Goal: Feedback & Contribution: Contribute content

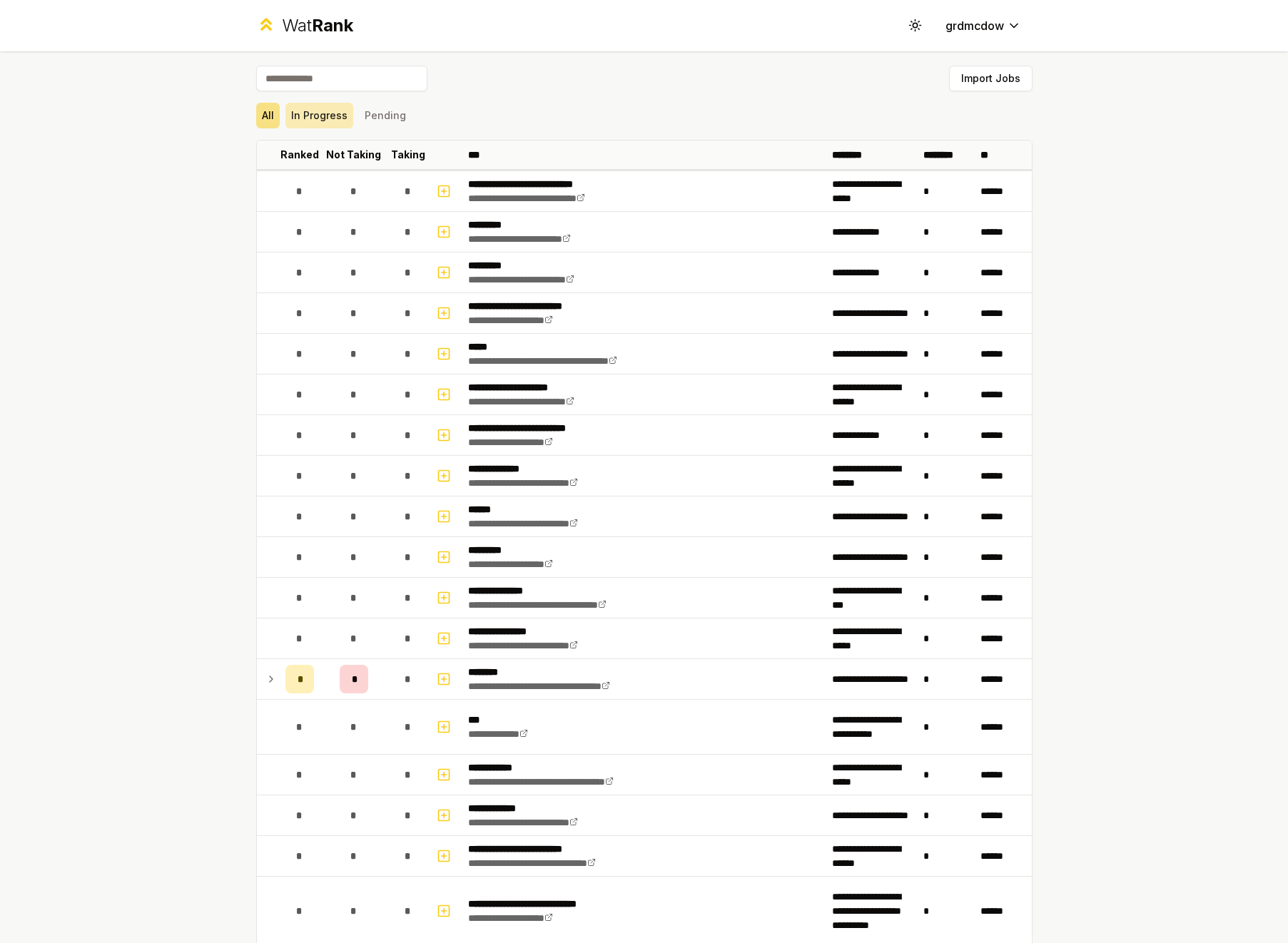
click at [312, 116] on button "In Progress" at bounding box center [319, 116] width 68 height 26
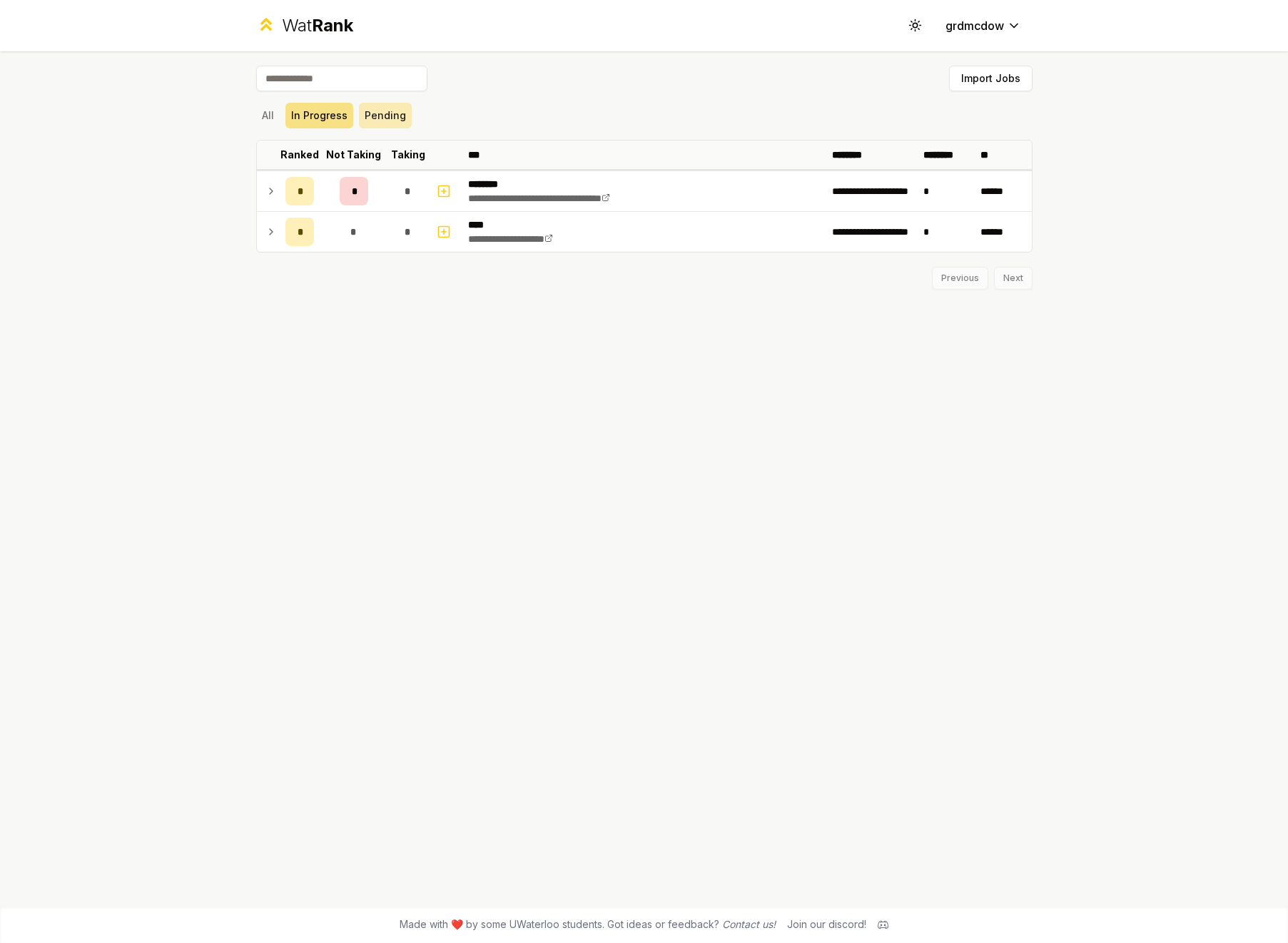
click at [390, 111] on button "Pending" at bounding box center [385, 116] width 53 height 26
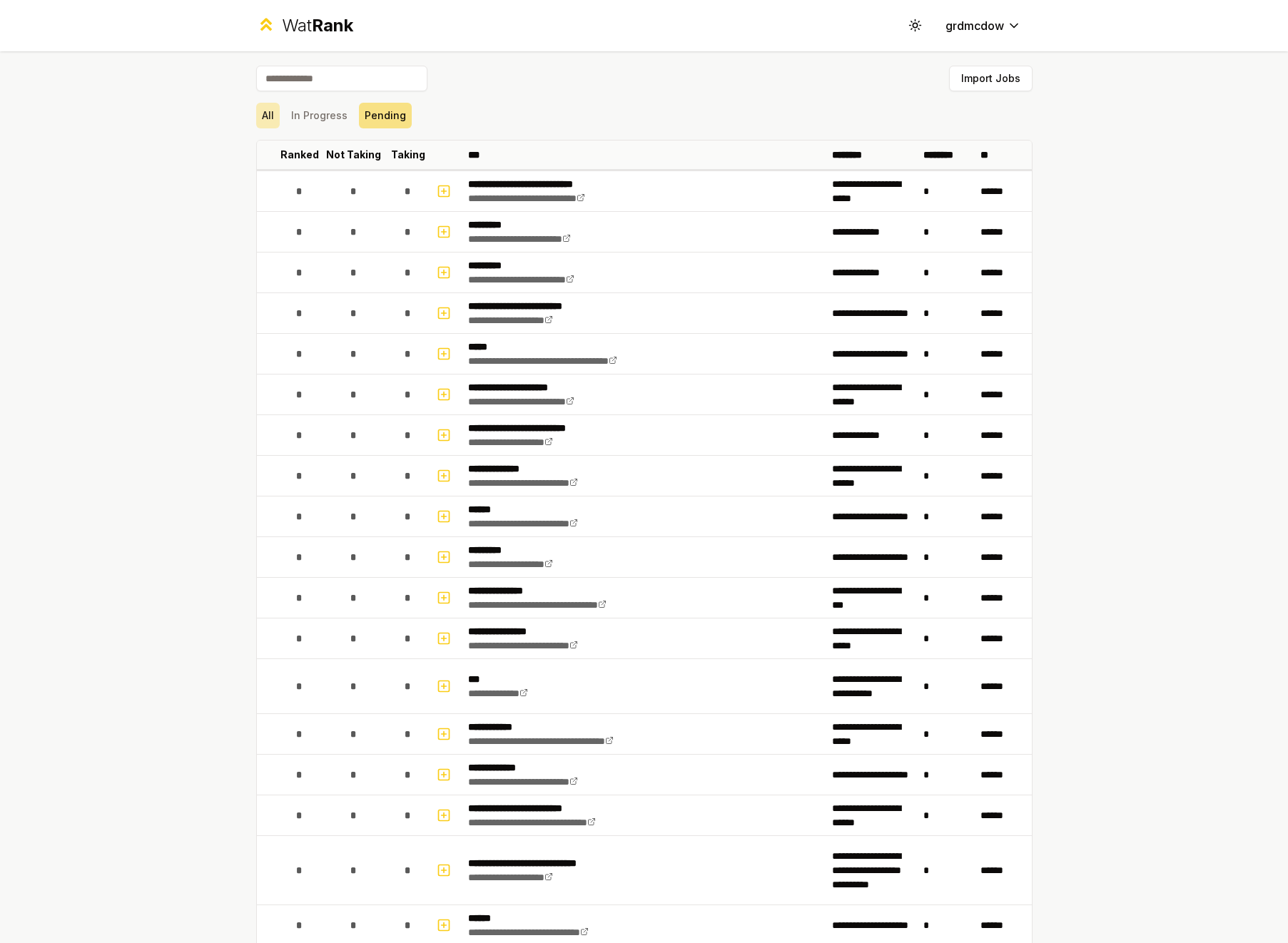
click at [266, 116] on button "All" at bounding box center [268, 116] width 24 height 26
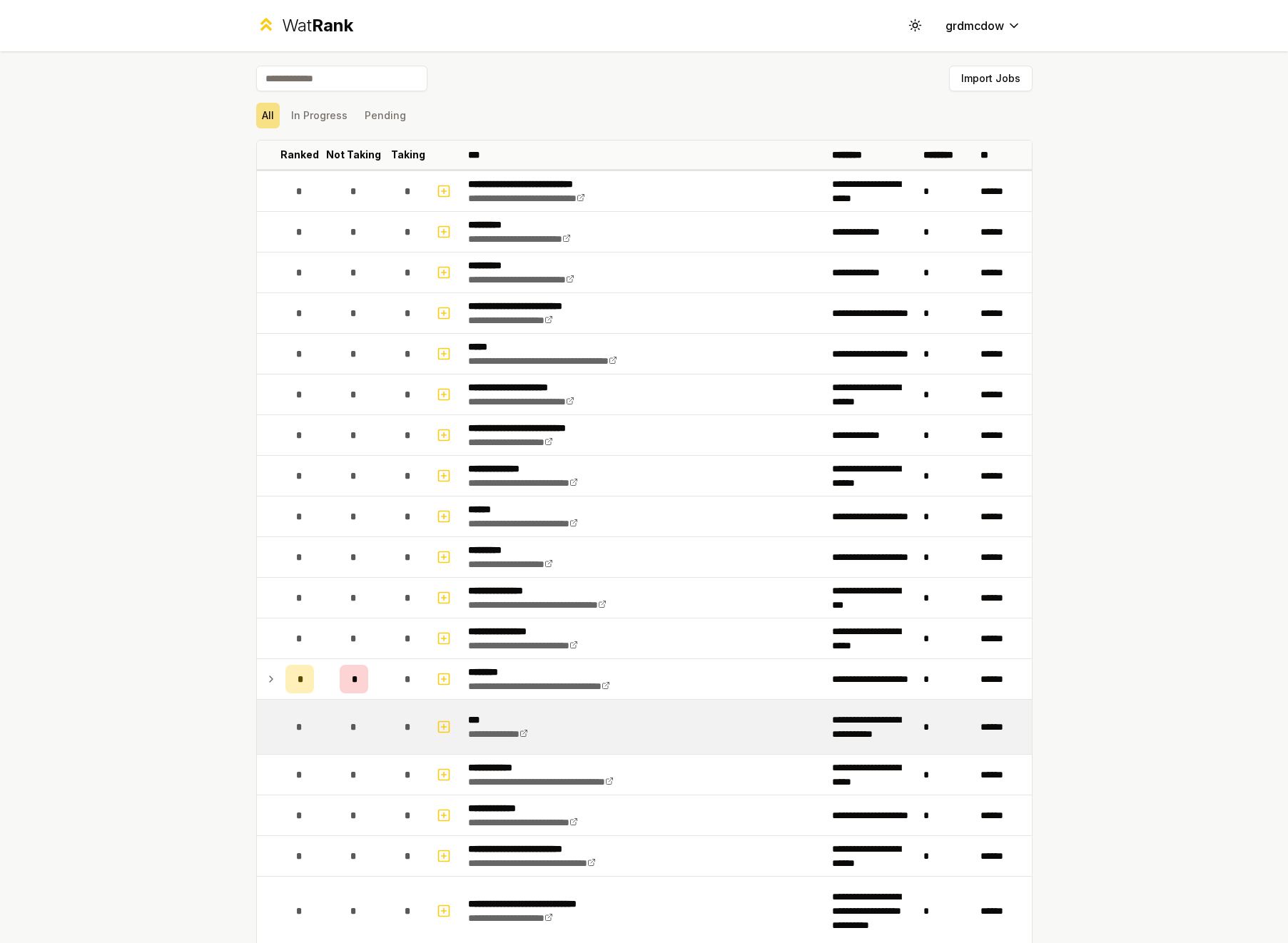
click at [298, 734] on div "*" at bounding box center [299, 727] width 28 height 28
click at [445, 725] on icon "button" at bounding box center [444, 727] width 15 height 17
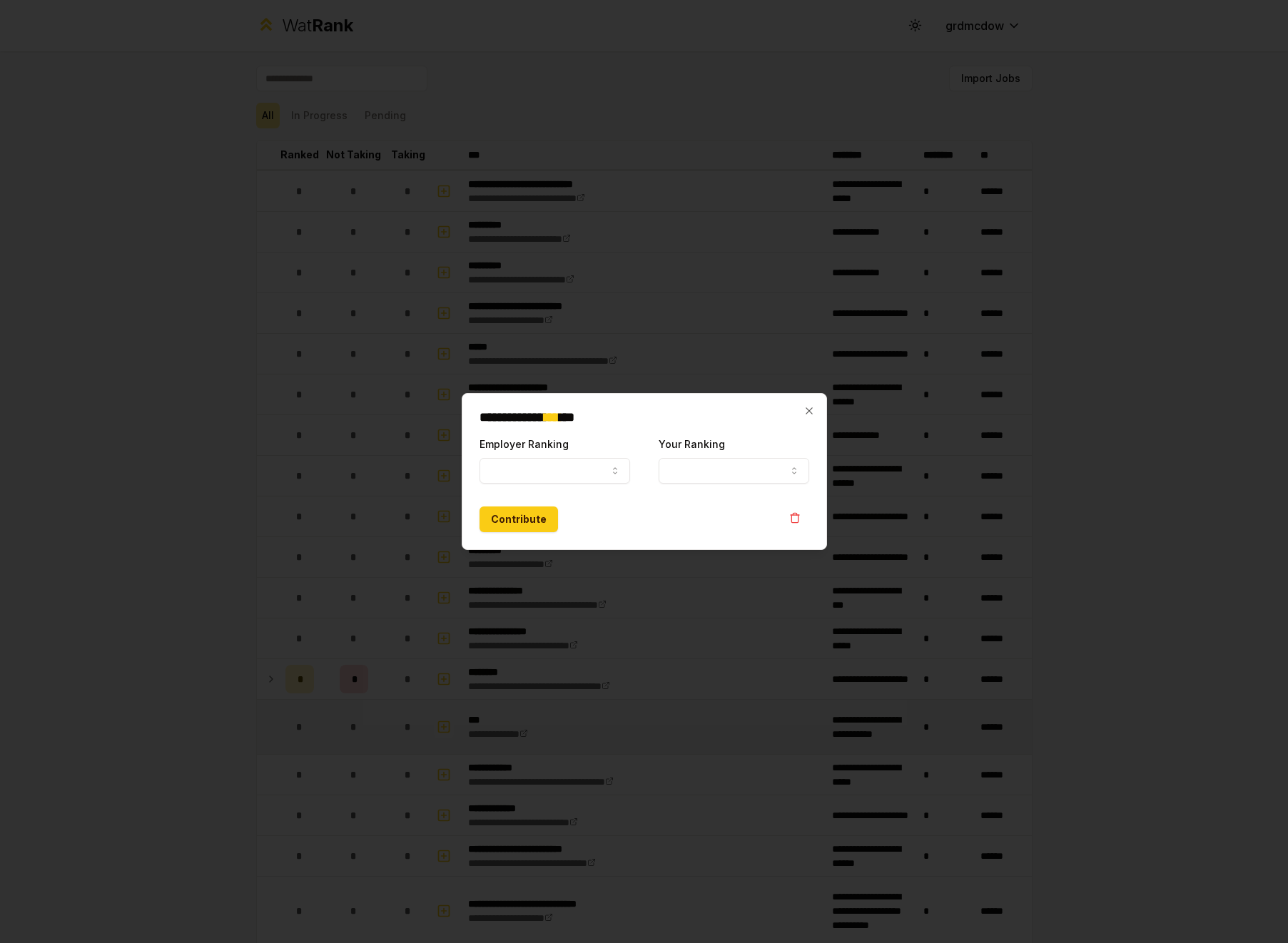
select select
click at [555, 468] on button "Employer Ranking" at bounding box center [555, 471] width 150 height 26
select select "******"
click at [672, 469] on button "Your Ranking" at bounding box center [734, 471] width 150 height 26
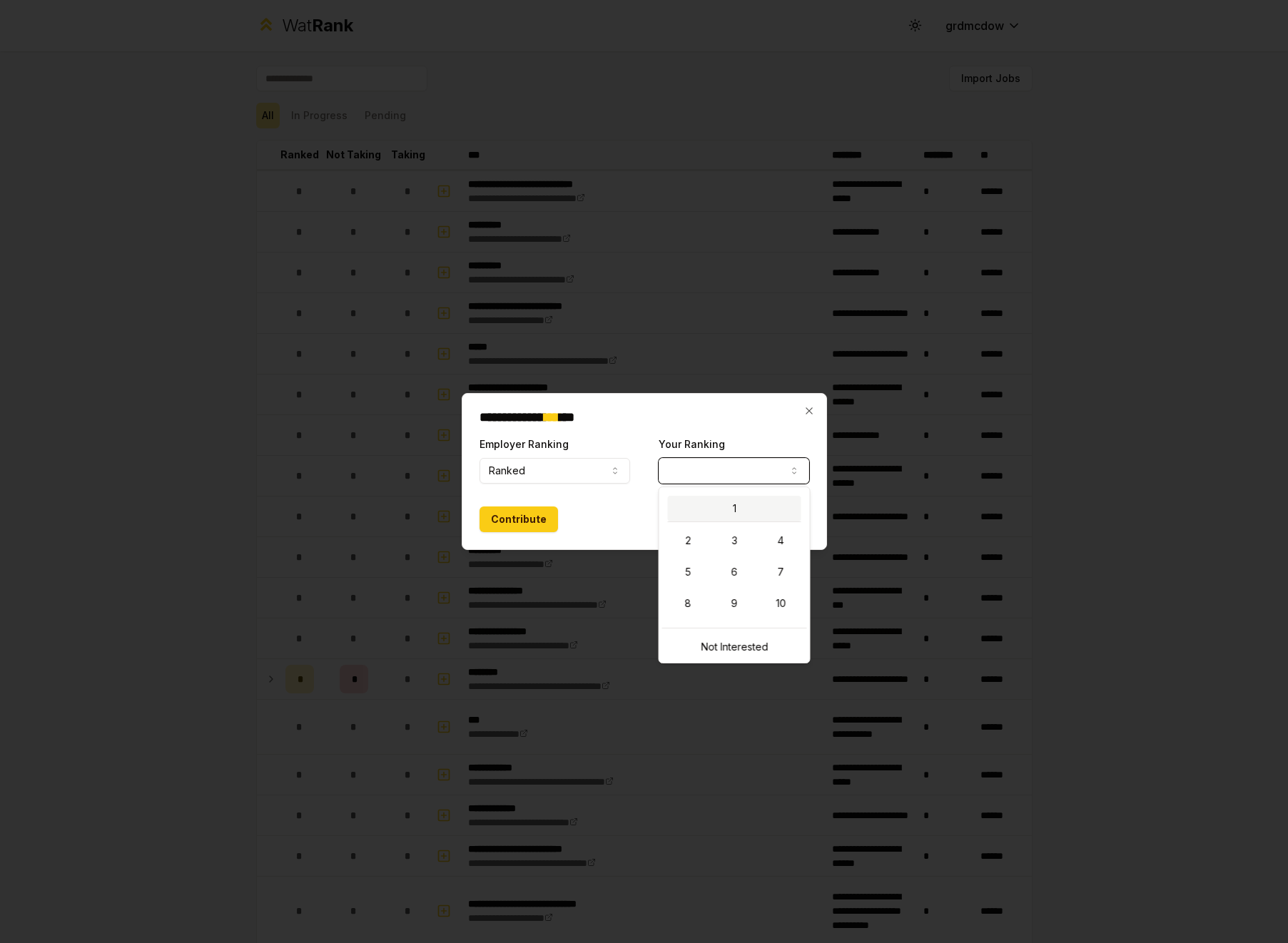
select select "*"
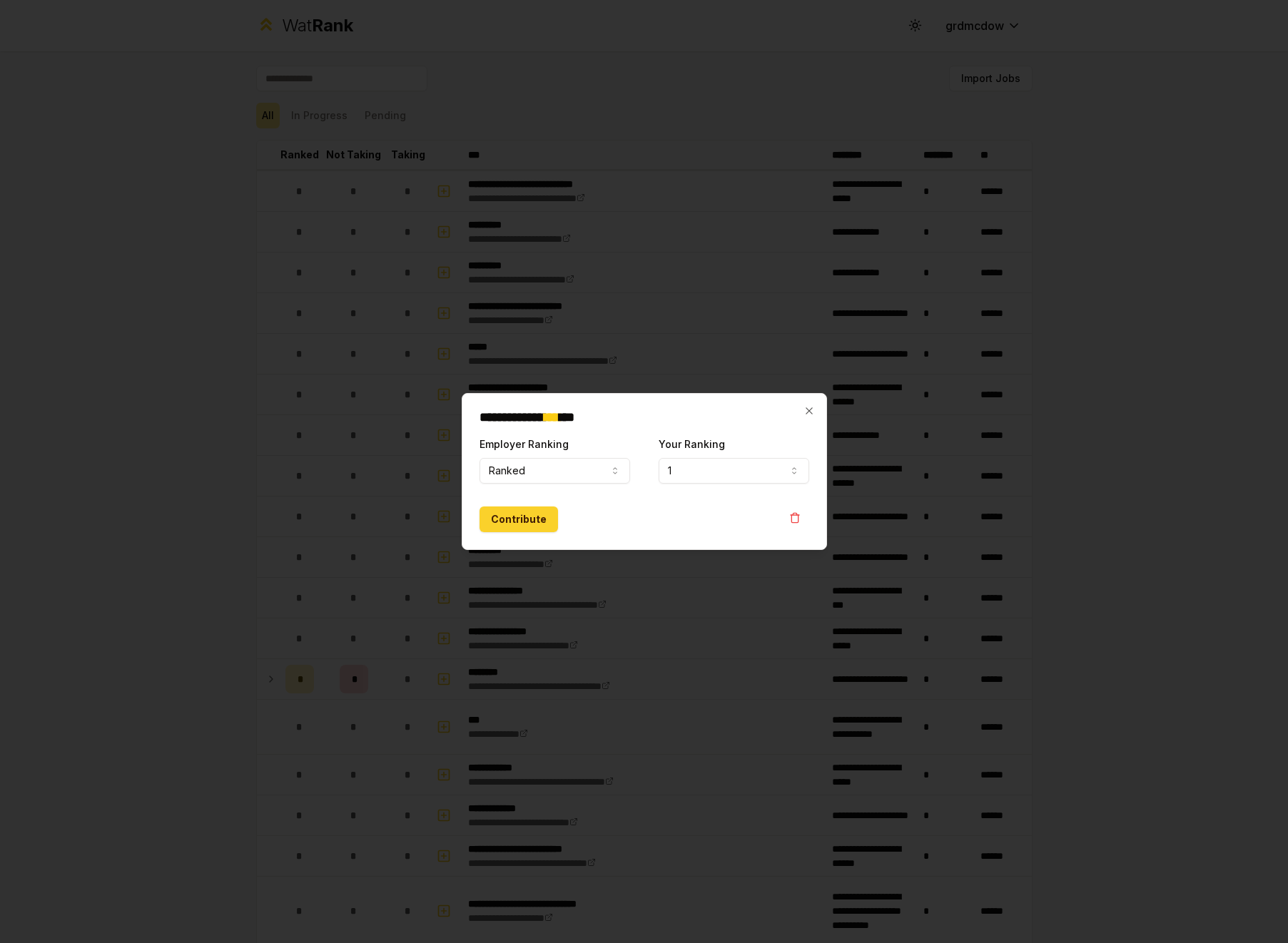
click at [501, 519] on button "Contribute" at bounding box center [519, 519] width 79 height 26
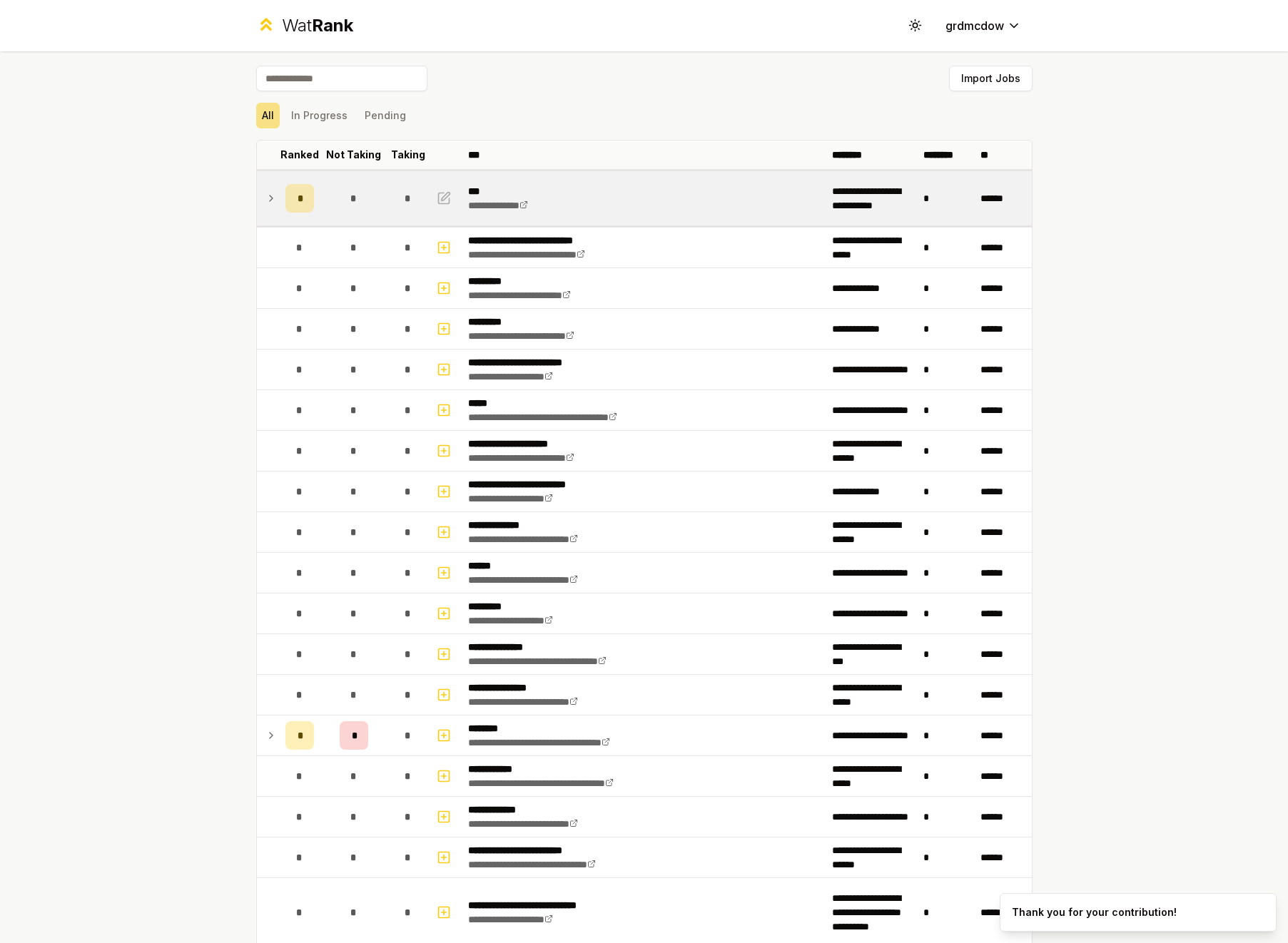
click at [271, 202] on icon at bounding box center [271, 198] width 11 height 17
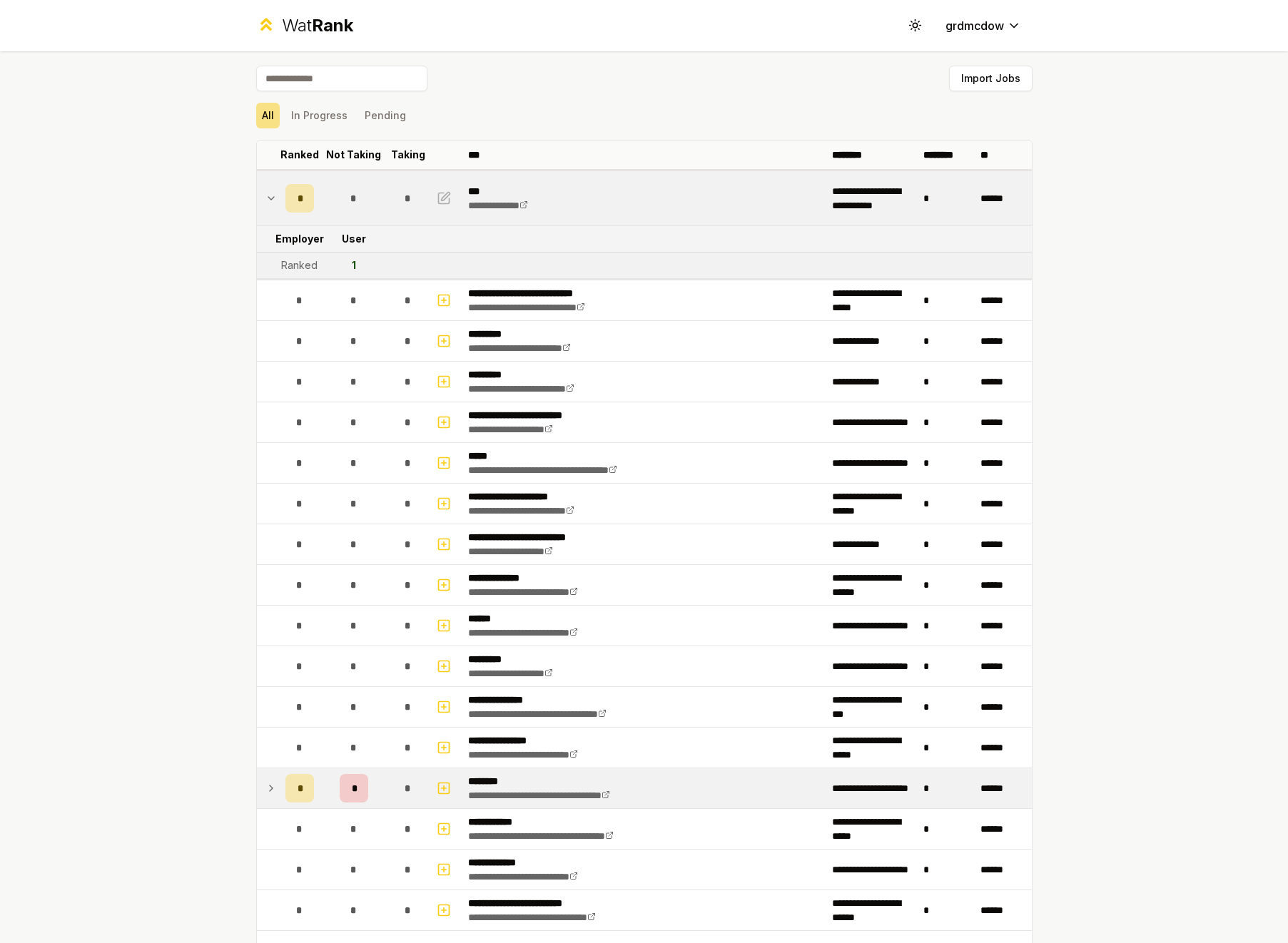
click at [271, 792] on icon at bounding box center [271, 788] width 11 height 17
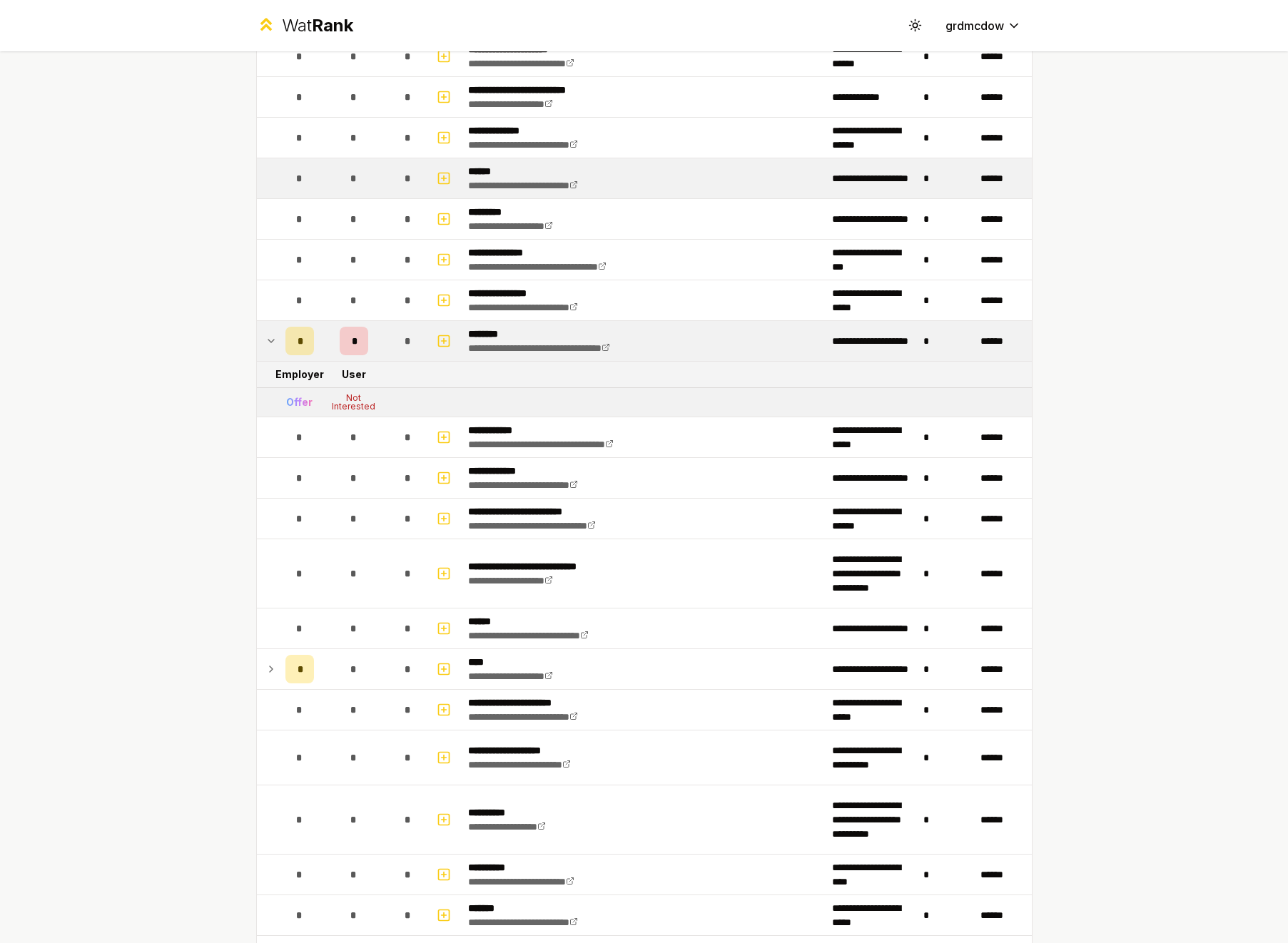
scroll to position [470, 0]
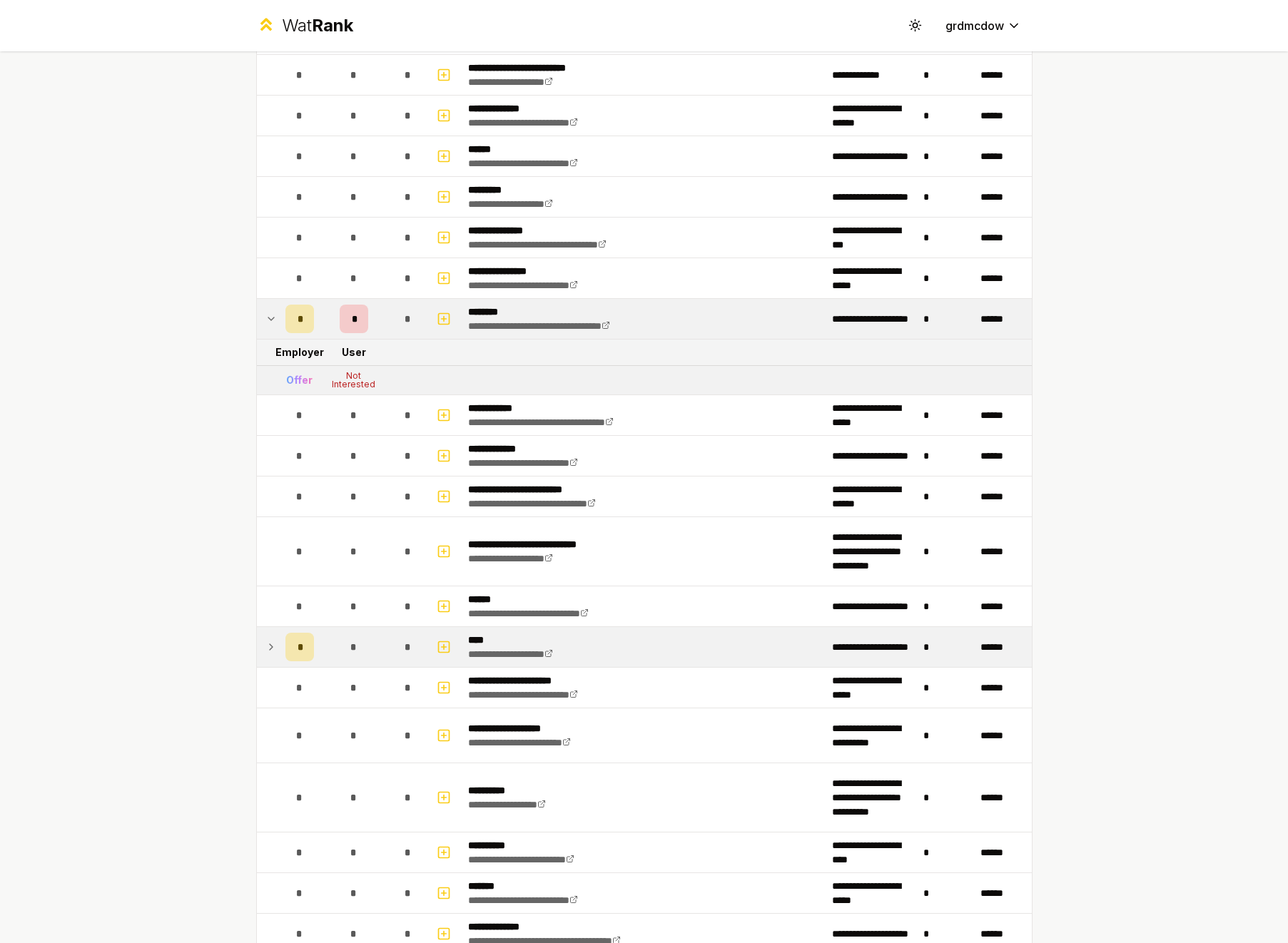
click at [269, 648] on icon at bounding box center [271, 647] width 11 height 17
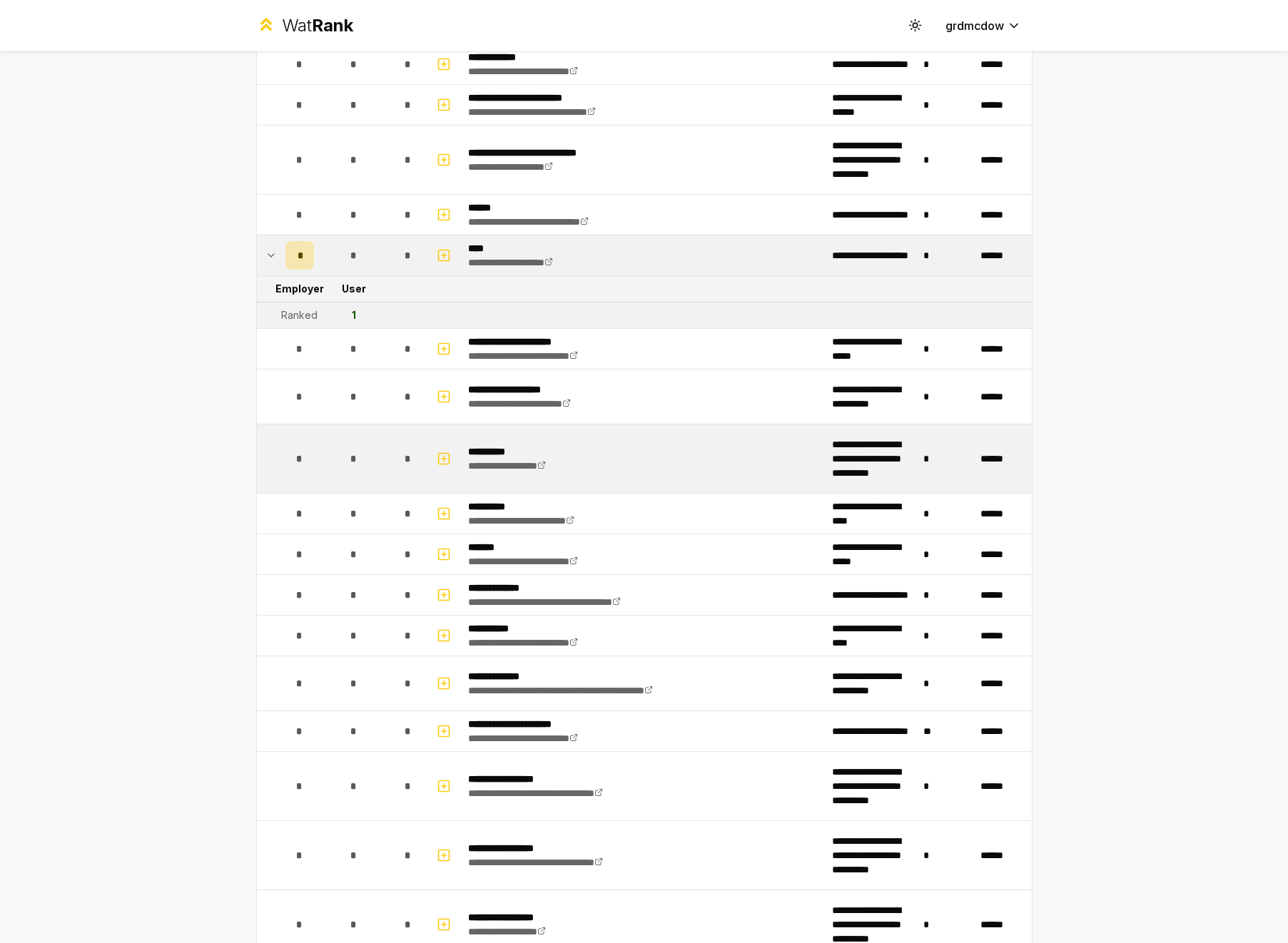
scroll to position [0, 0]
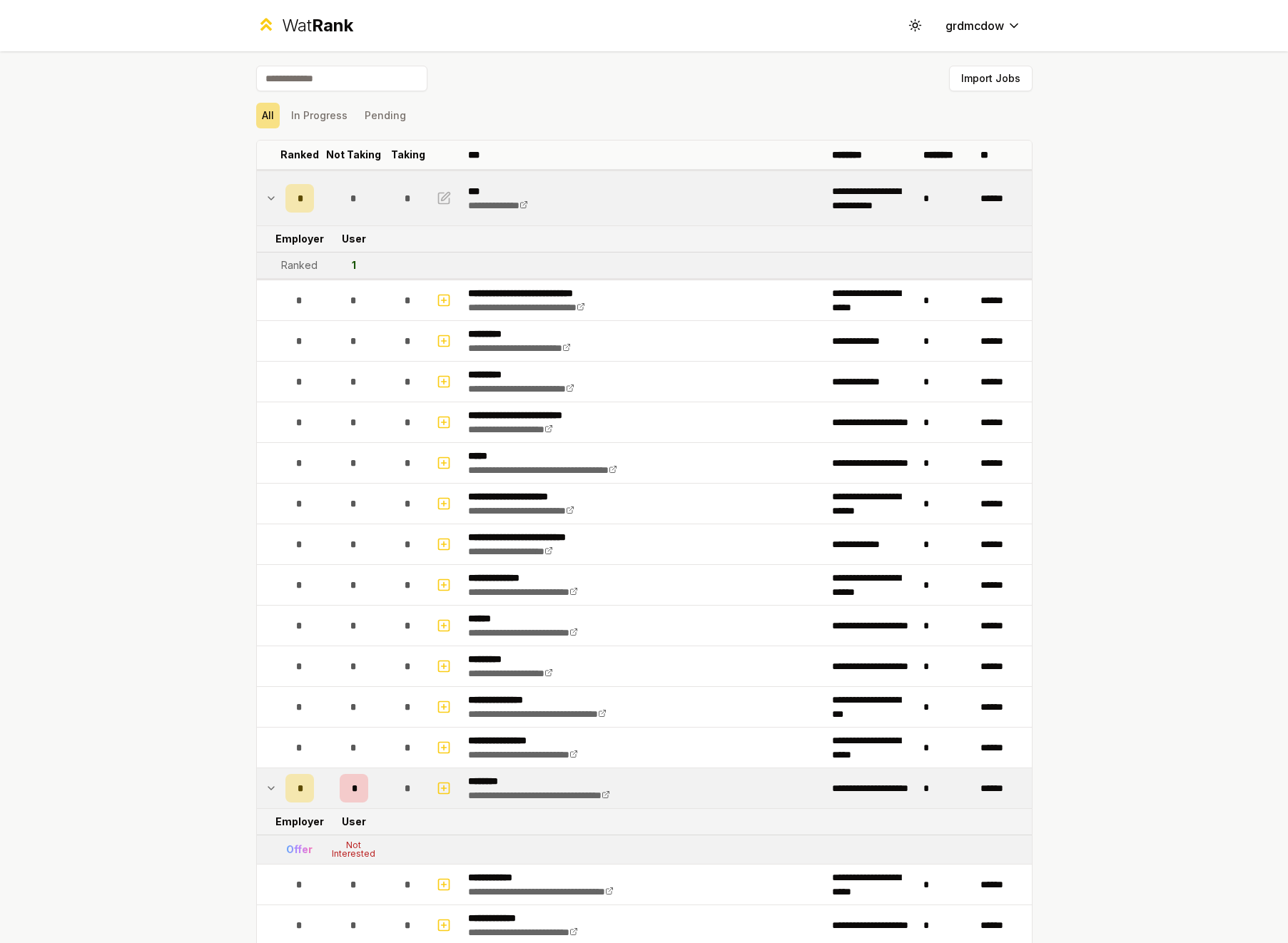
click at [270, 197] on icon at bounding box center [271, 198] width 6 height 3
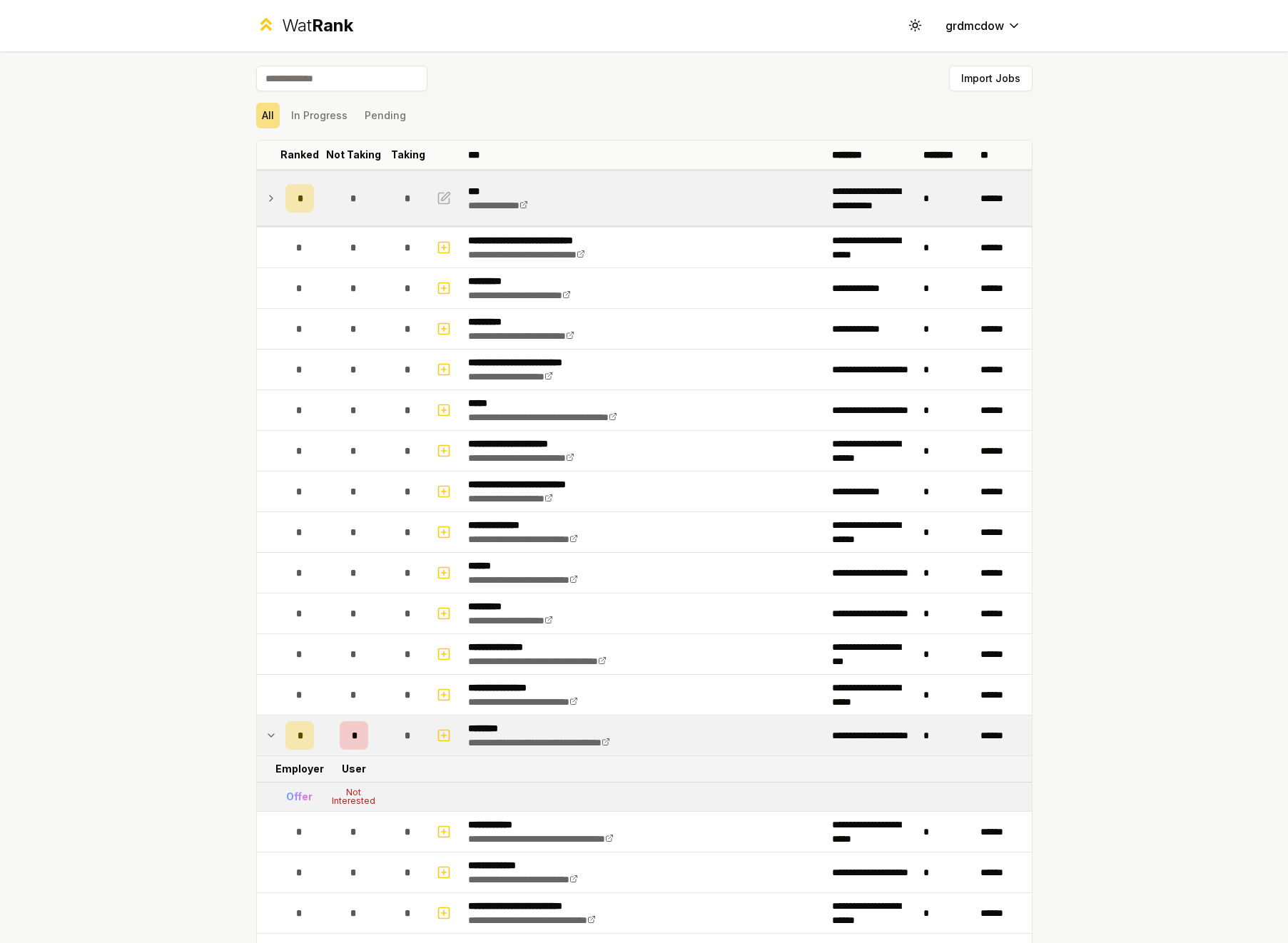
click at [269, 197] on icon at bounding box center [271, 198] width 11 height 17
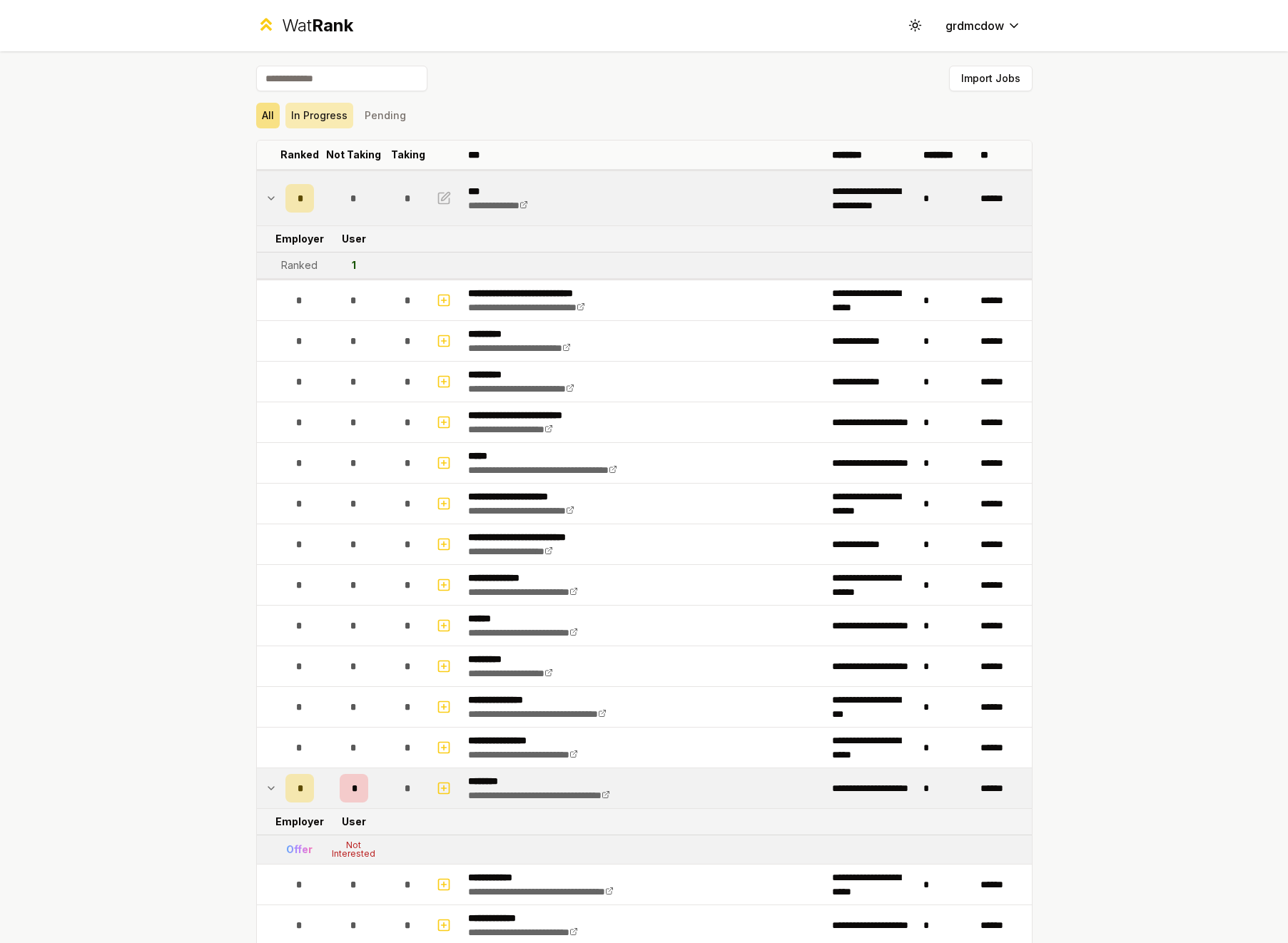
click at [317, 118] on button "In Progress" at bounding box center [319, 116] width 68 height 26
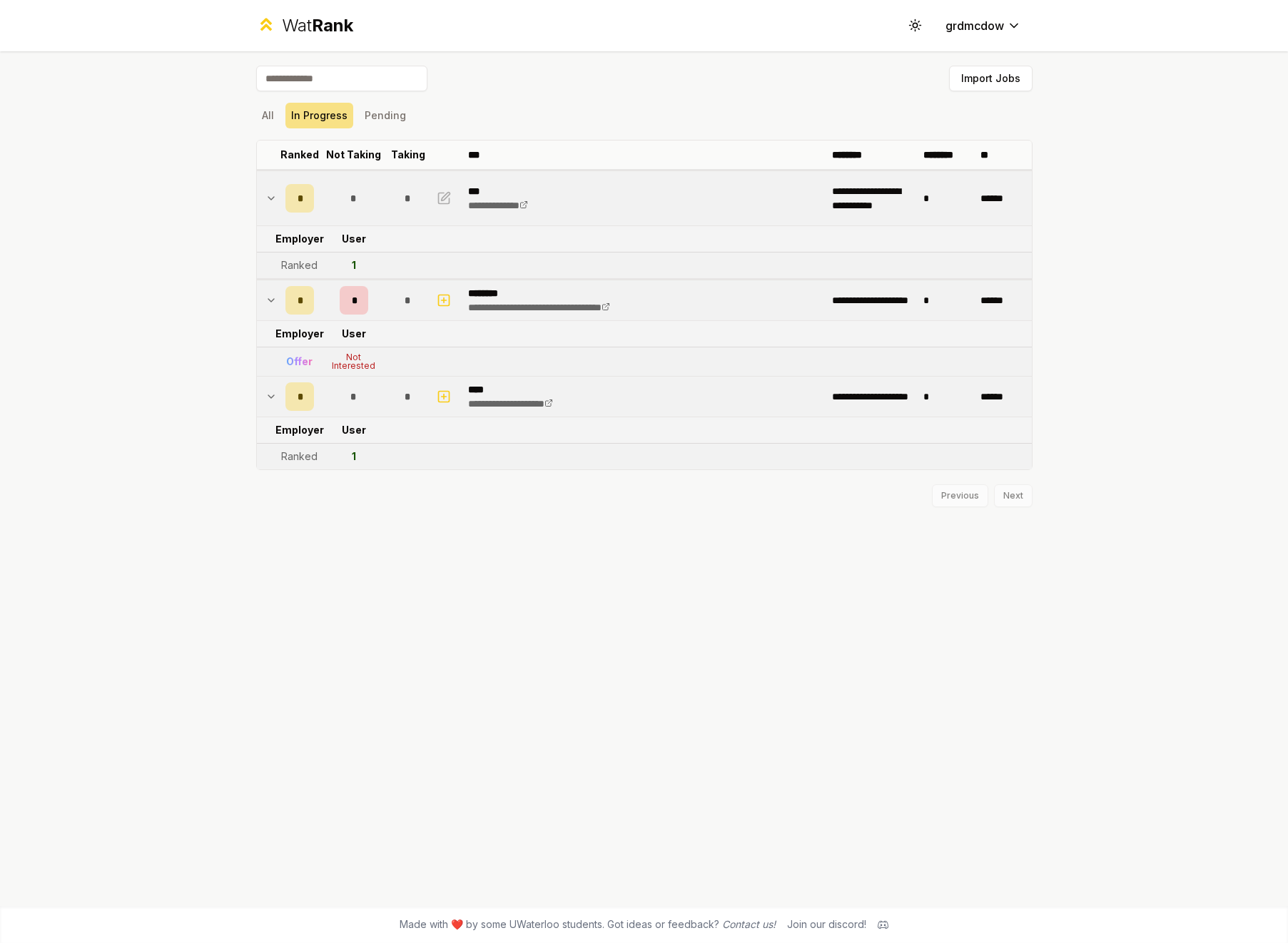
click at [273, 201] on icon at bounding box center [271, 198] width 11 height 17
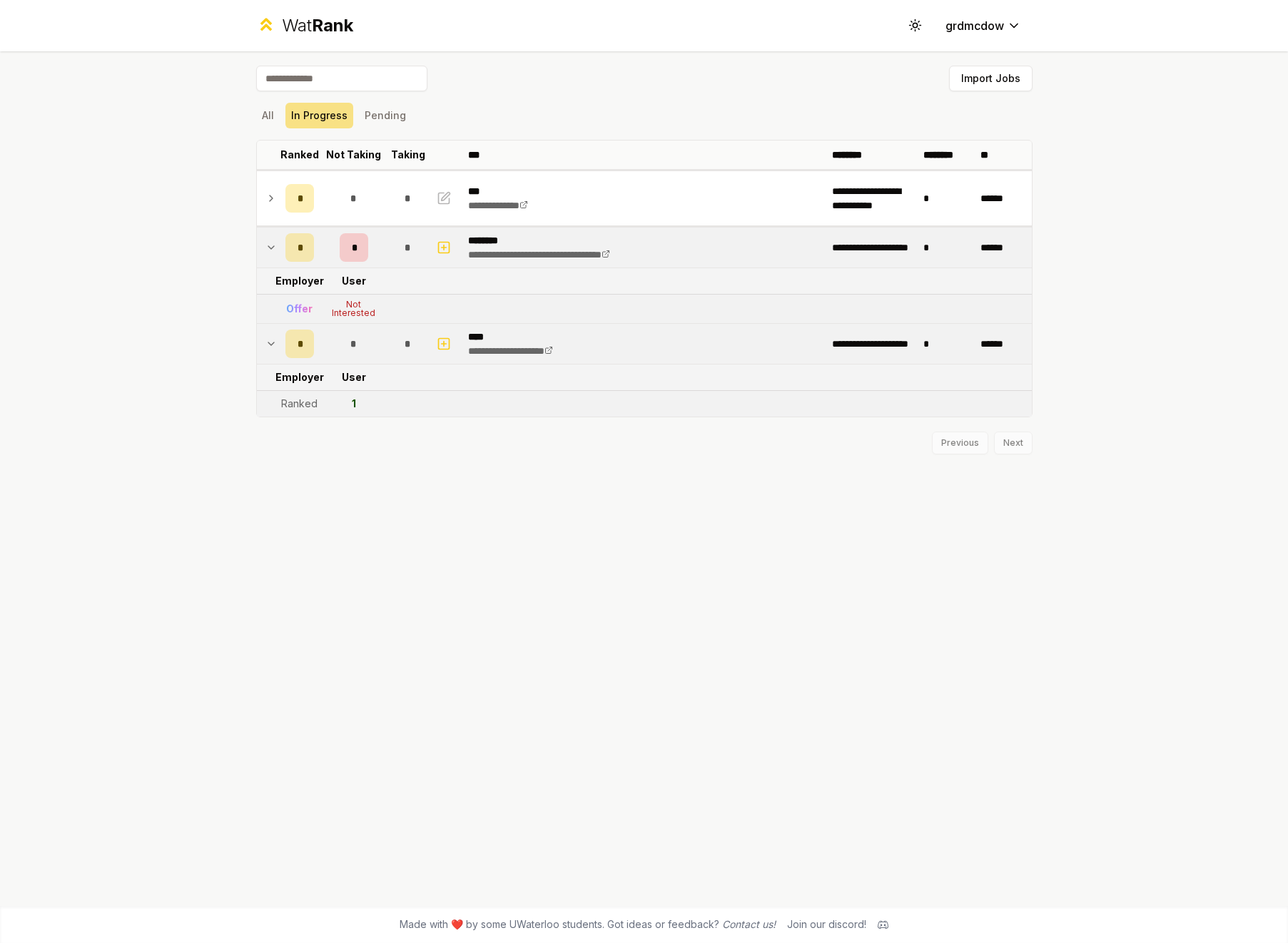
click at [273, 201] on icon at bounding box center [271, 198] width 11 height 17
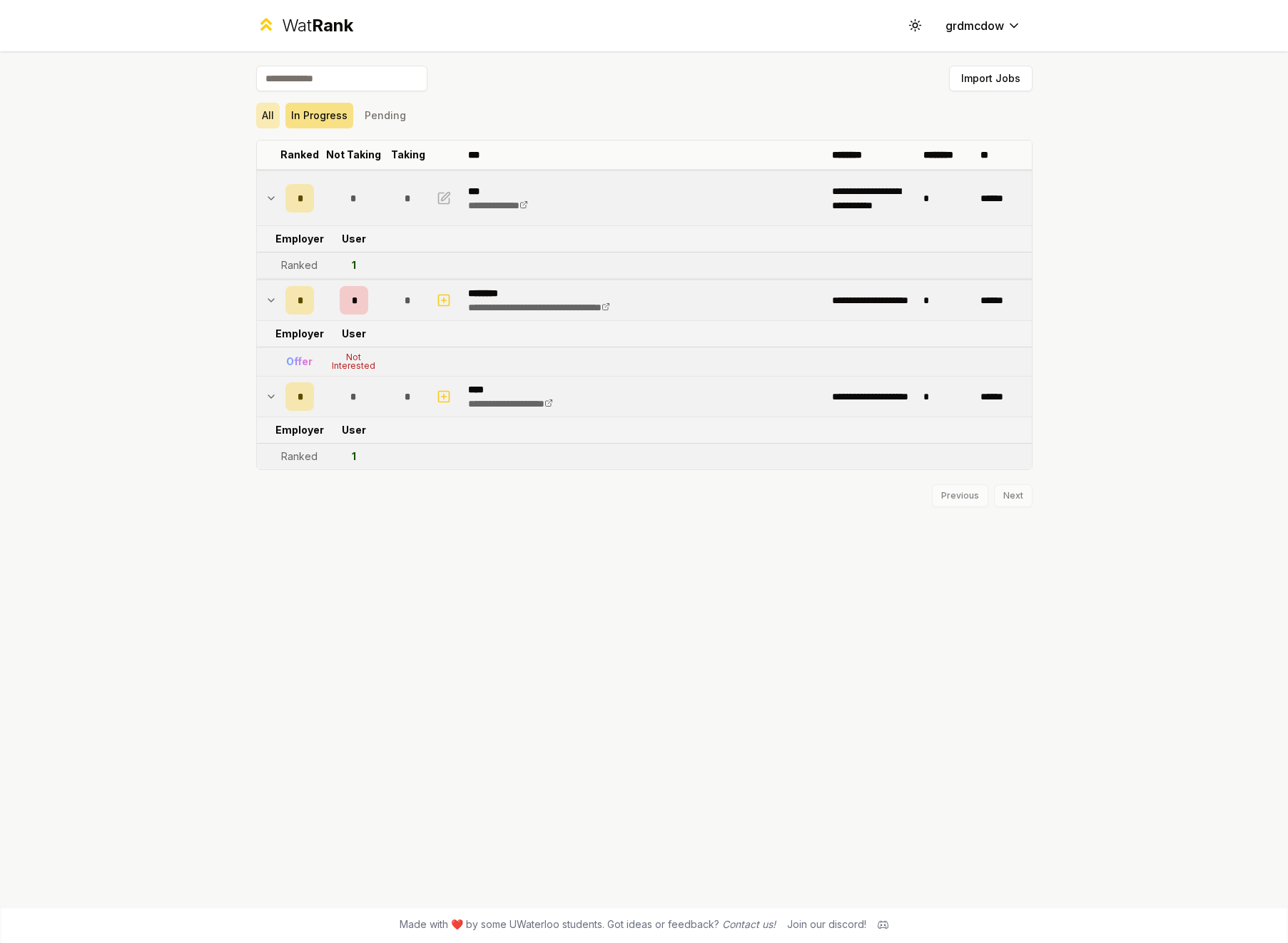
click at [265, 116] on button "All" at bounding box center [268, 116] width 24 height 26
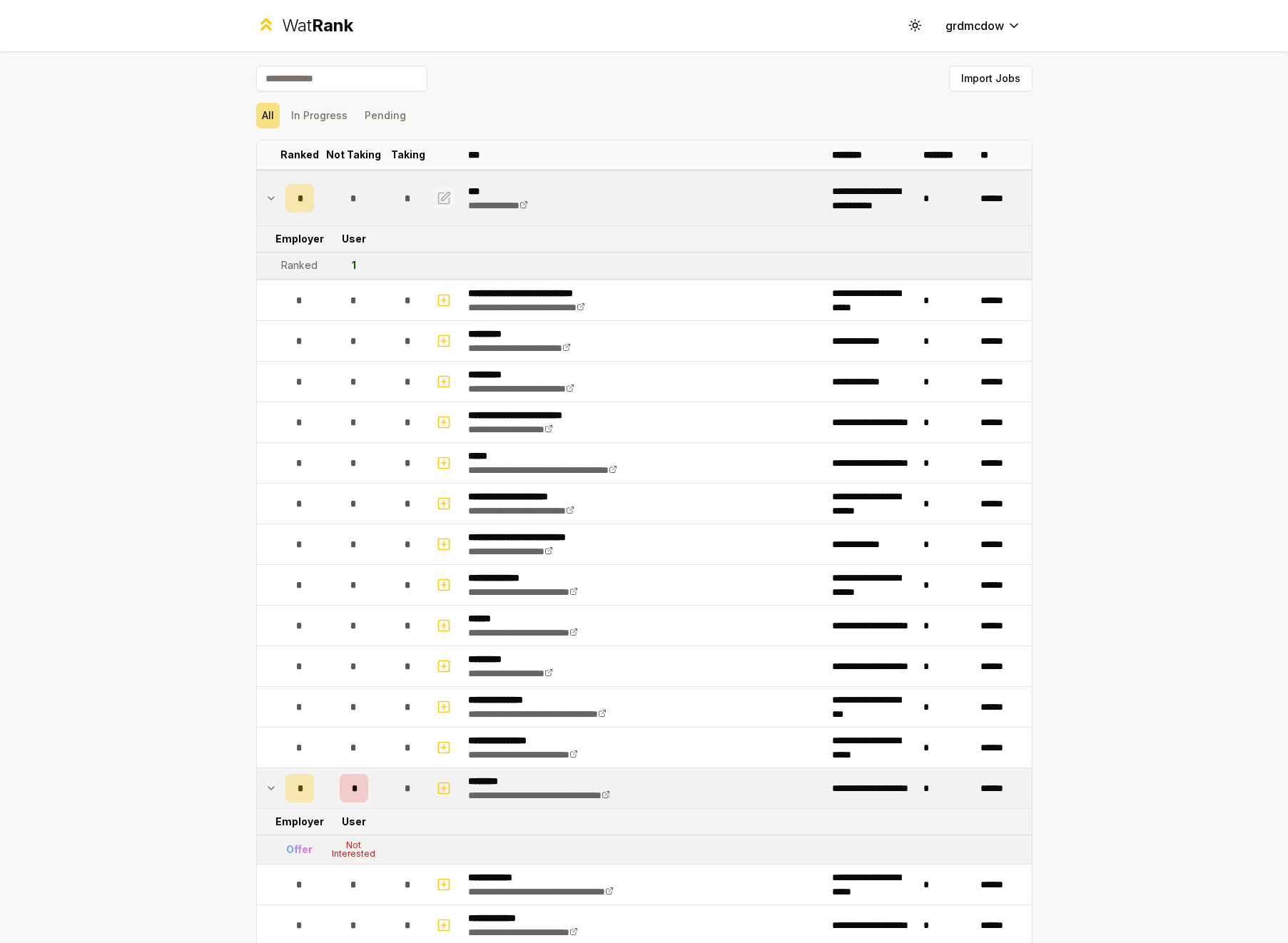
click at [442, 197] on icon "button" at bounding box center [445, 195] width 8 height 8
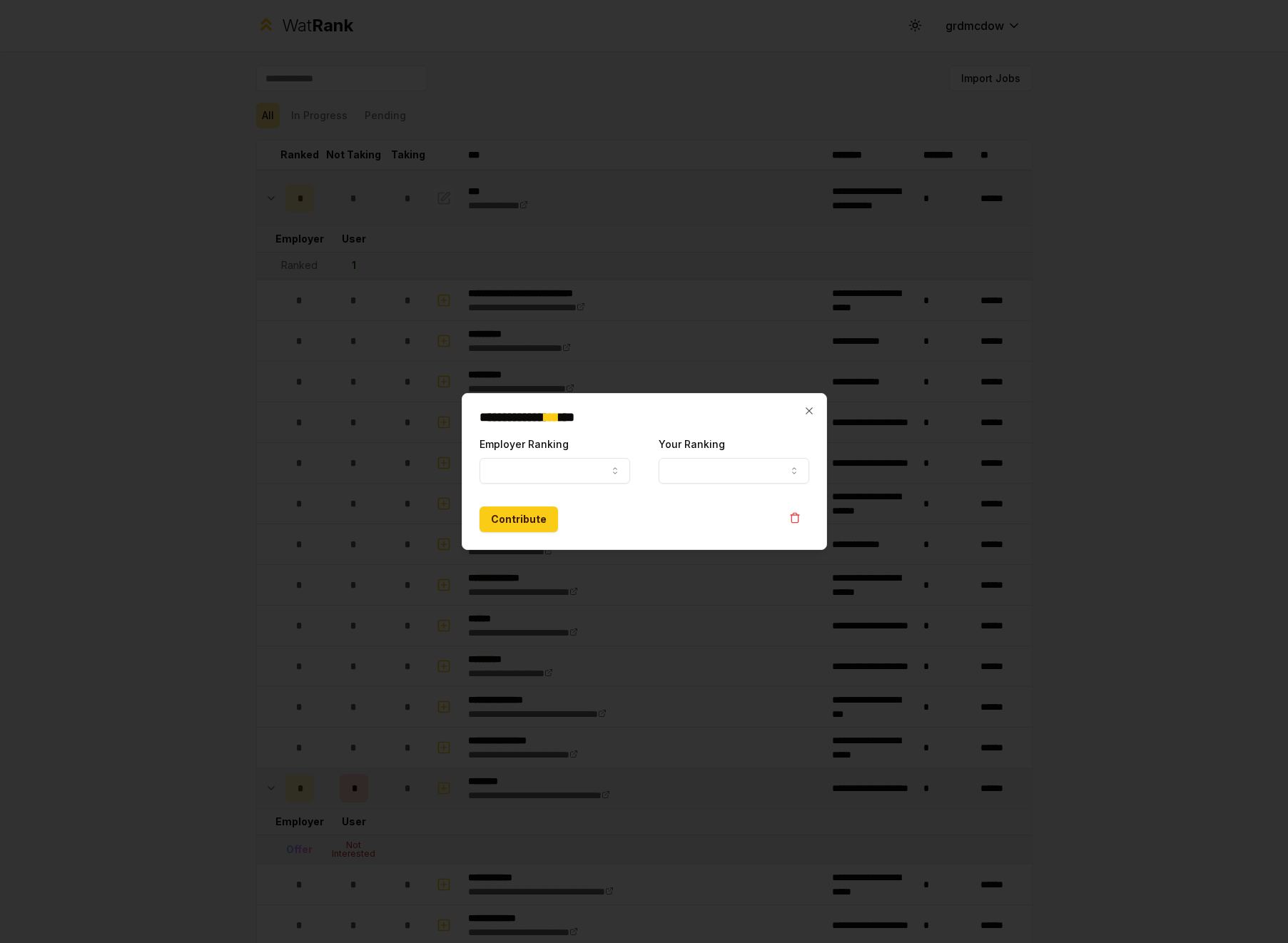
select select "******"
select select "*"
click at [589, 477] on button "Ranked" at bounding box center [555, 471] width 150 height 26
click at [794, 516] on icon "button" at bounding box center [794, 517] width 11 height 11
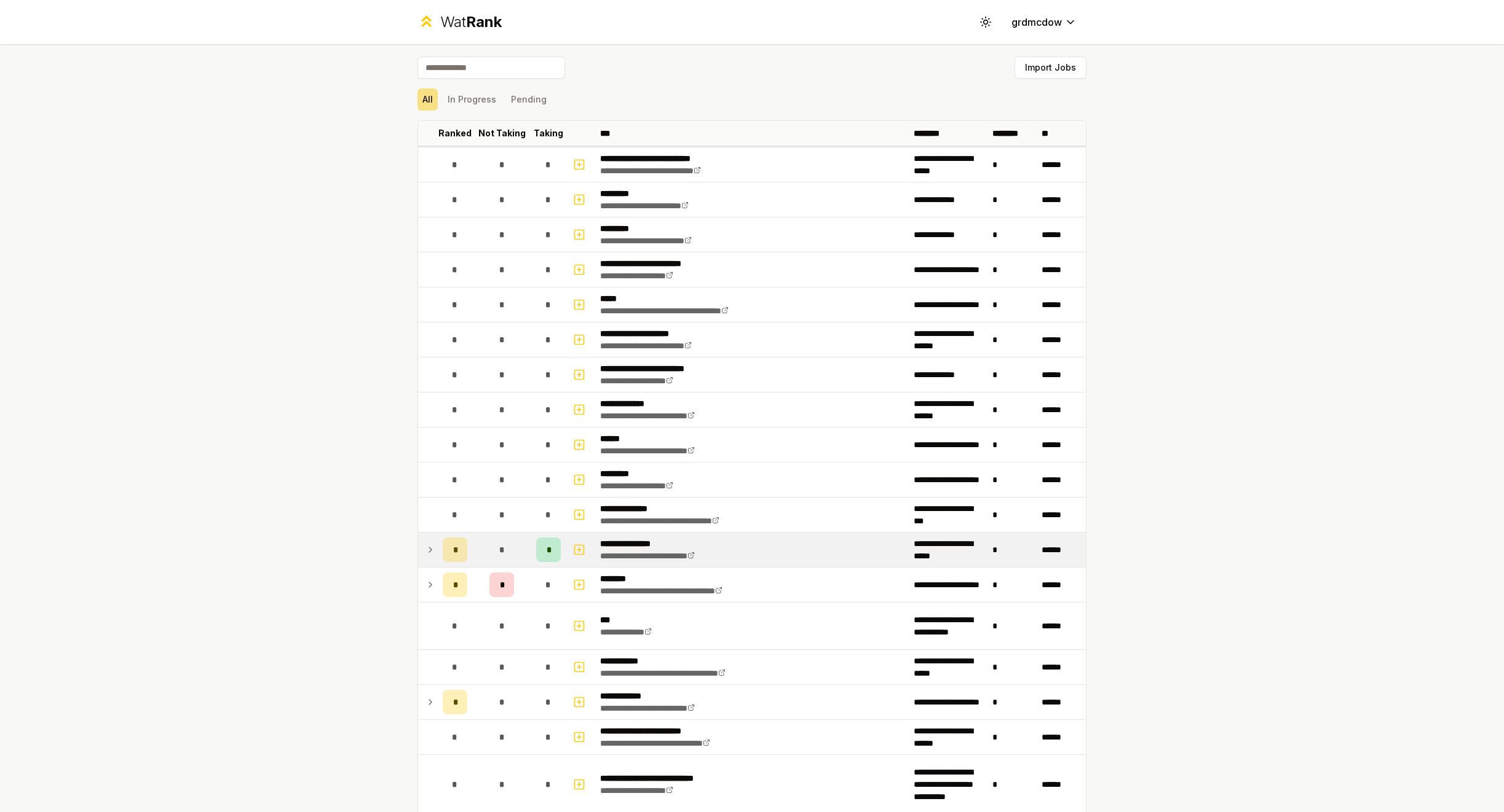
click at [433, 549] on icon at bounding box center [430, 550] width 9 height 15
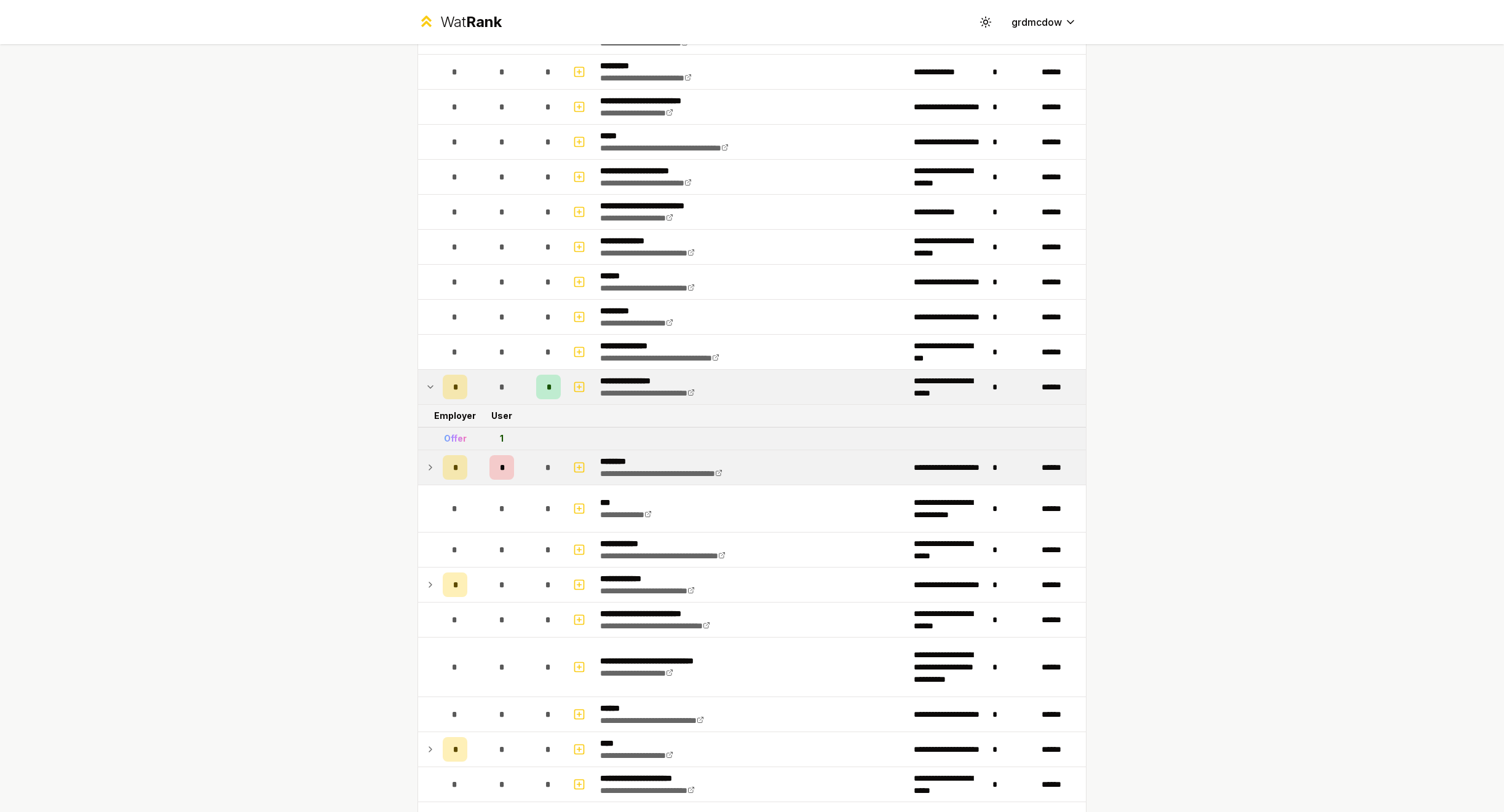
scroll to position [169, 0]
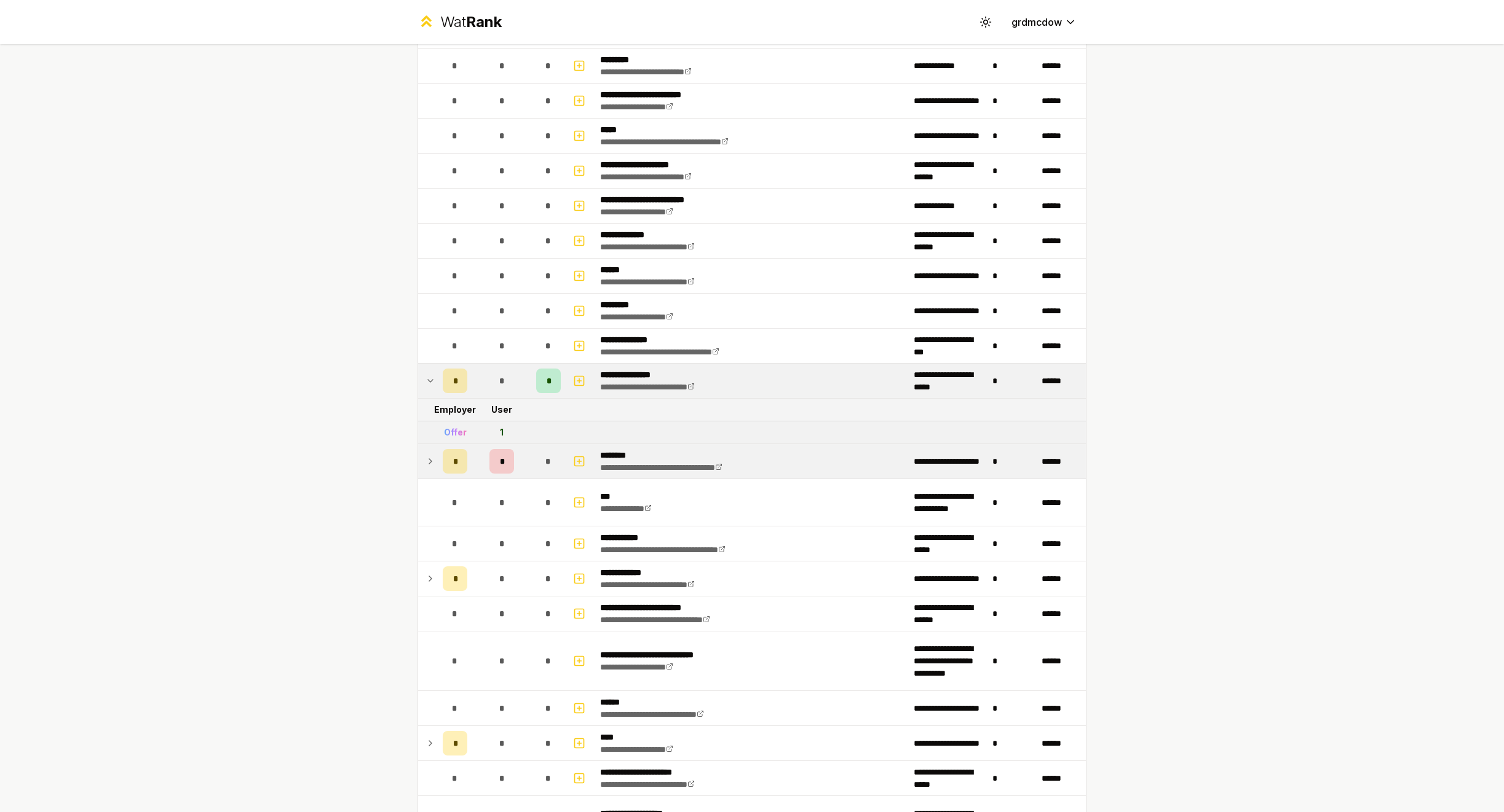
click at [430, 460] on icon at bounding box center [430, 461] width 9 height 15
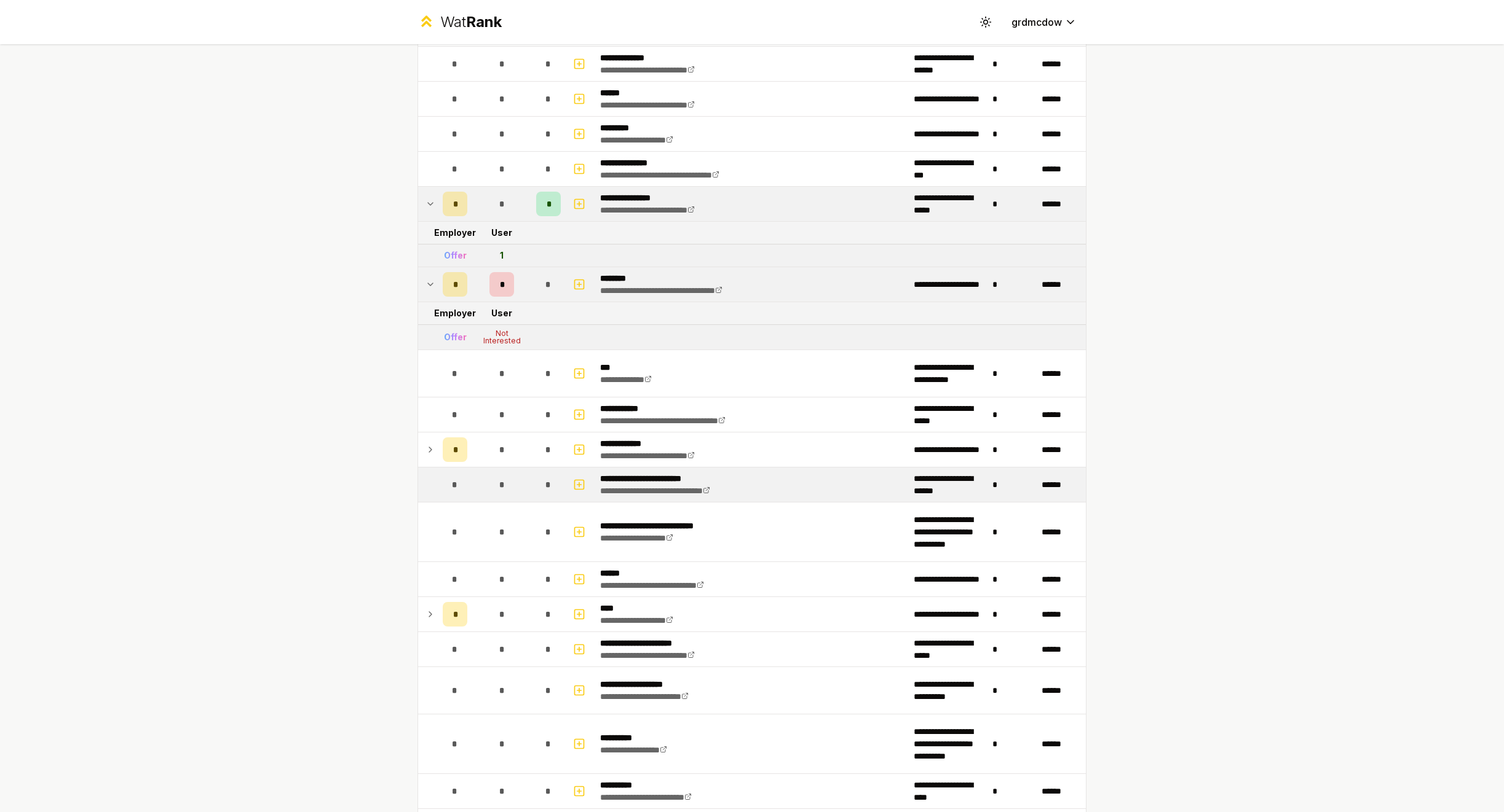
scroll to position [380, 0]
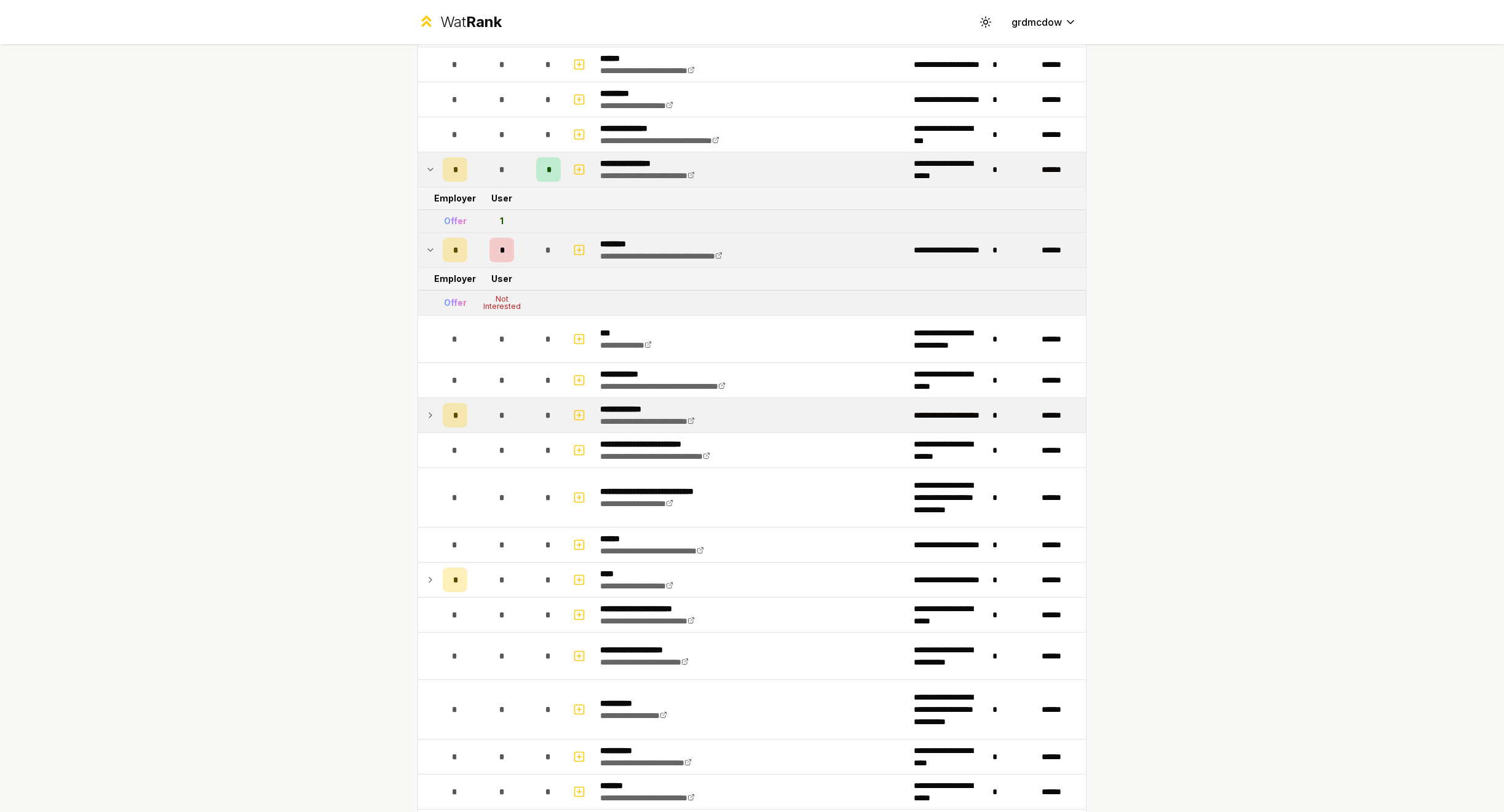
click at [432, 416] on icon at bounding box center [430, 415] width 9 height 15
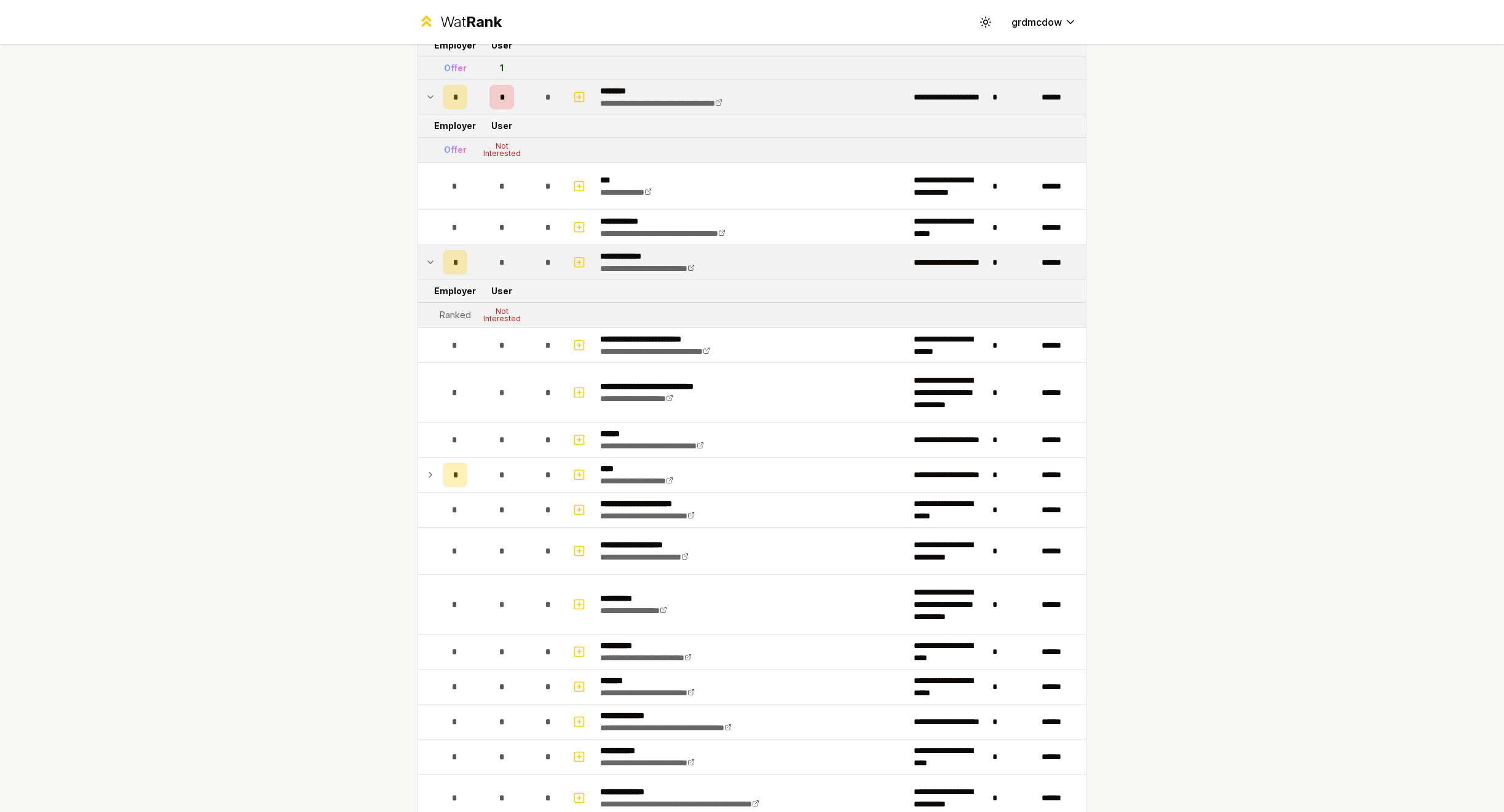
scroll to position [553, 0]
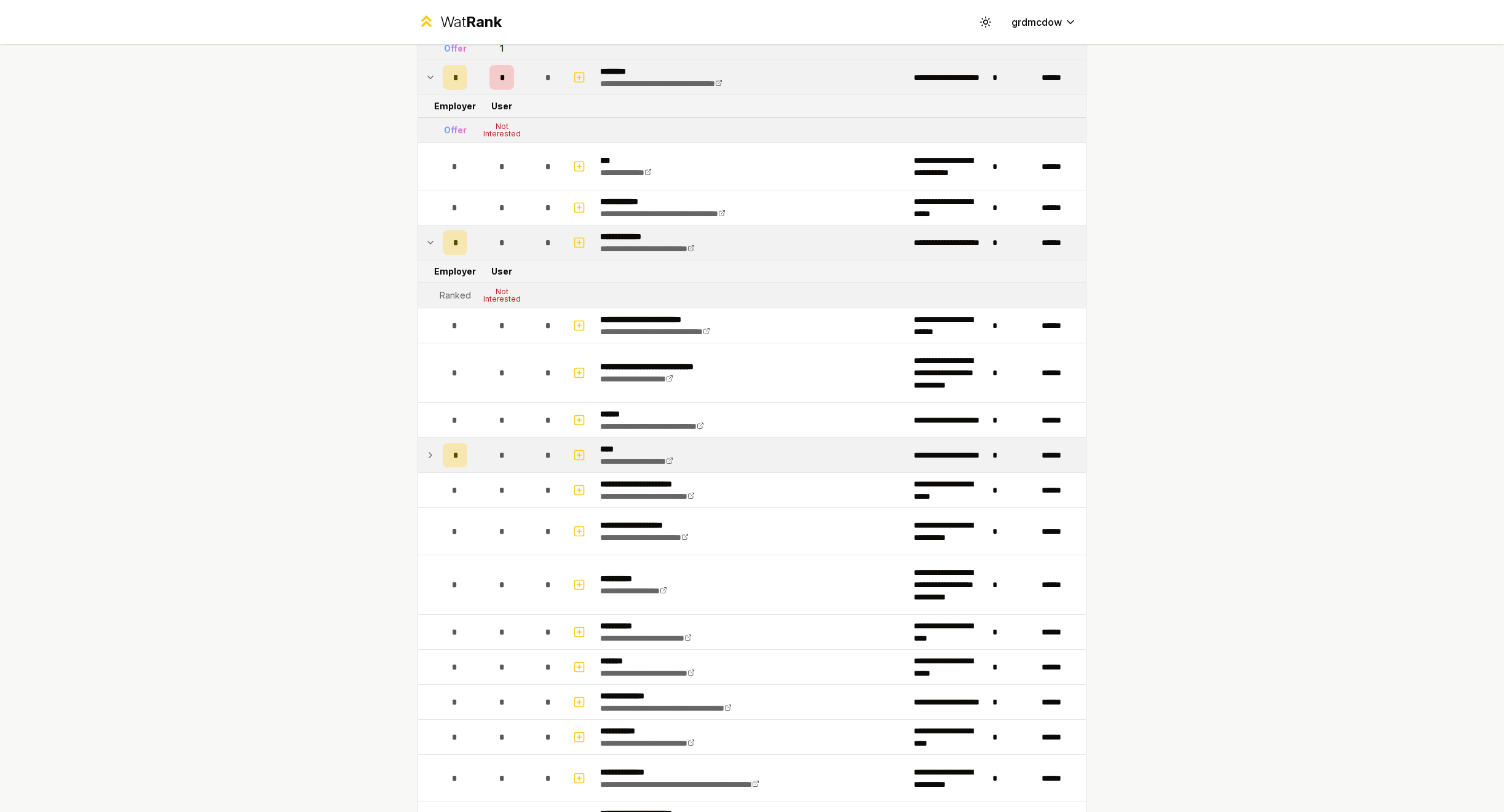
click at [432, 454] on icon at bounding box center [430, 455] width 9 height 15
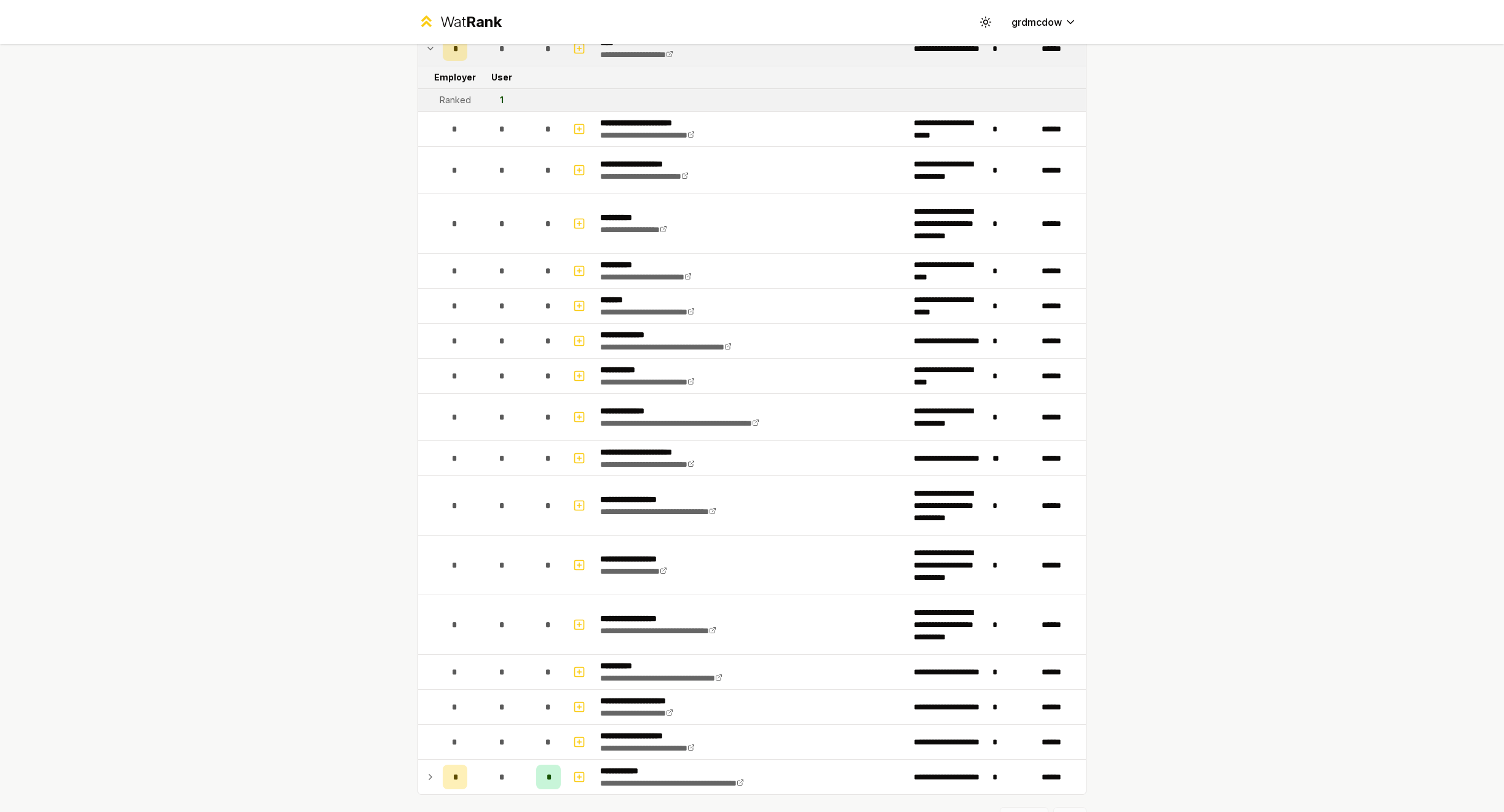
scroll to position [1019, 0]
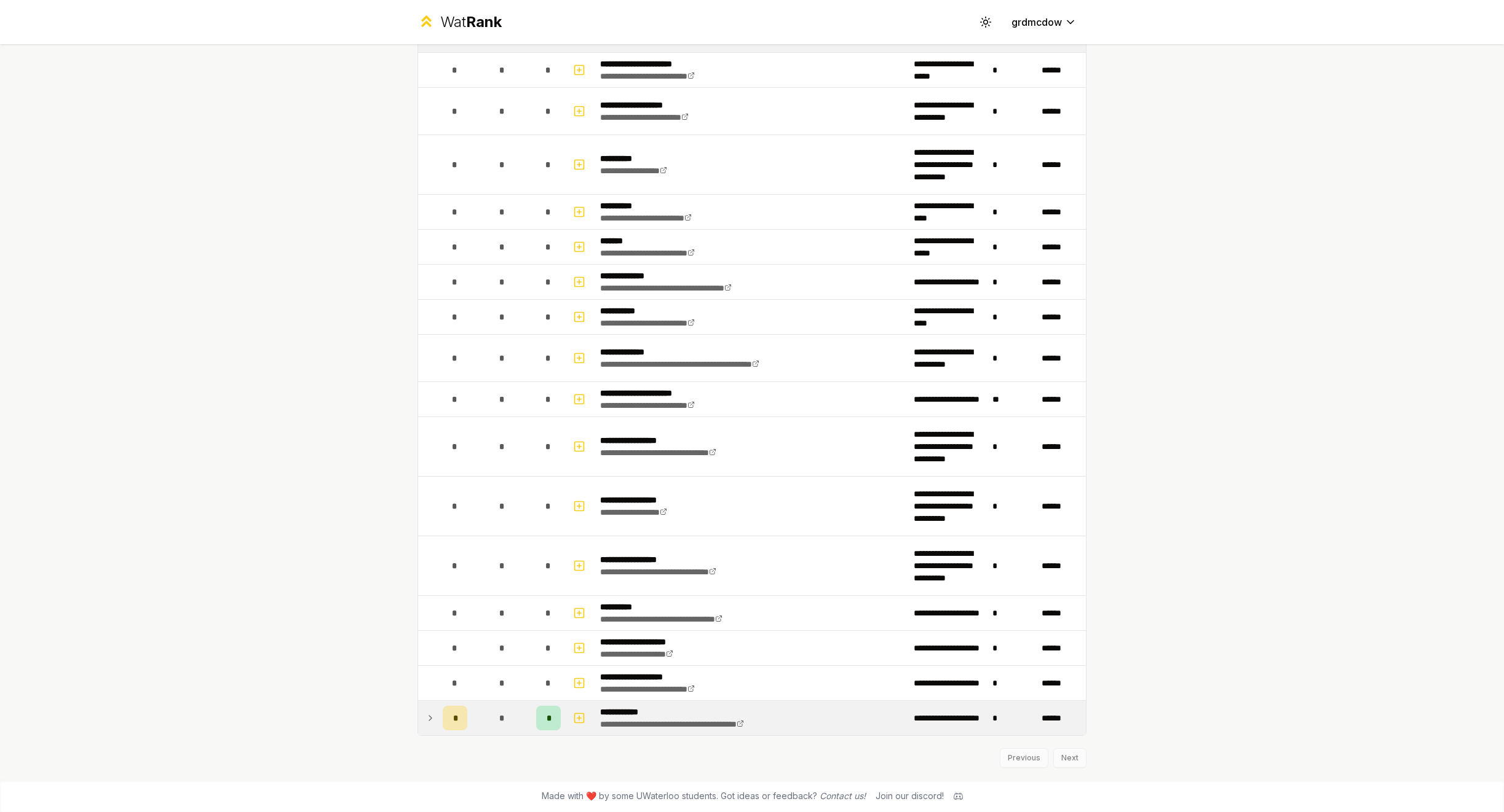
click at [430, 720] on icon at bounding box center [430, 718] width 9 height 15
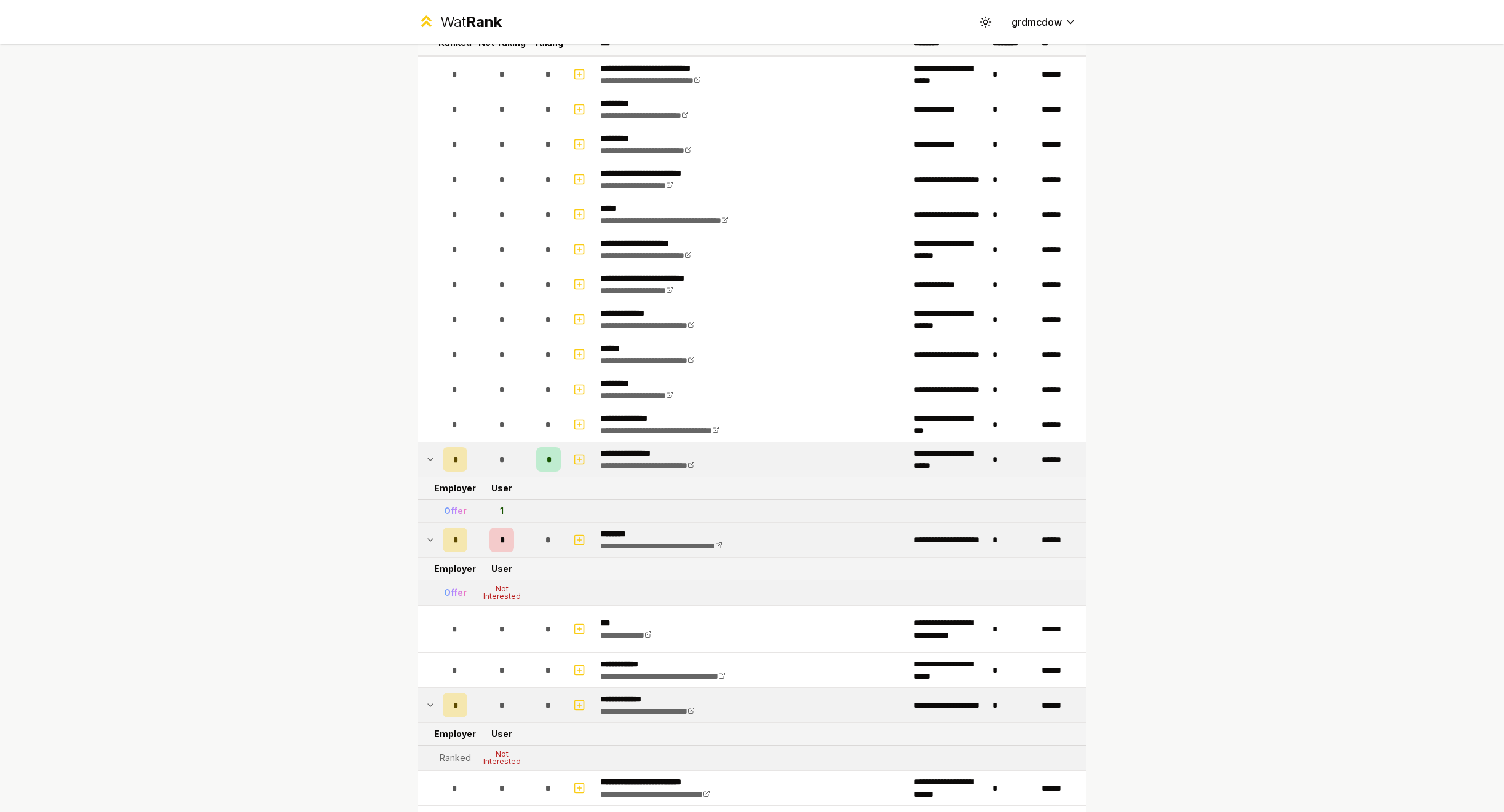
scroll to position [0, 0]
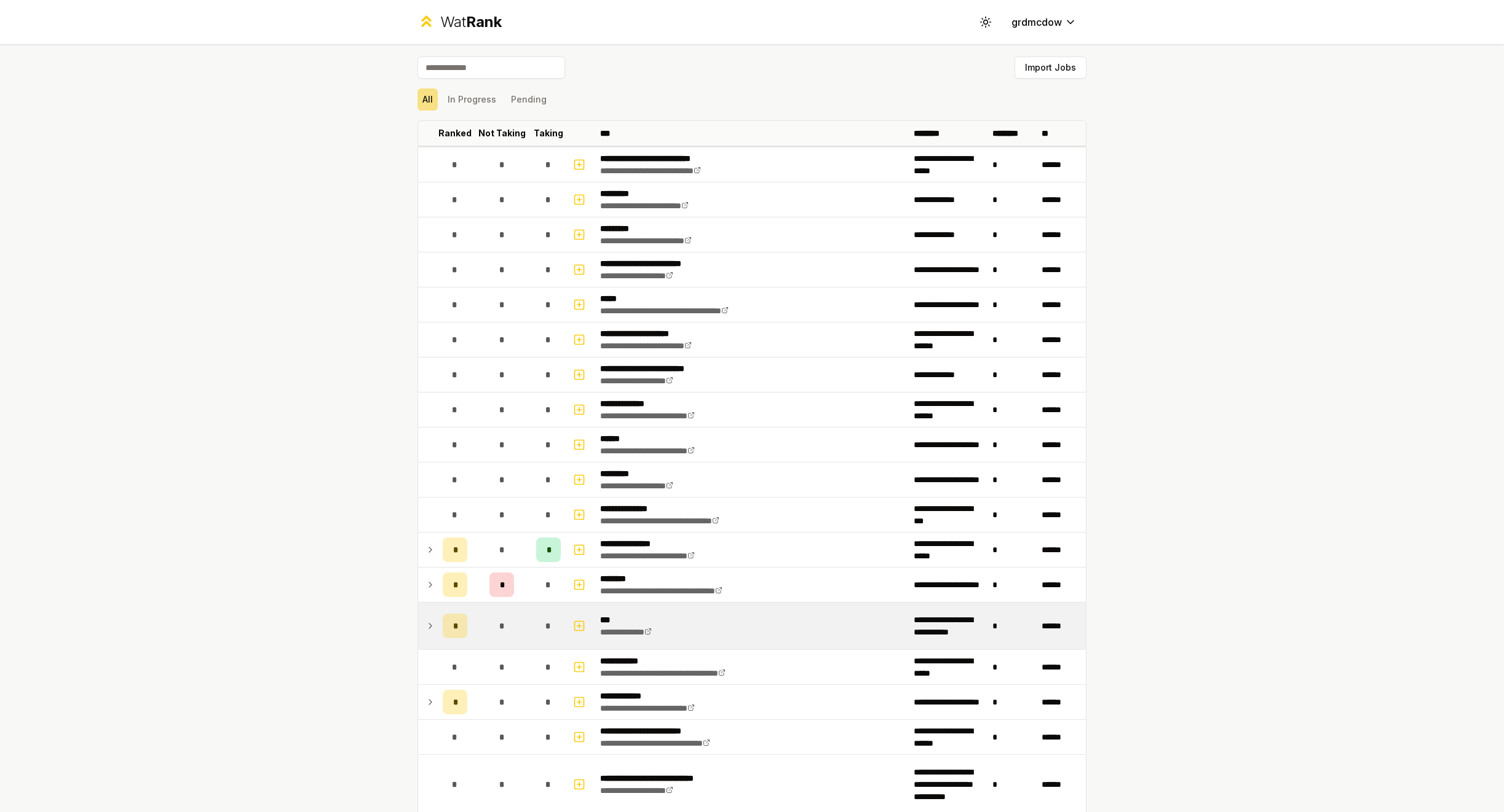
click at [429, 624] on icon at bounding box center [430, 626] width 2 height 5
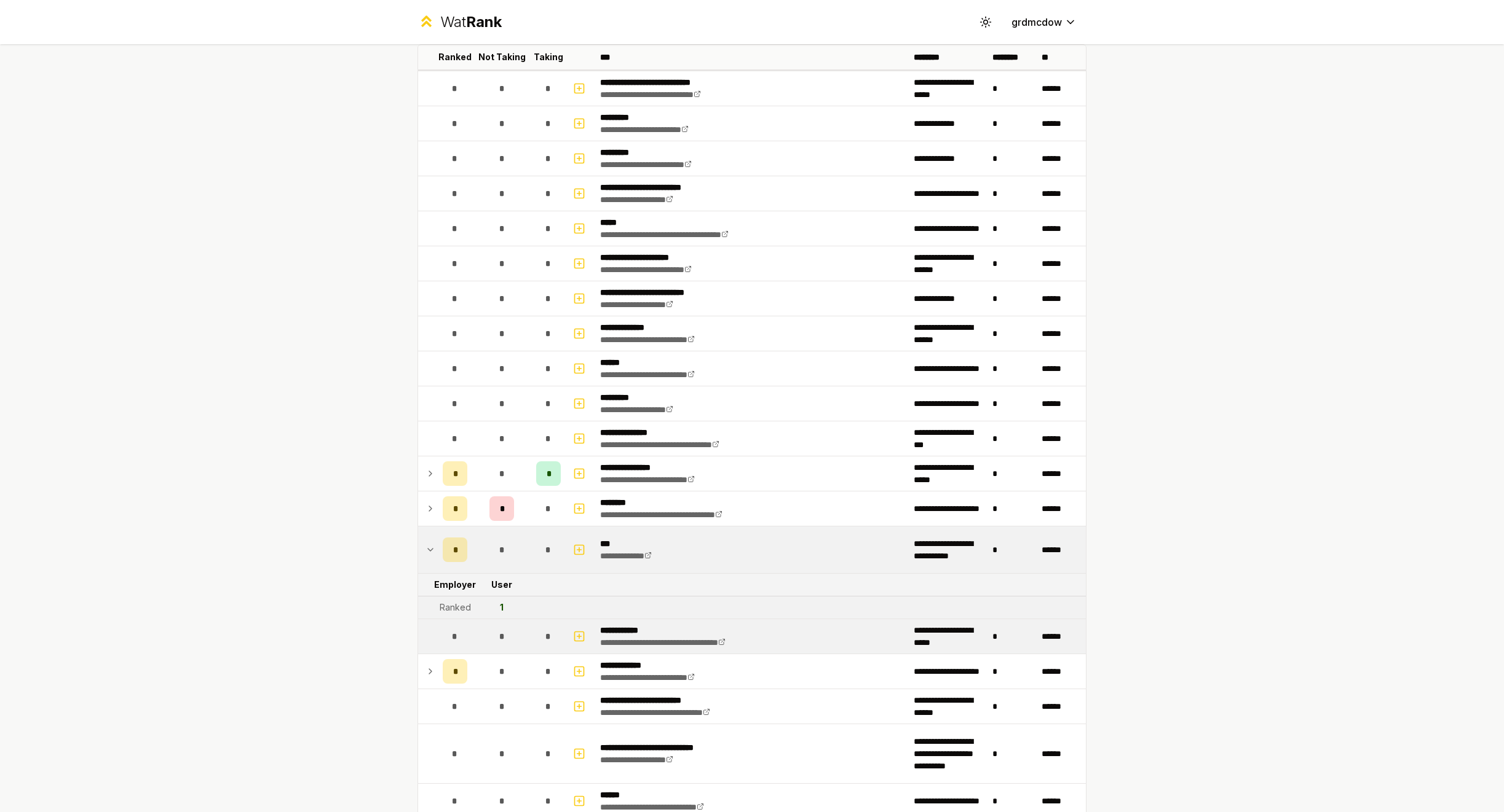
scroll to position [92, 0]
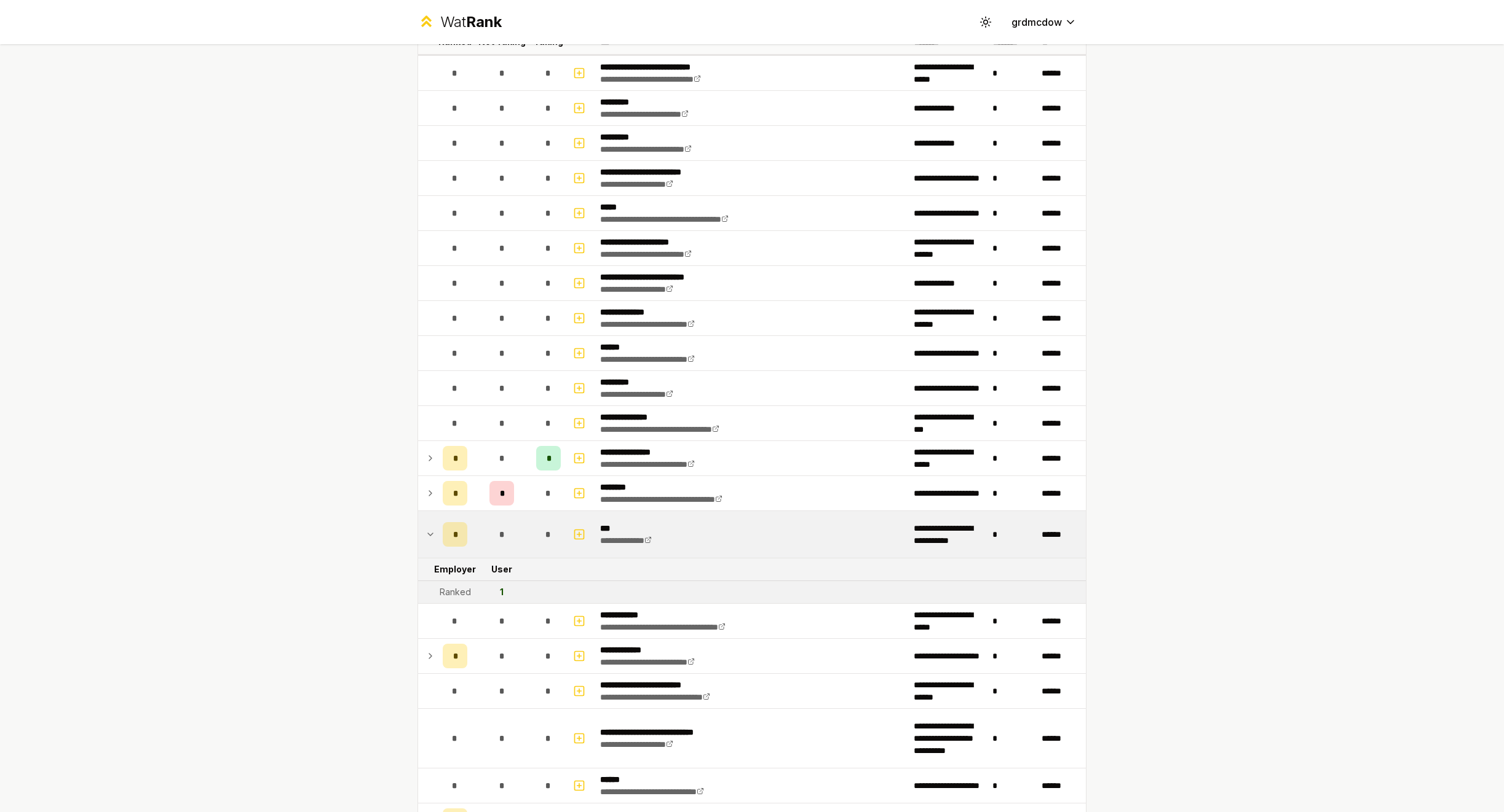
click at [493, 593] on td "1" at bounding box center [501, 592] width 59 height 22
click at [579, 536] on icon "button" at bounding box center [579, 534] width 13 height 15
select select
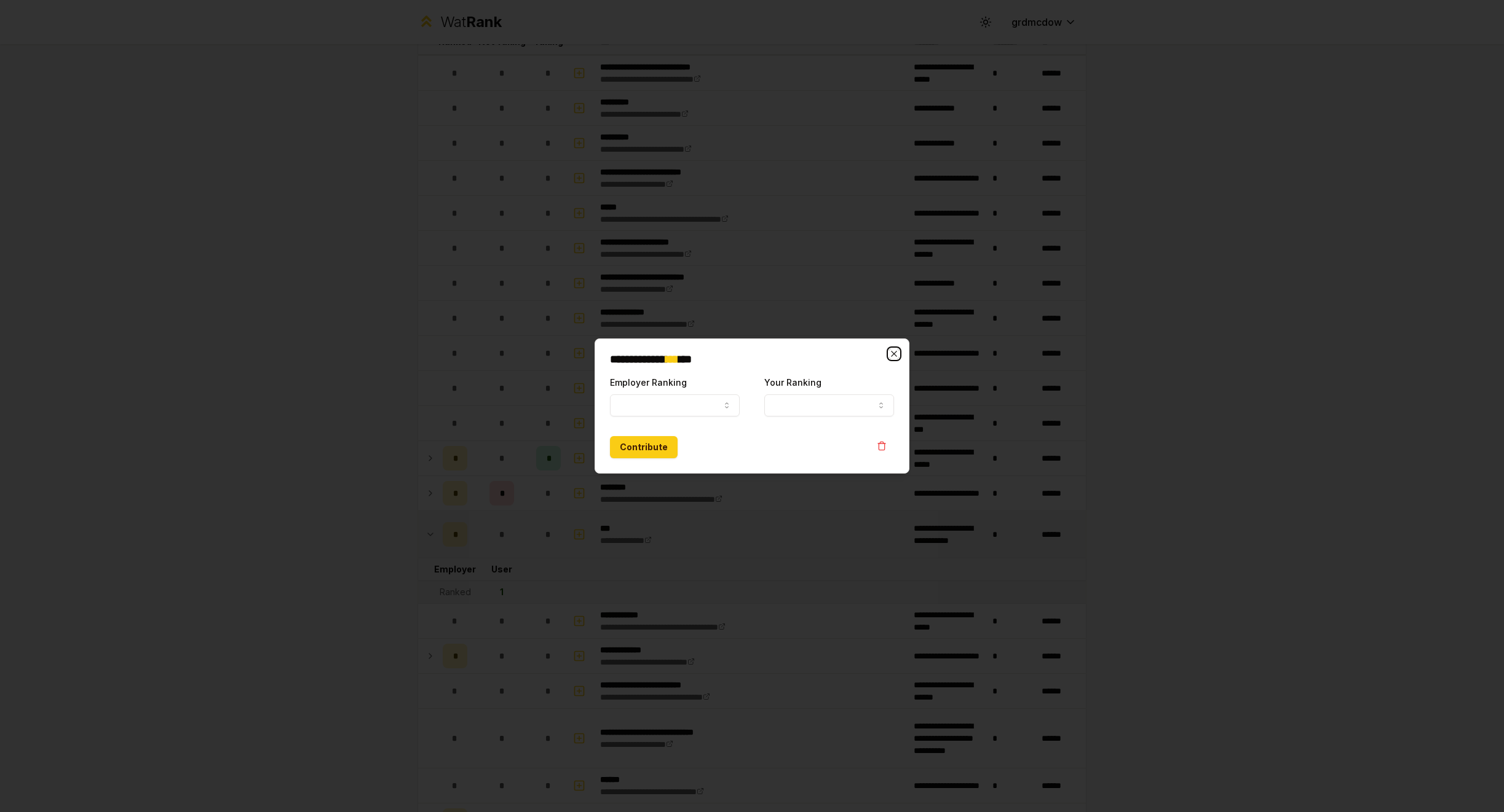
click at [893, 352] on icon "button" at bounding box center [894, 354] width 9 height 9
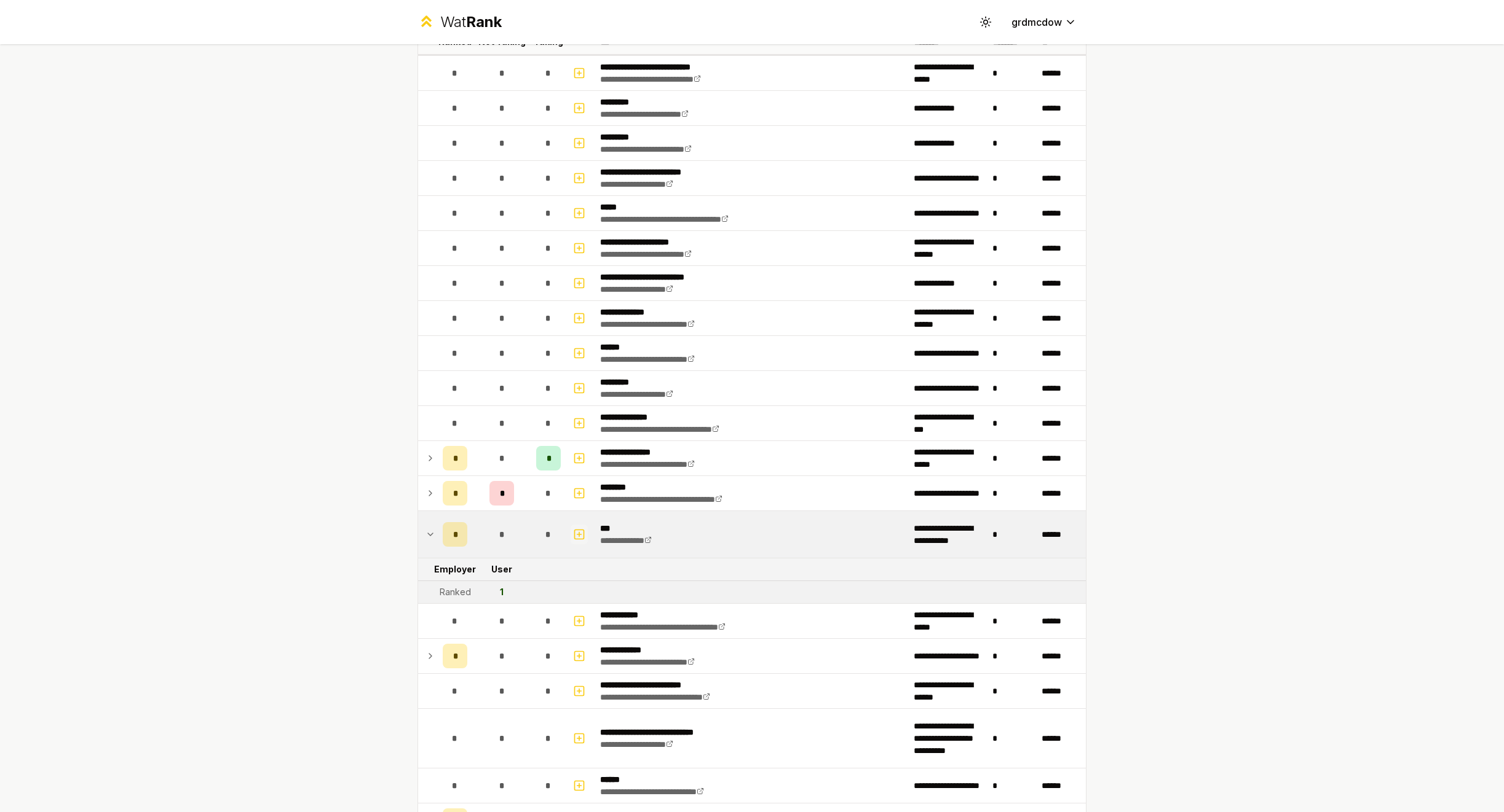
click at [582, 536] on icon "button" at bounding box center [579, 534] width 13 height 15
select select
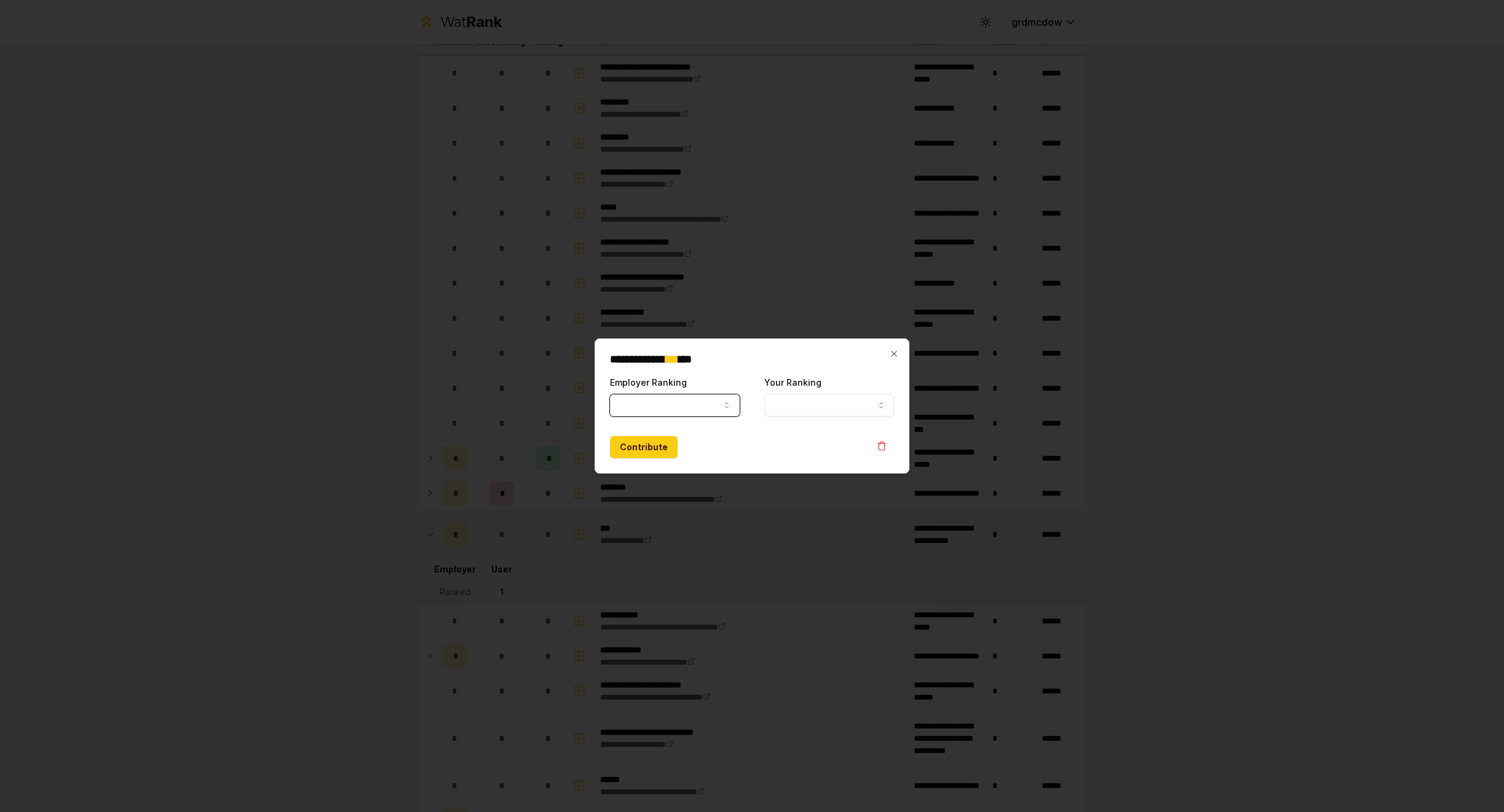
click at [653, 405] on button "Employer Ranking" at bounding box center [675, 405] width 130 height 22
select select "******"
click at [817, 397] on button "Your Ranking" at bounding box center [829, 405] width 130 height 22
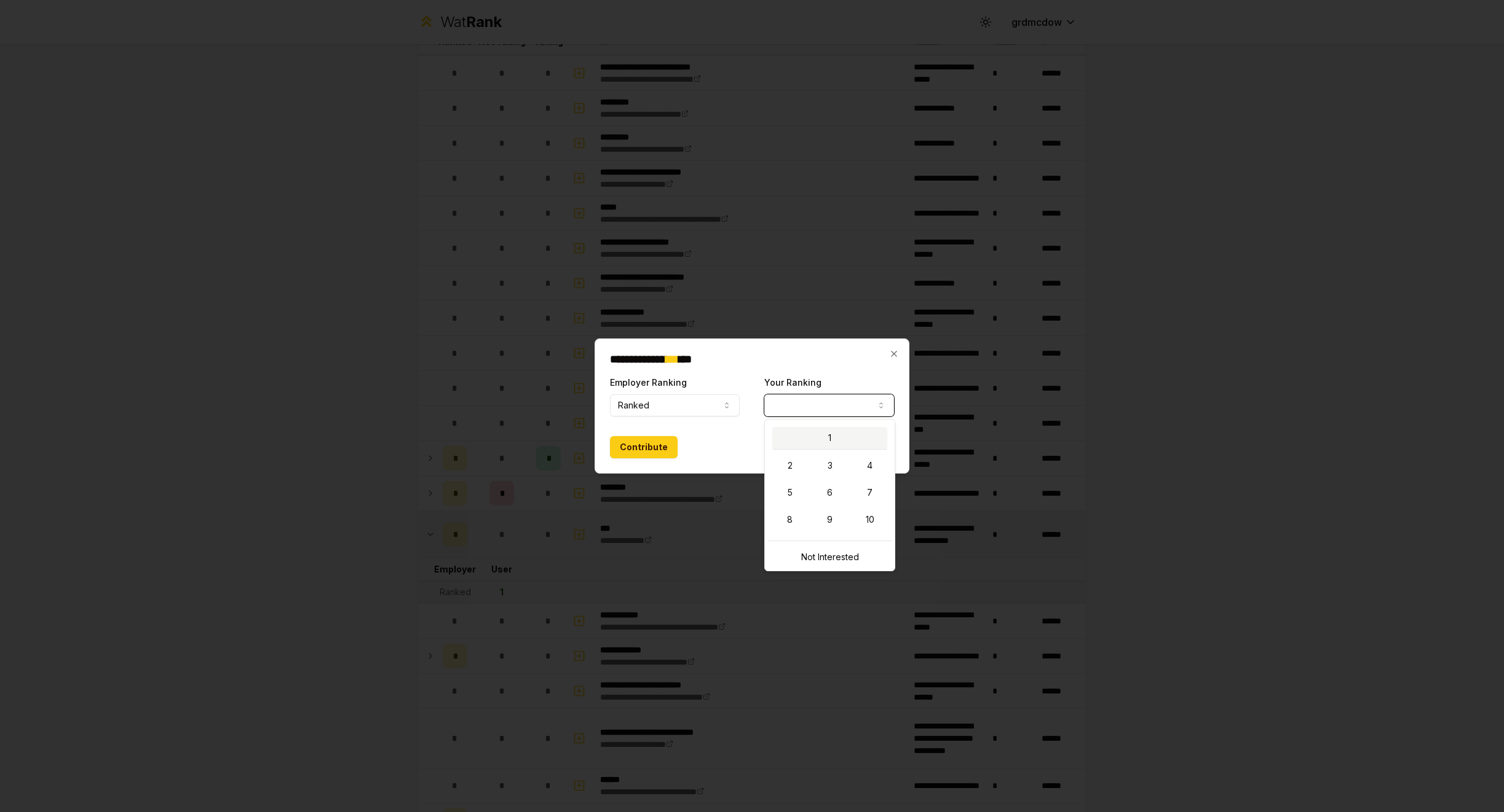
select select "*"
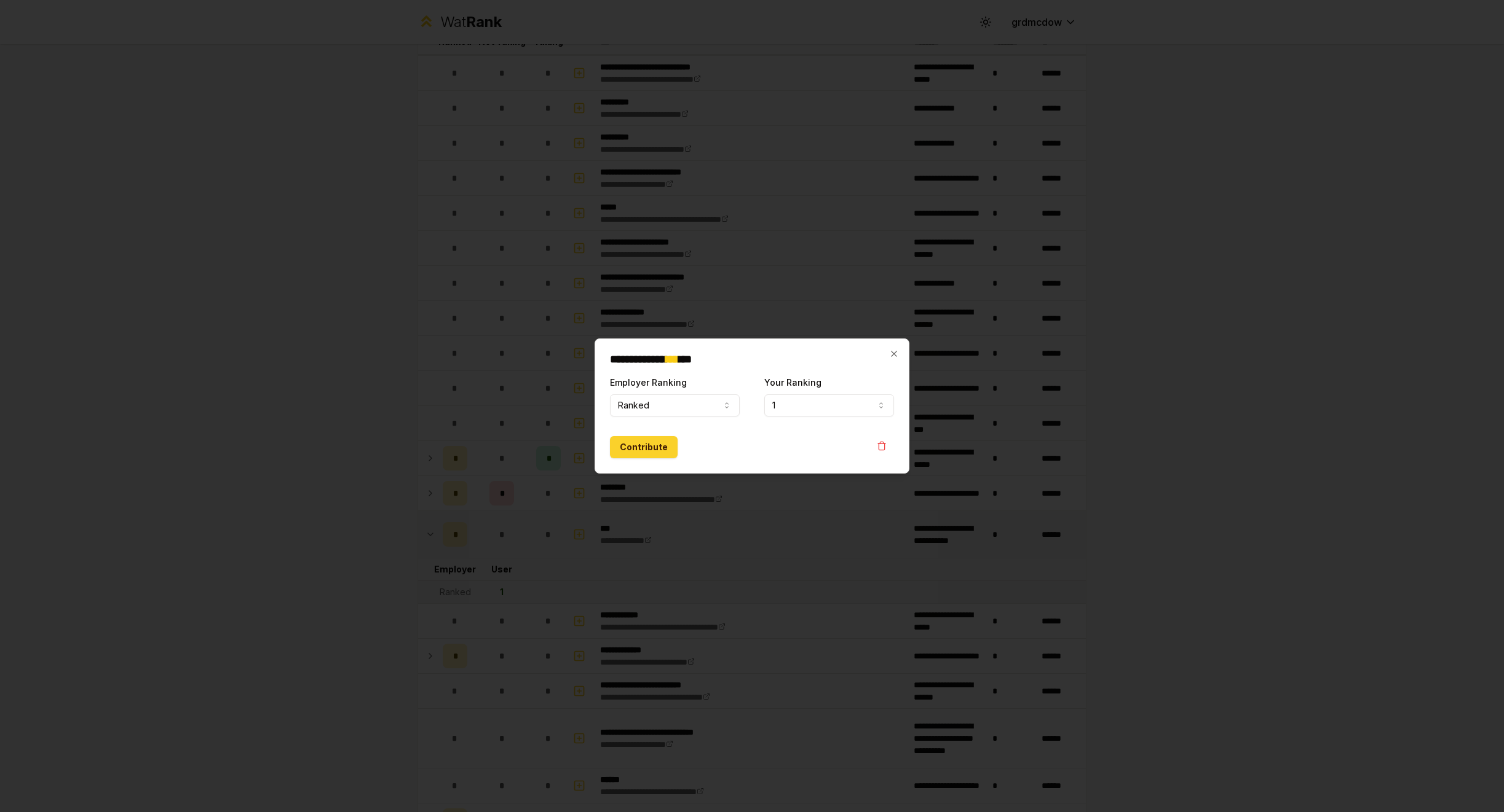
click at [639, 447] on button "Contribute" at bounding box center [644, 447] width 68 height 22
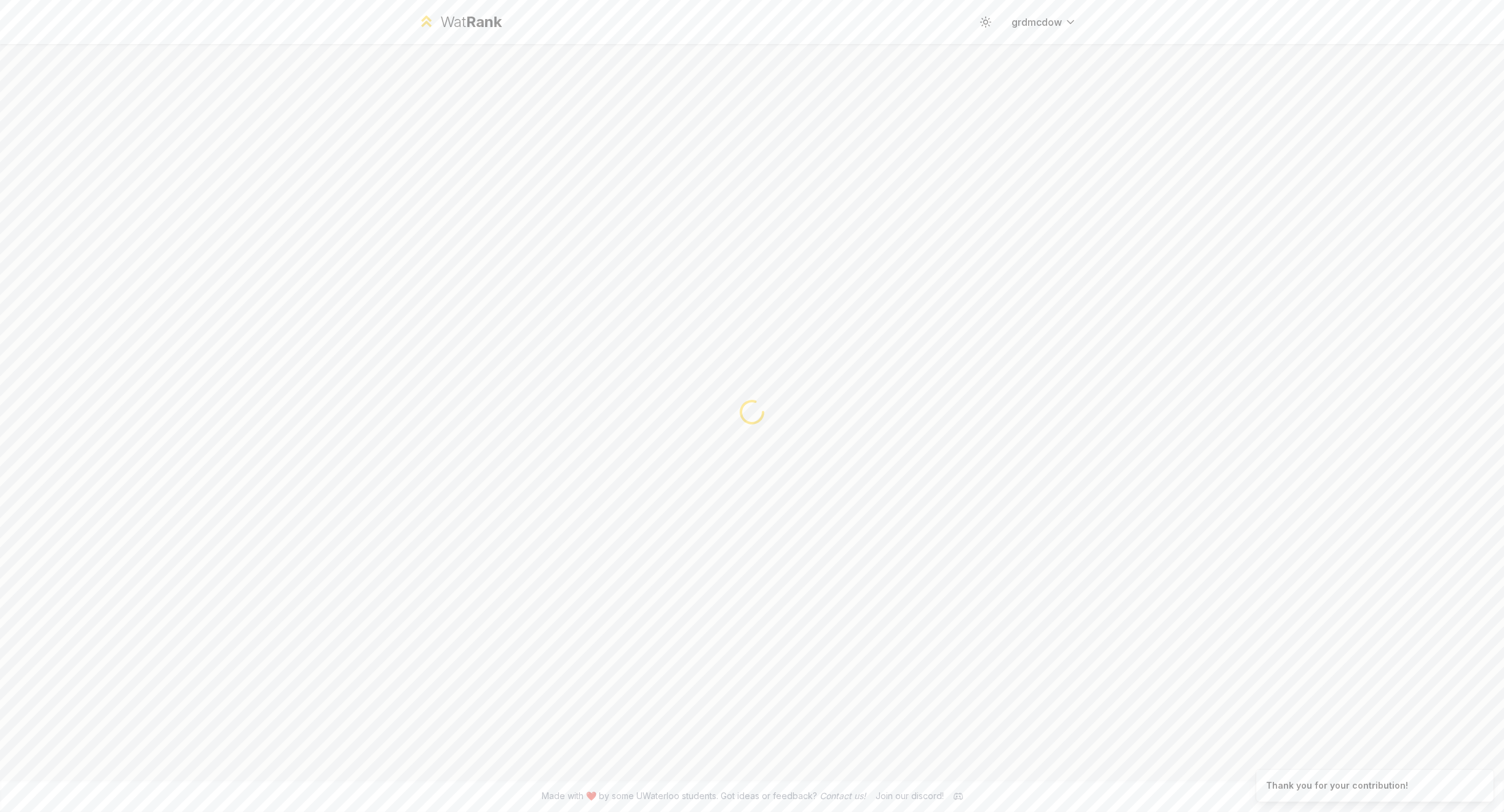
scroll to position [0, 0]
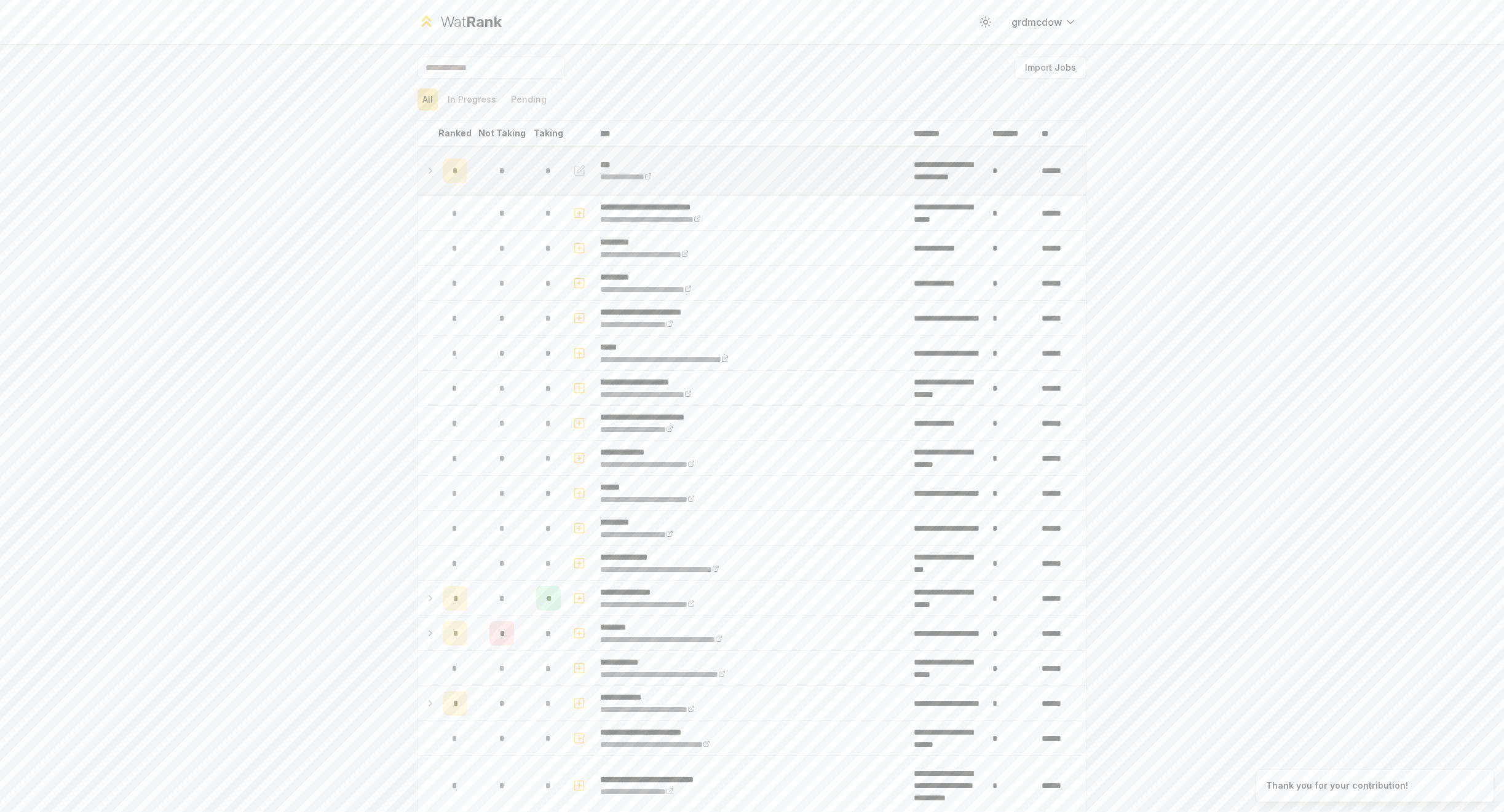
click at [427, 169] on icon at bounding box center [430, 171] width 9 height 15
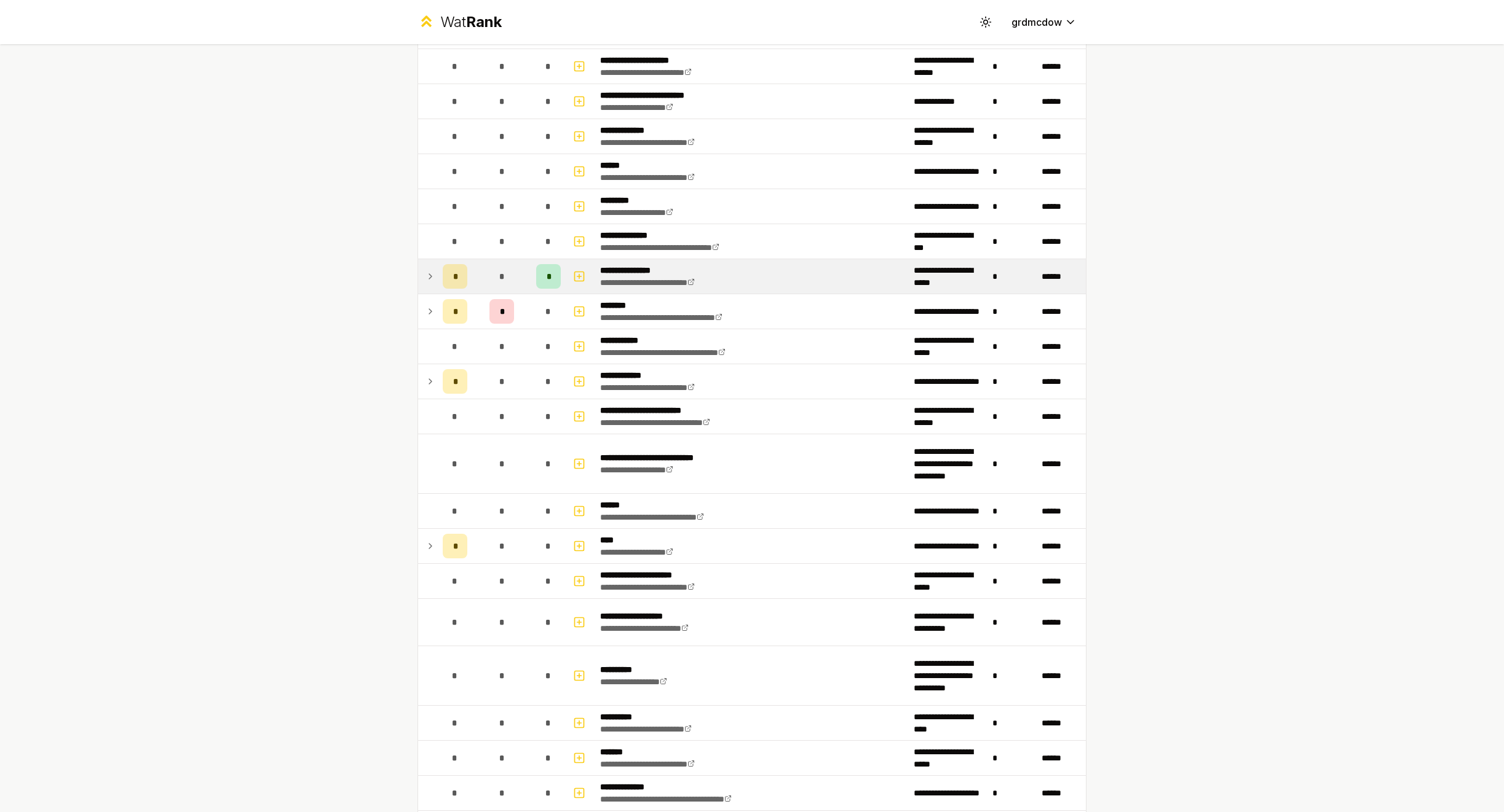
scroll to position [392, 0]
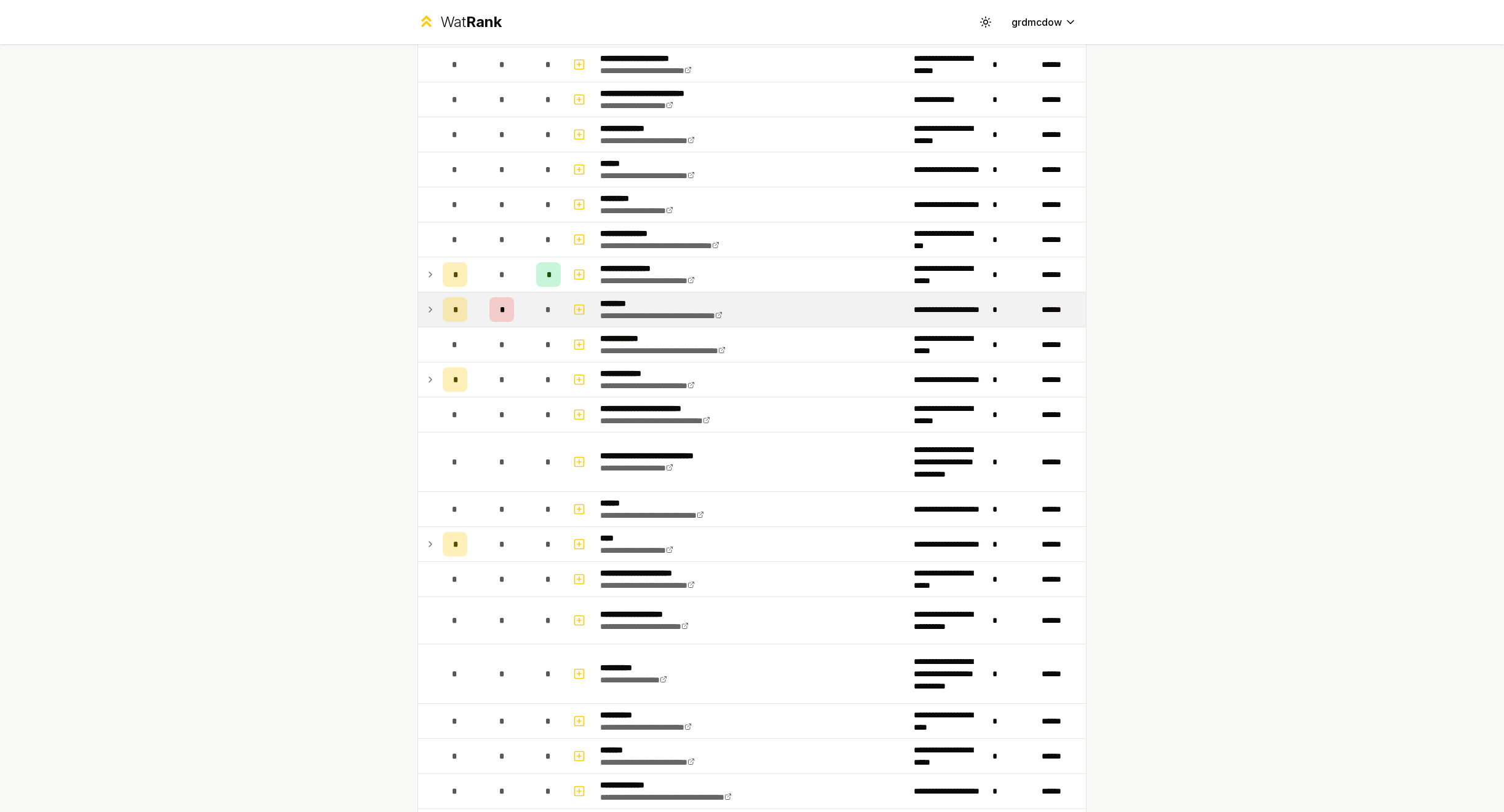
click at [432, 309] on icon at bounding box center [430, 310] width 9 height 15
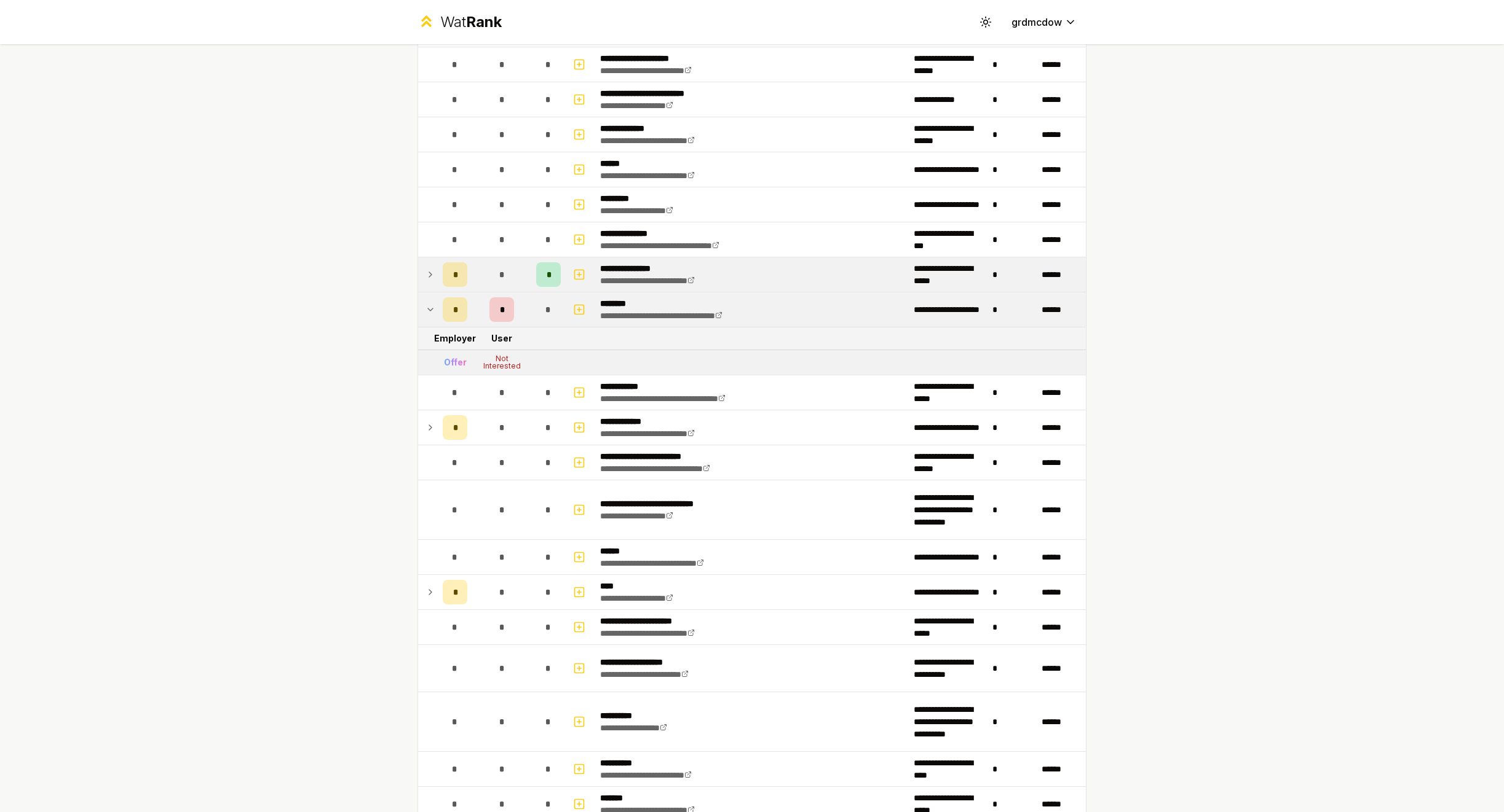
click at [433, 280] on icon at bounding box center [430, 274] width 9 height 15
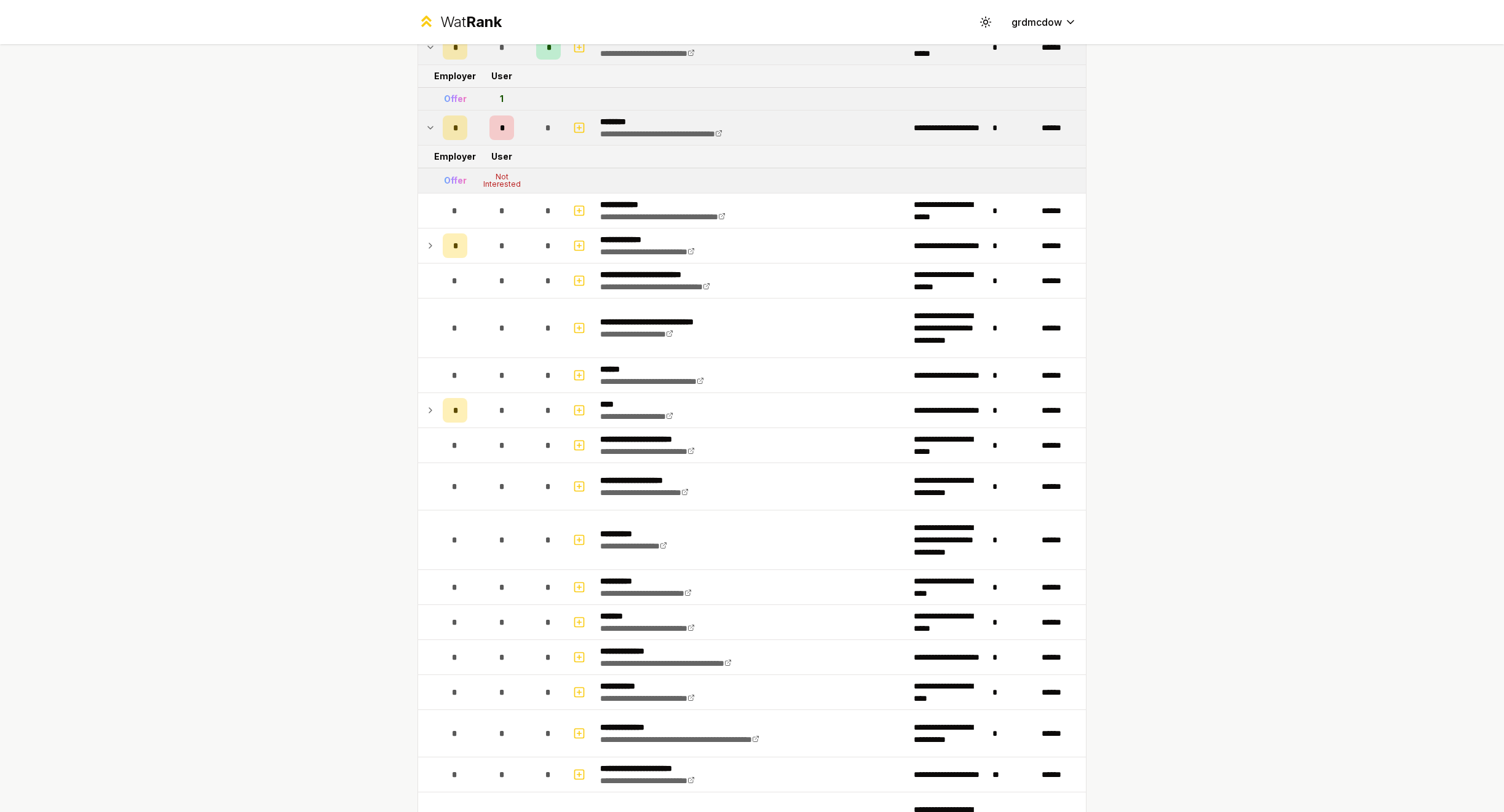
scroll to position [626, 0]
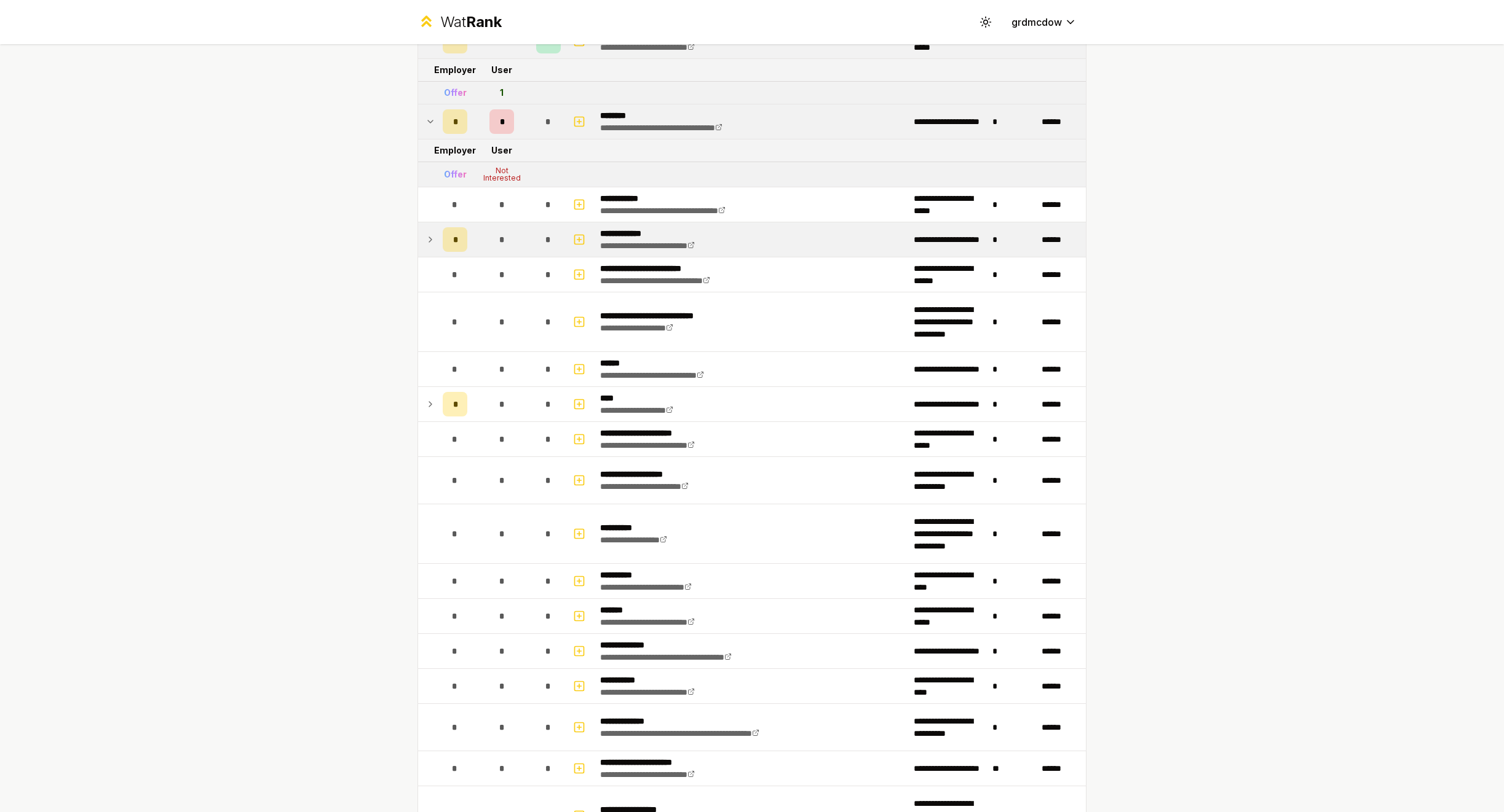
click at [434, 245] on icon at bounding box center [430, 239] width 9 height 15
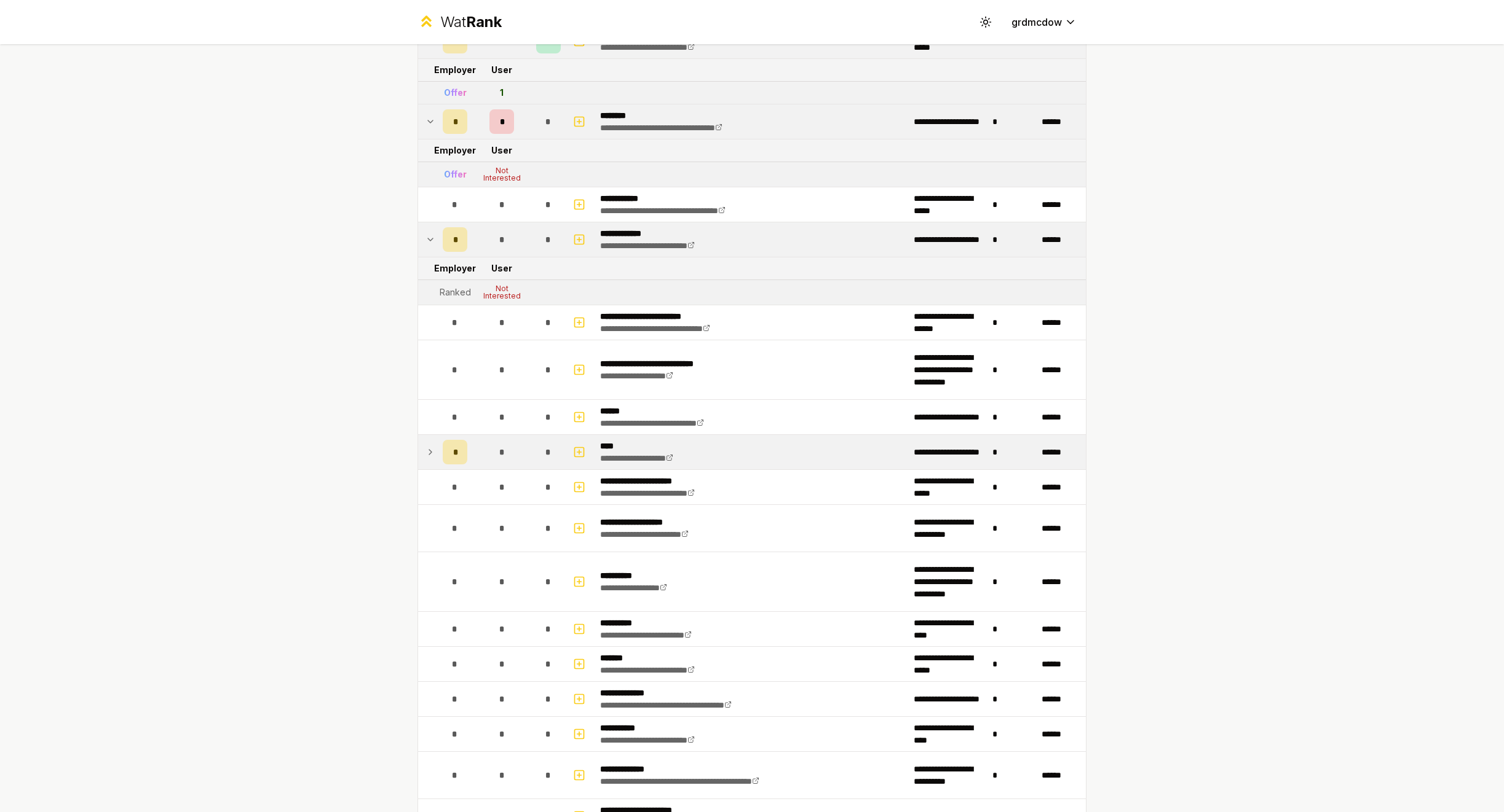
click at [430, 448] on icon at bounding box center [430, 452] width 9 height 15
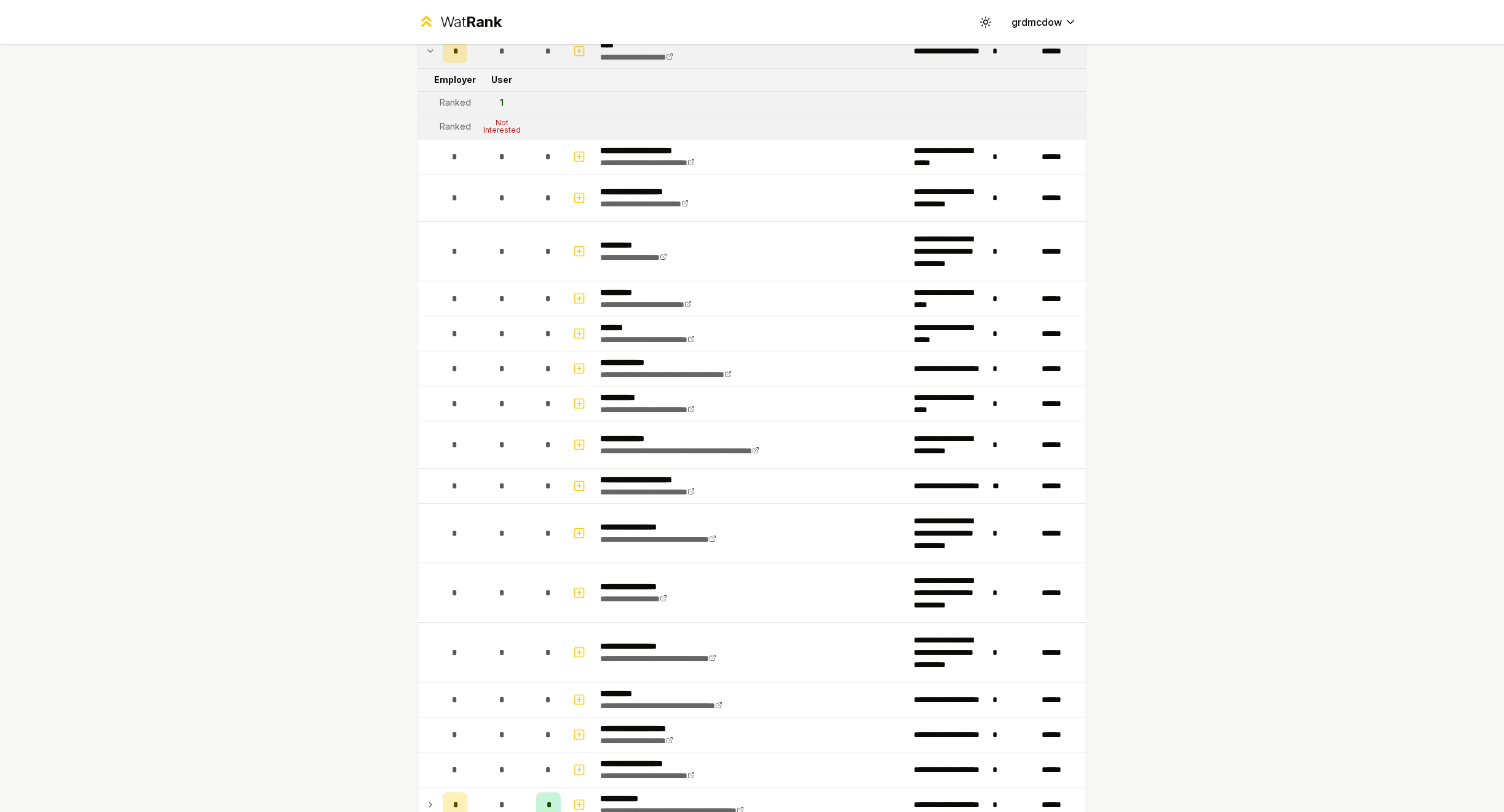
scroll to position [1113, 0]
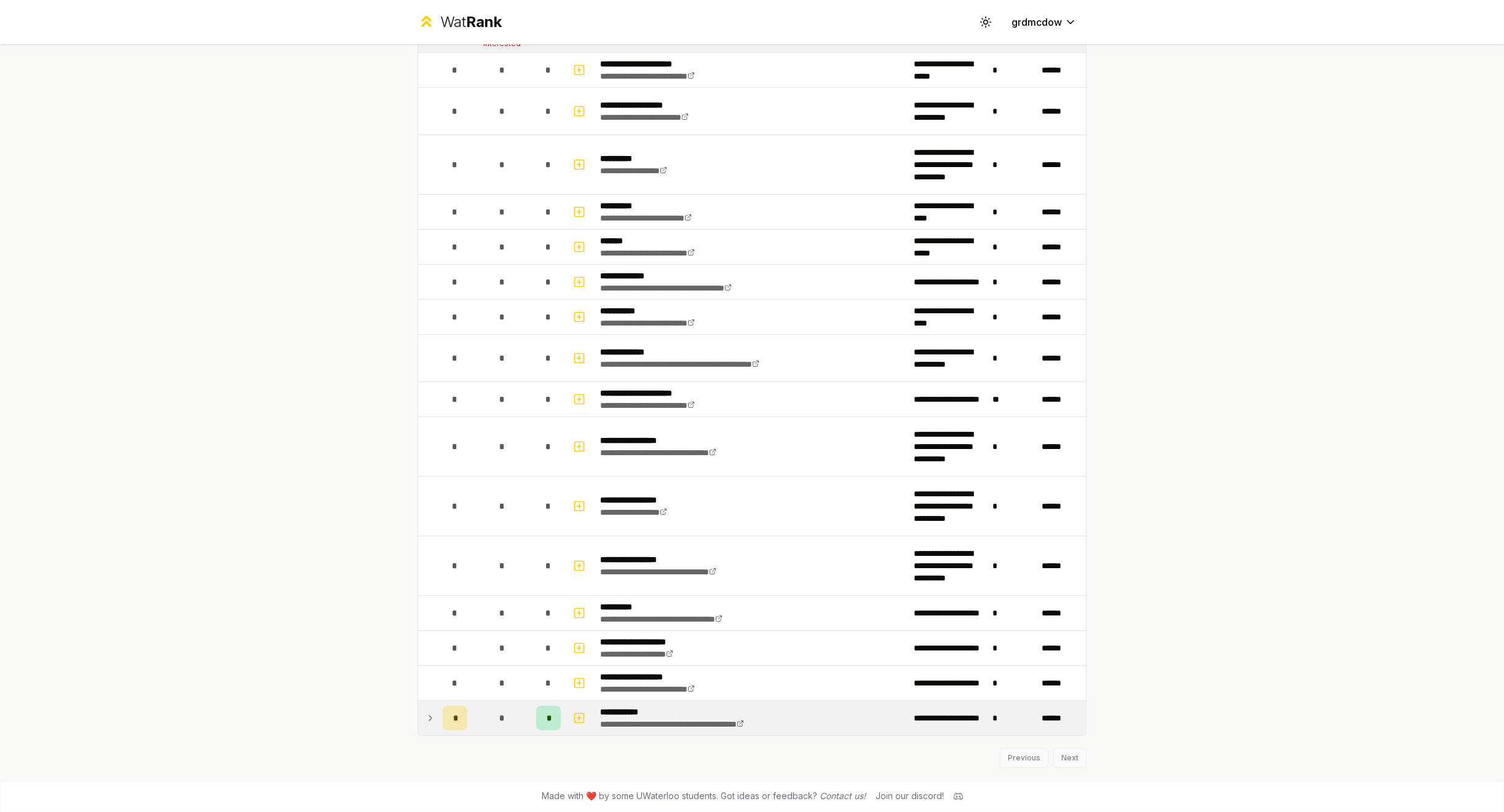
click at [428, 717] on icon at bounding box center [430, 718] width 9 height 15
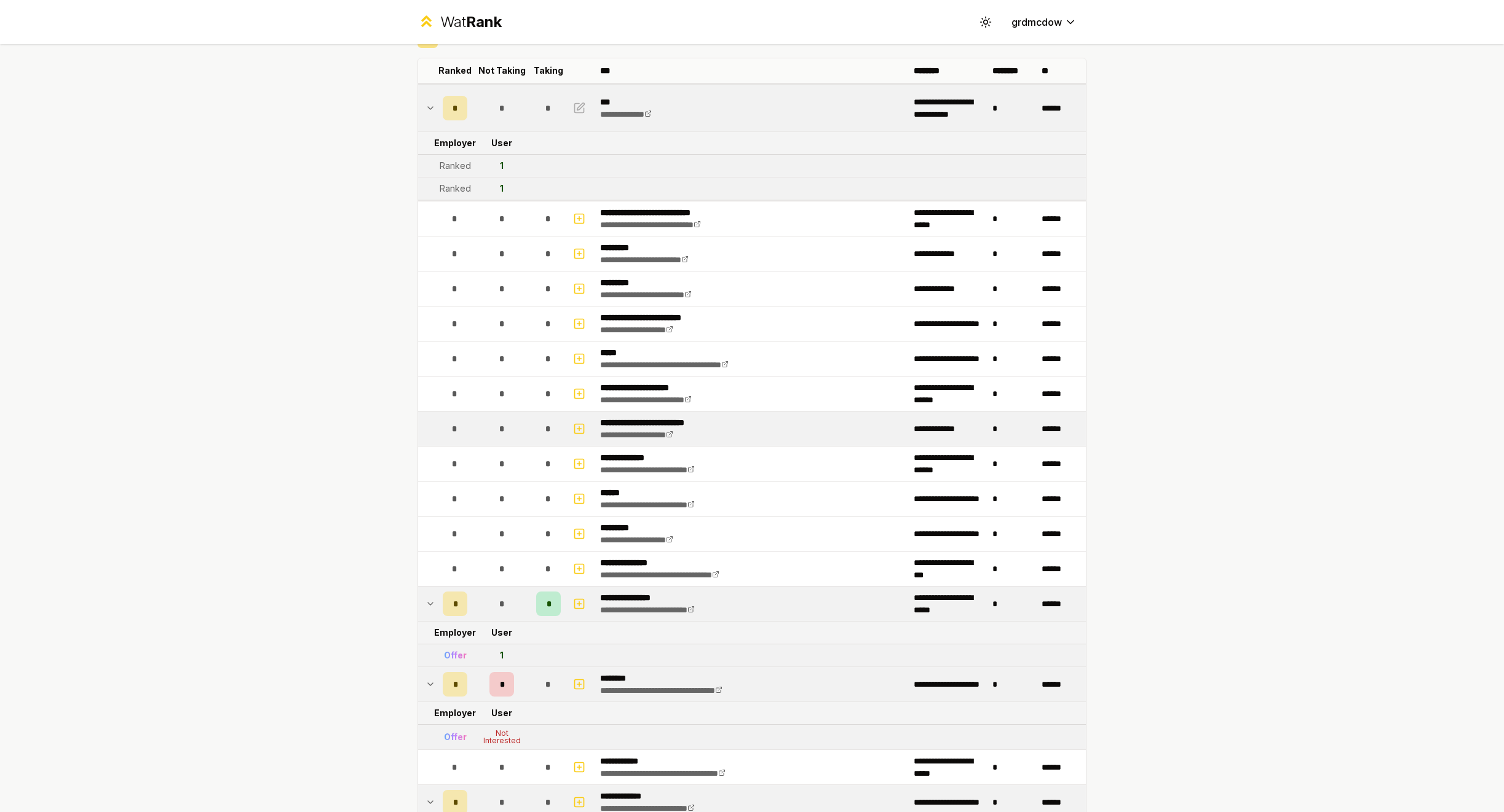
scroll to position [0, 0]
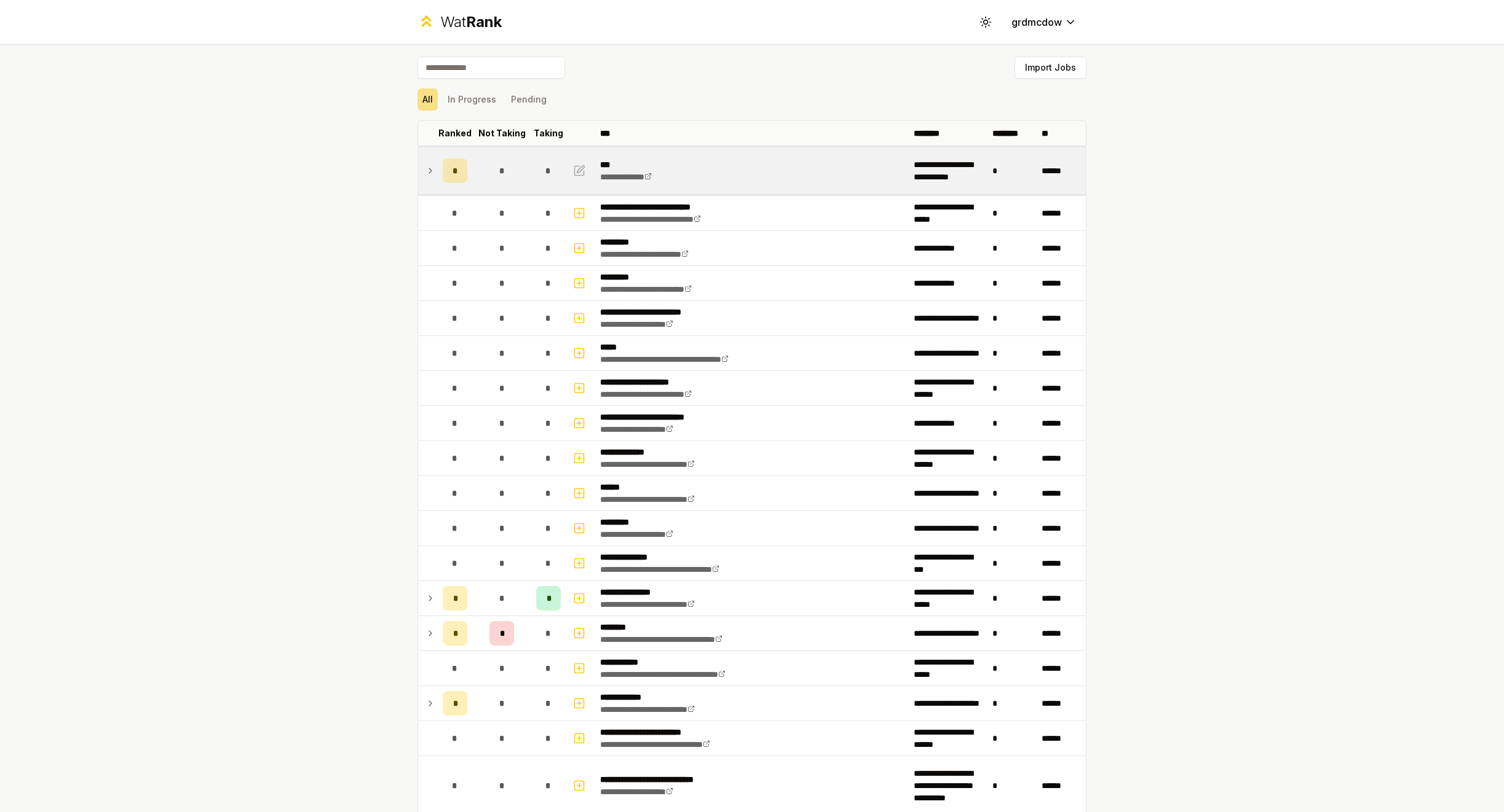
click at [434, 170] on icon at bounding box center [430, 171] width 9 height 15
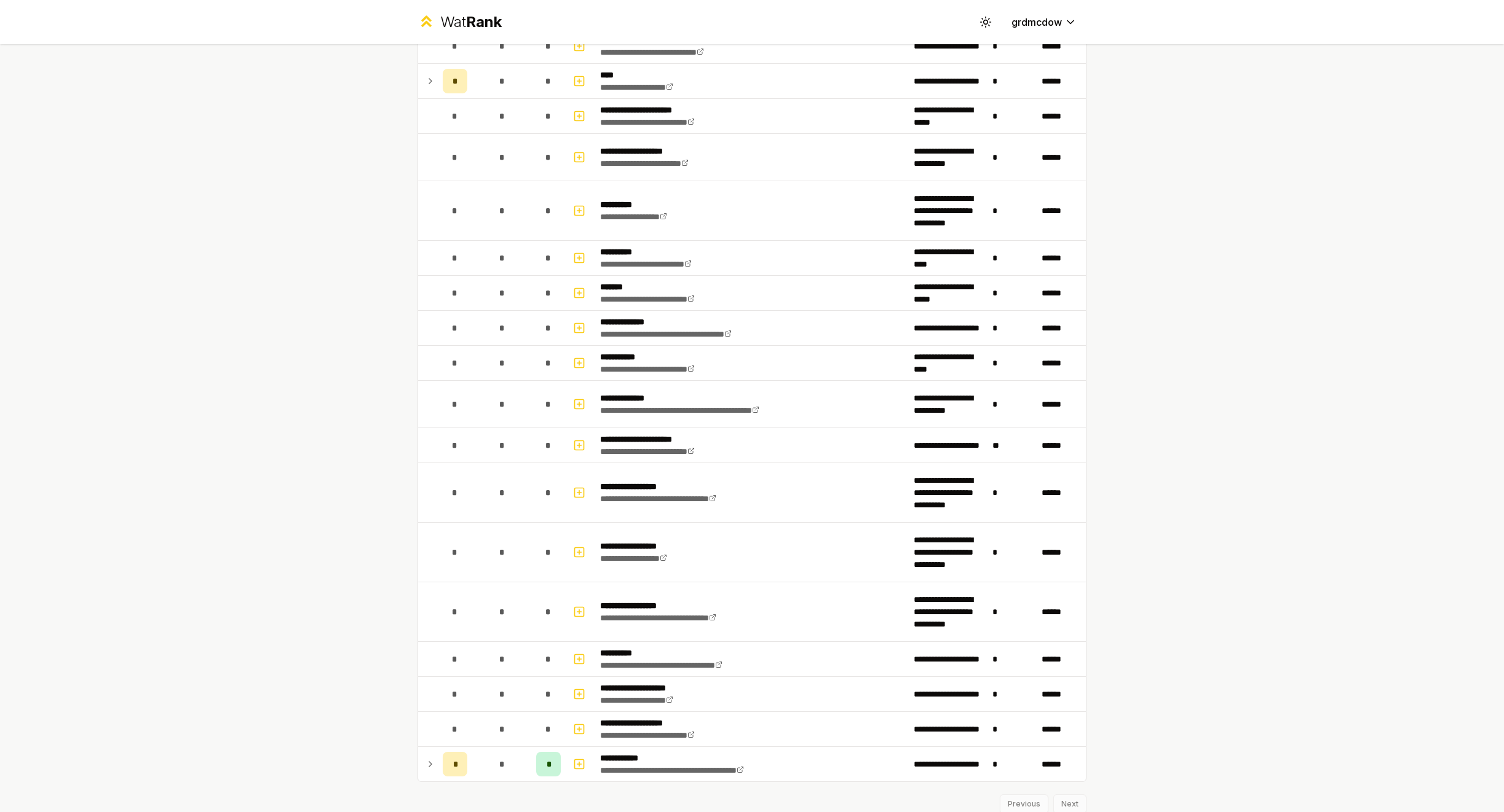
scroll to position [740, 0]
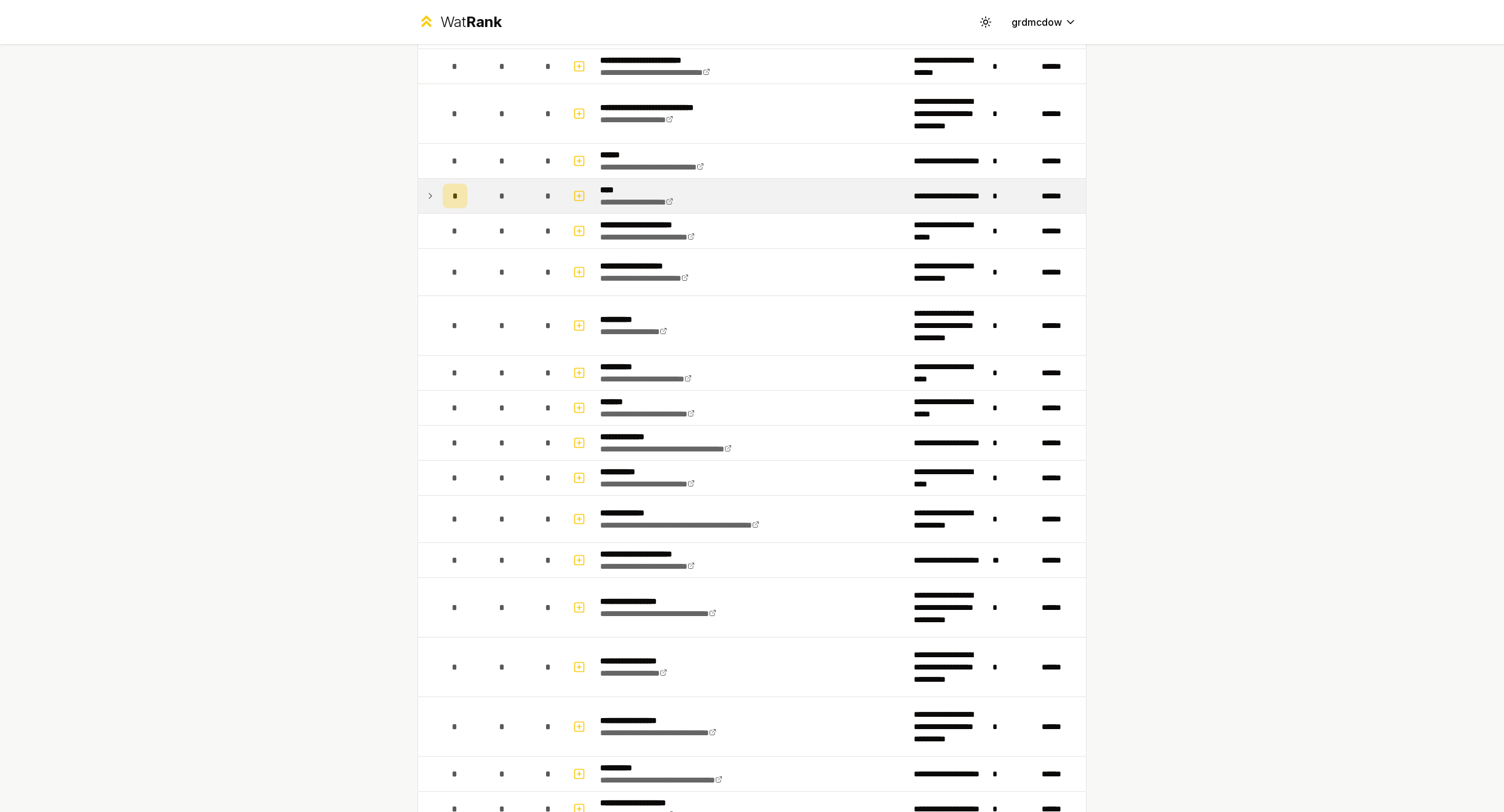
click at [428, 199] on icon at bounding box center [430, 196] width 9 height 15
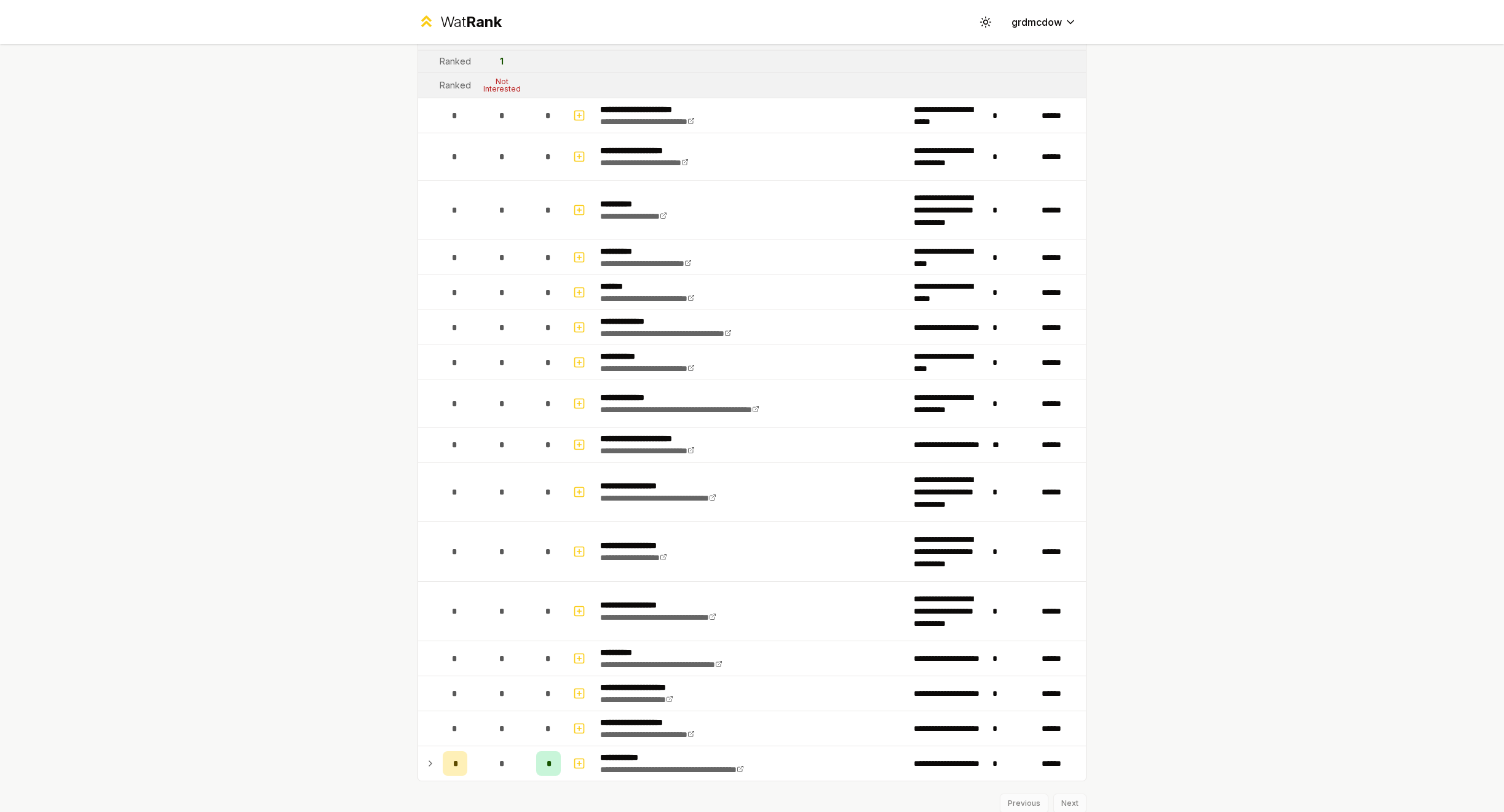
scroll to position [972, 0]
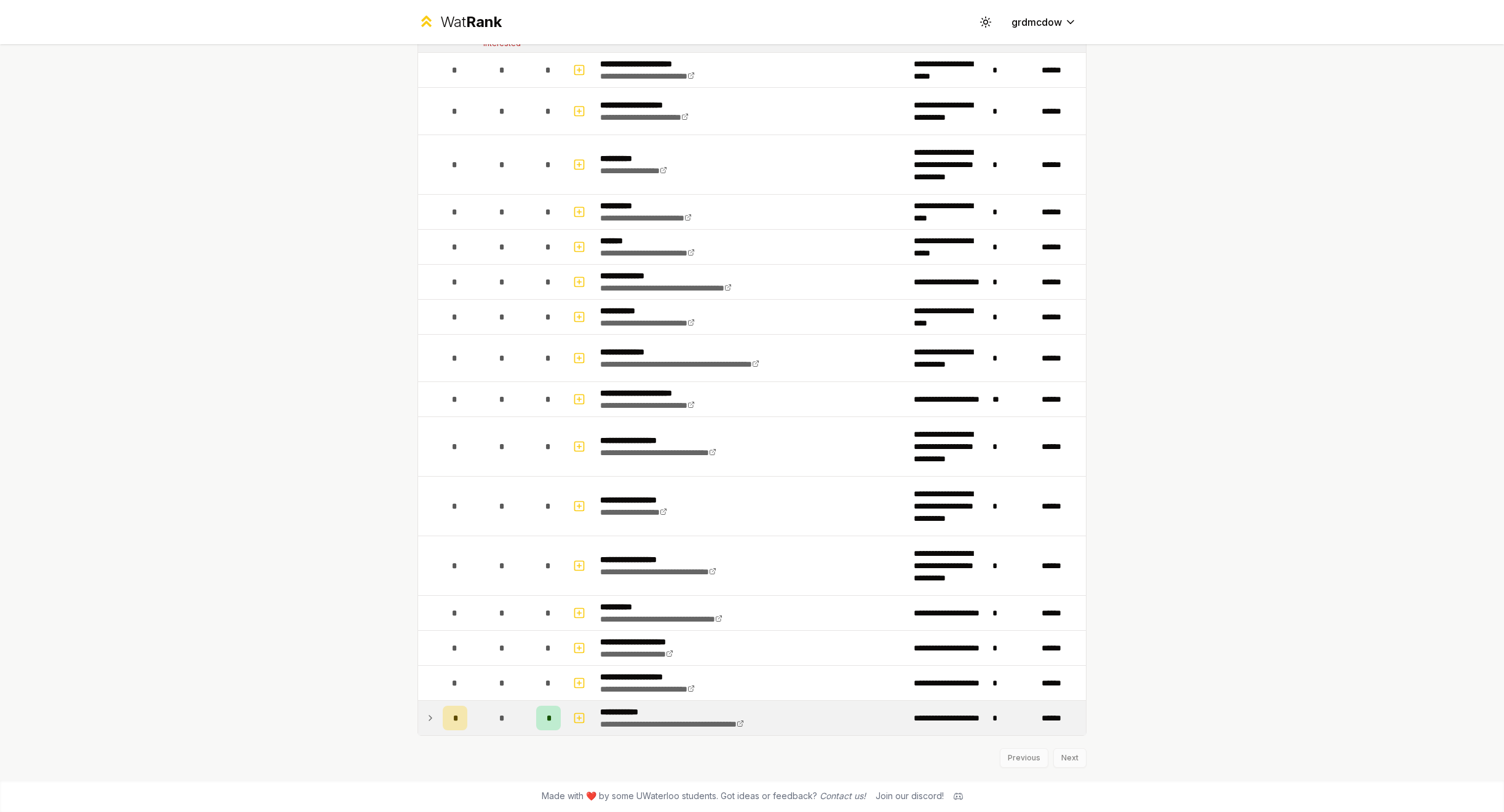
click at [432, 720] on icon at bounding box center [430, 718] width 9 height 15
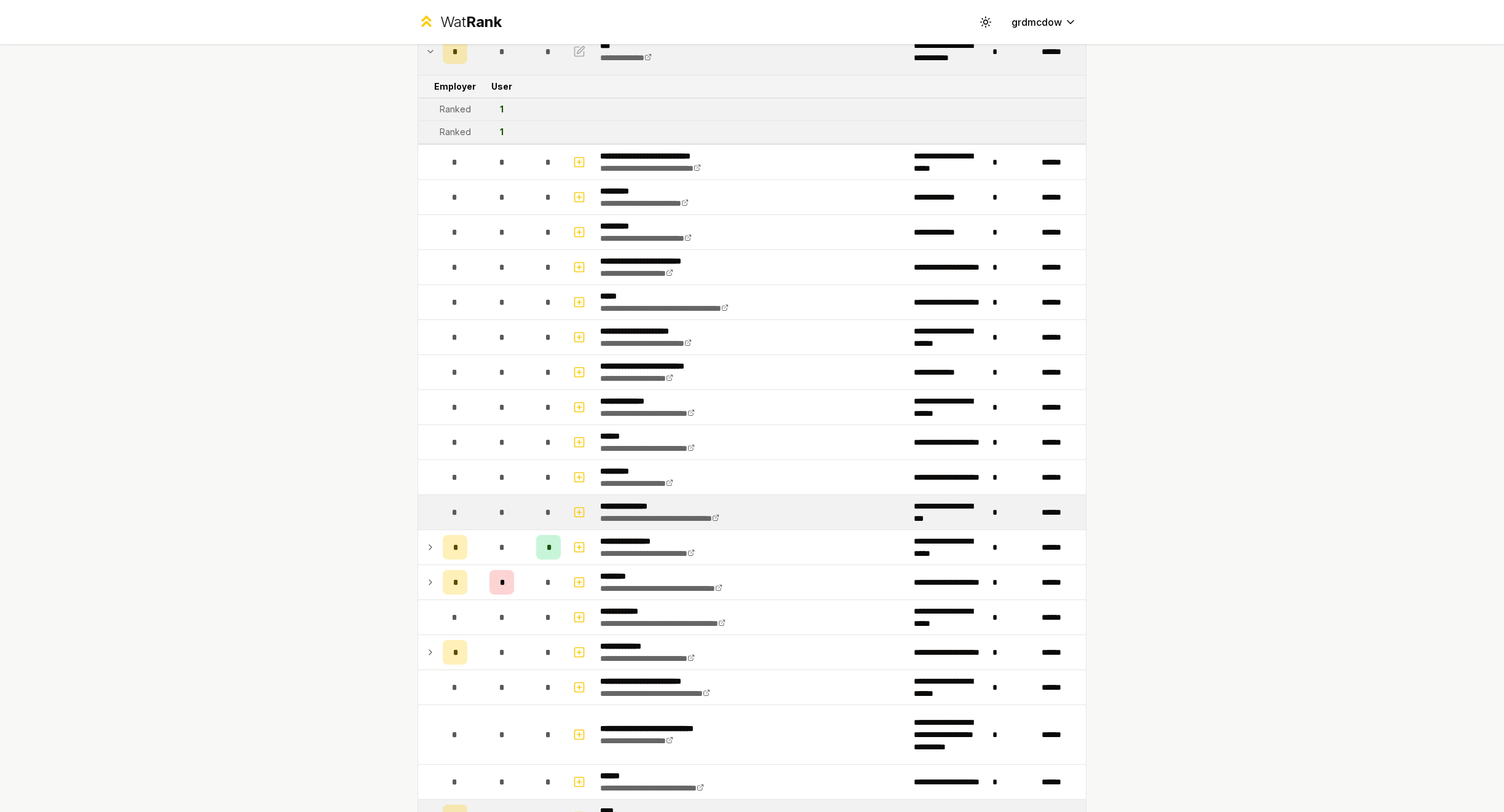
scroll to position [115, 0]
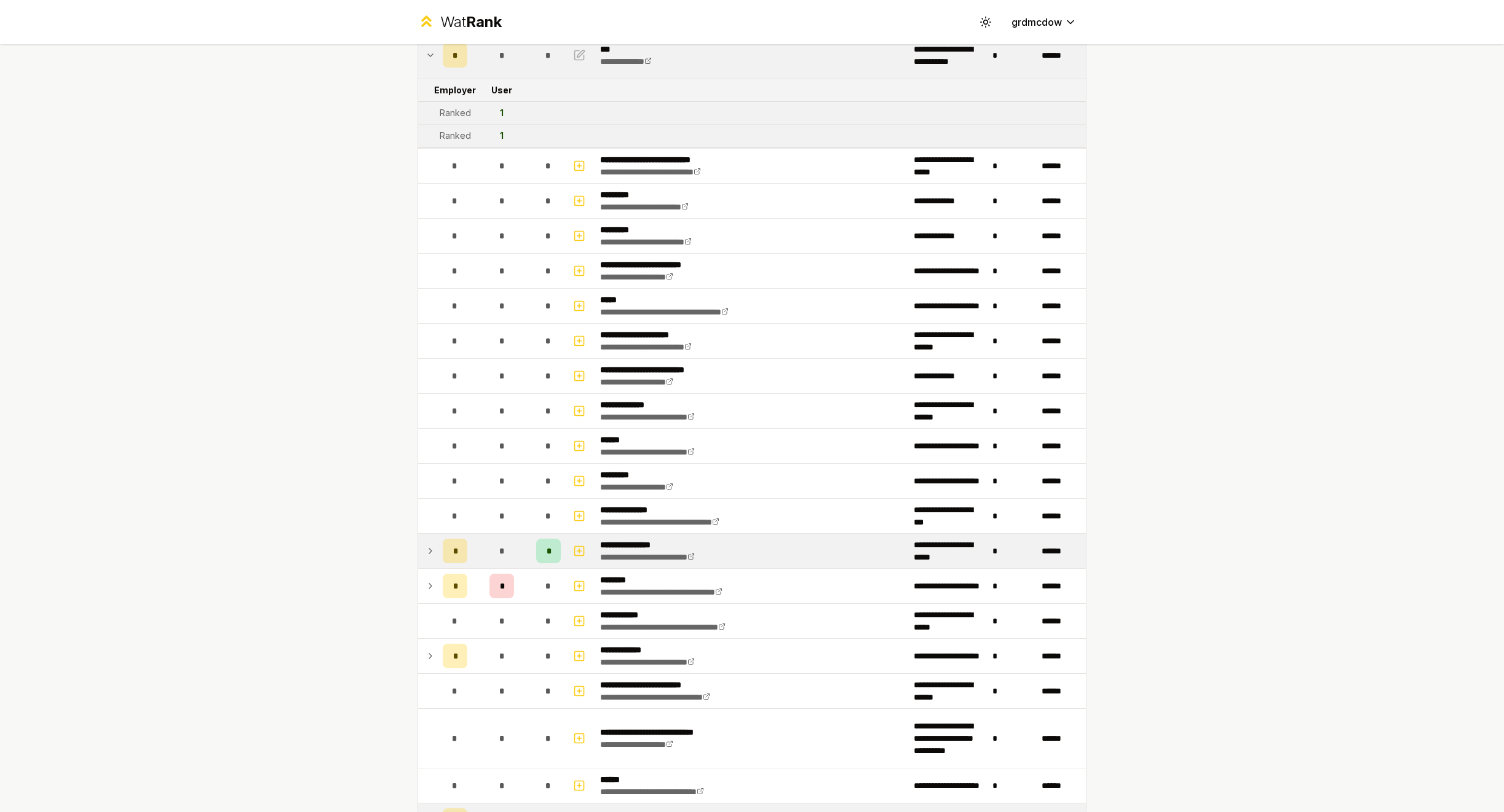
click at [433, 545] on icon at bounding box center [430, 551] width 9 height 15
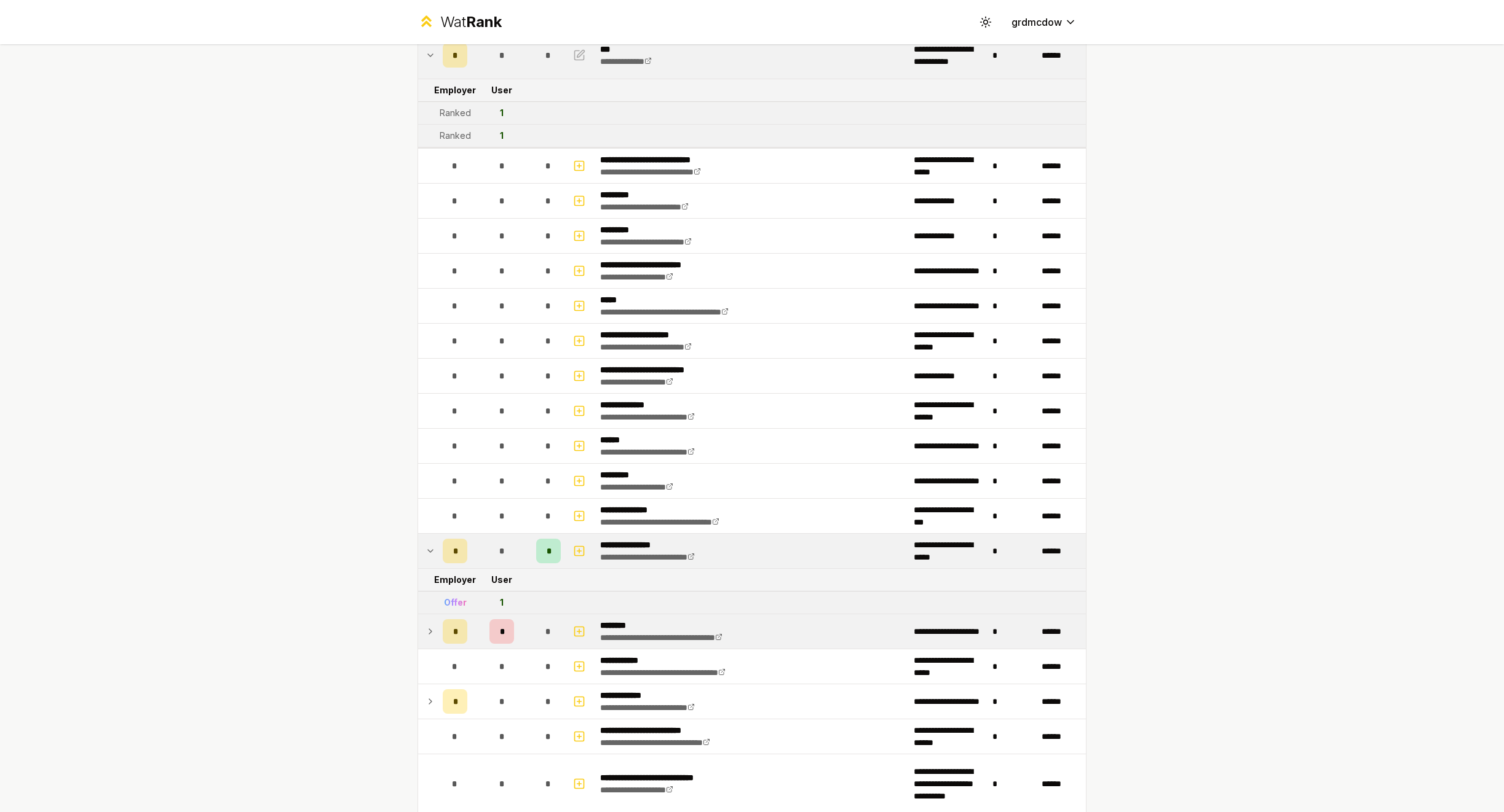
click at [435, 633] on icon at bounding box center [430, 631] width 9 height 15
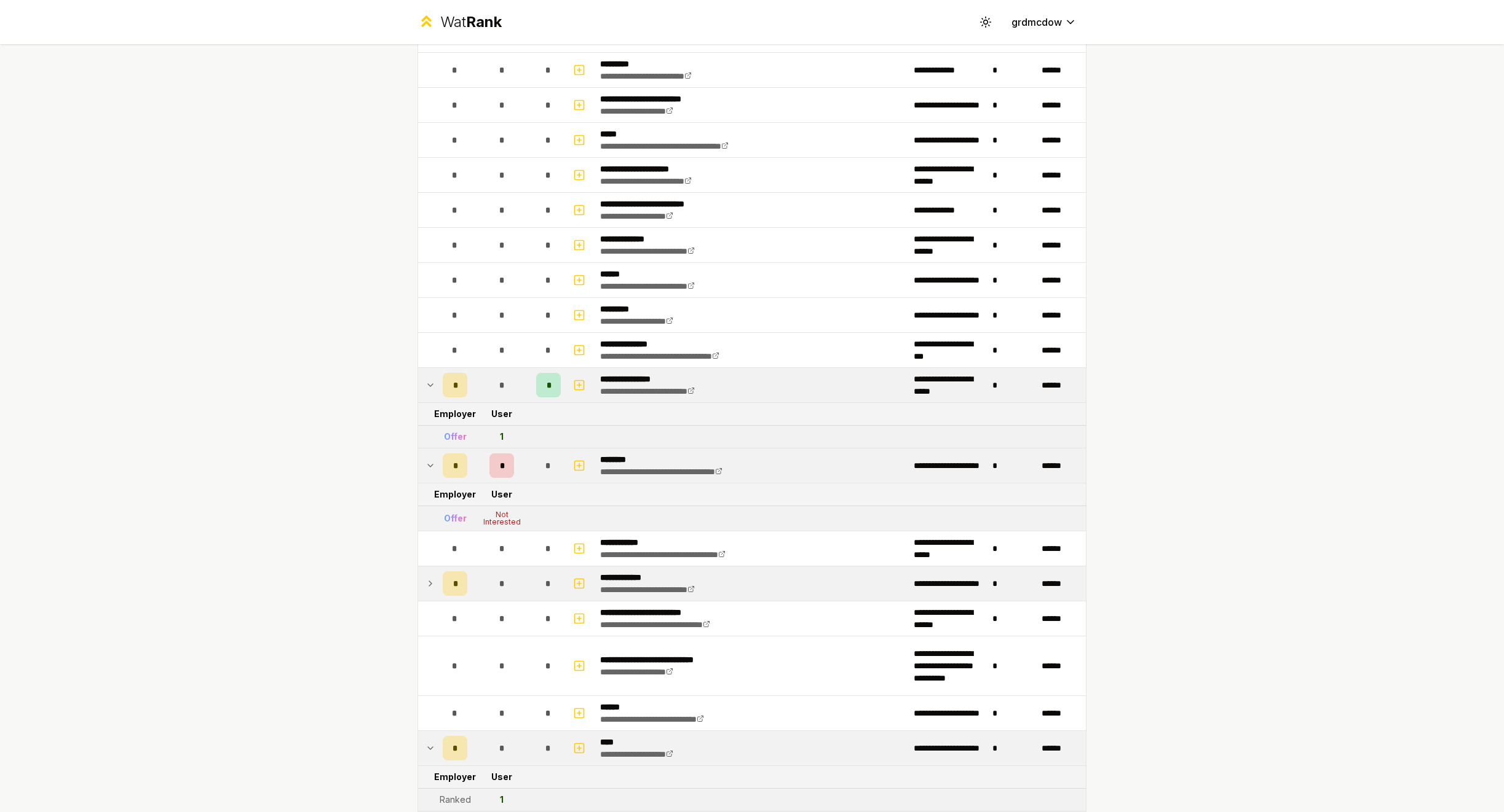
scroll to position [275, 0]
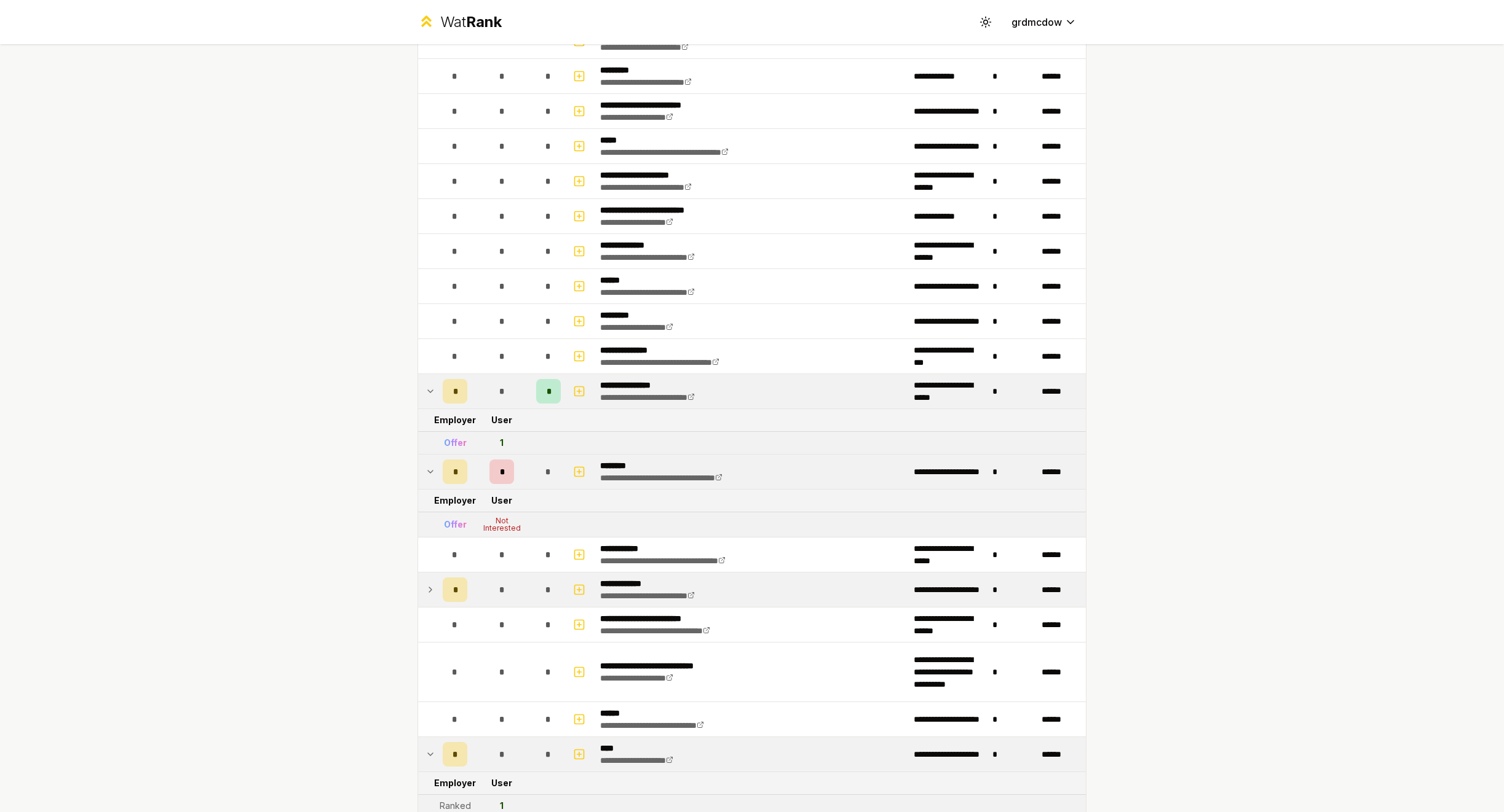
click at [432, 589] on icon at bounding box center [430, 589] width 9 height 15
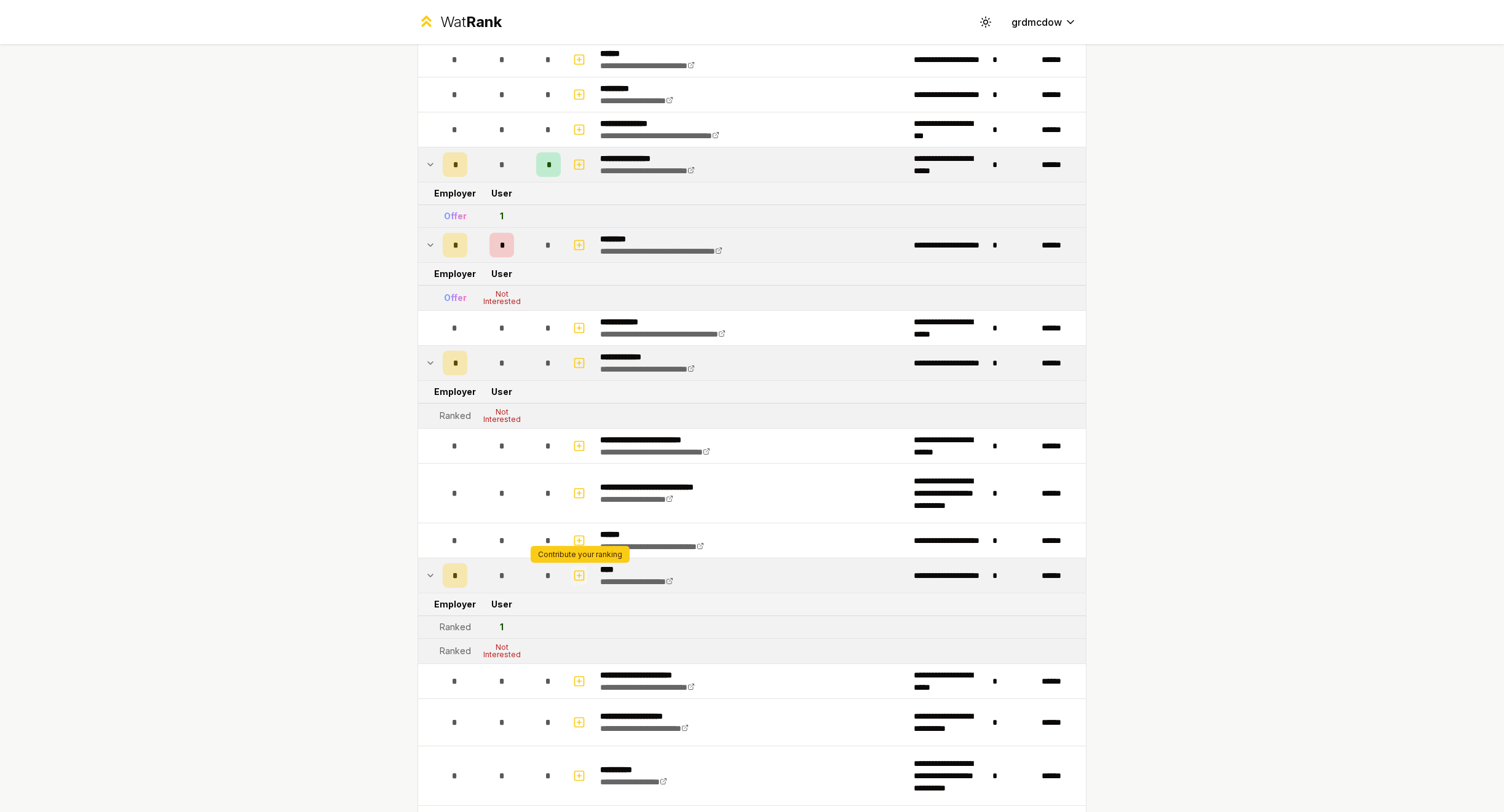
scroll to position [0, 0]
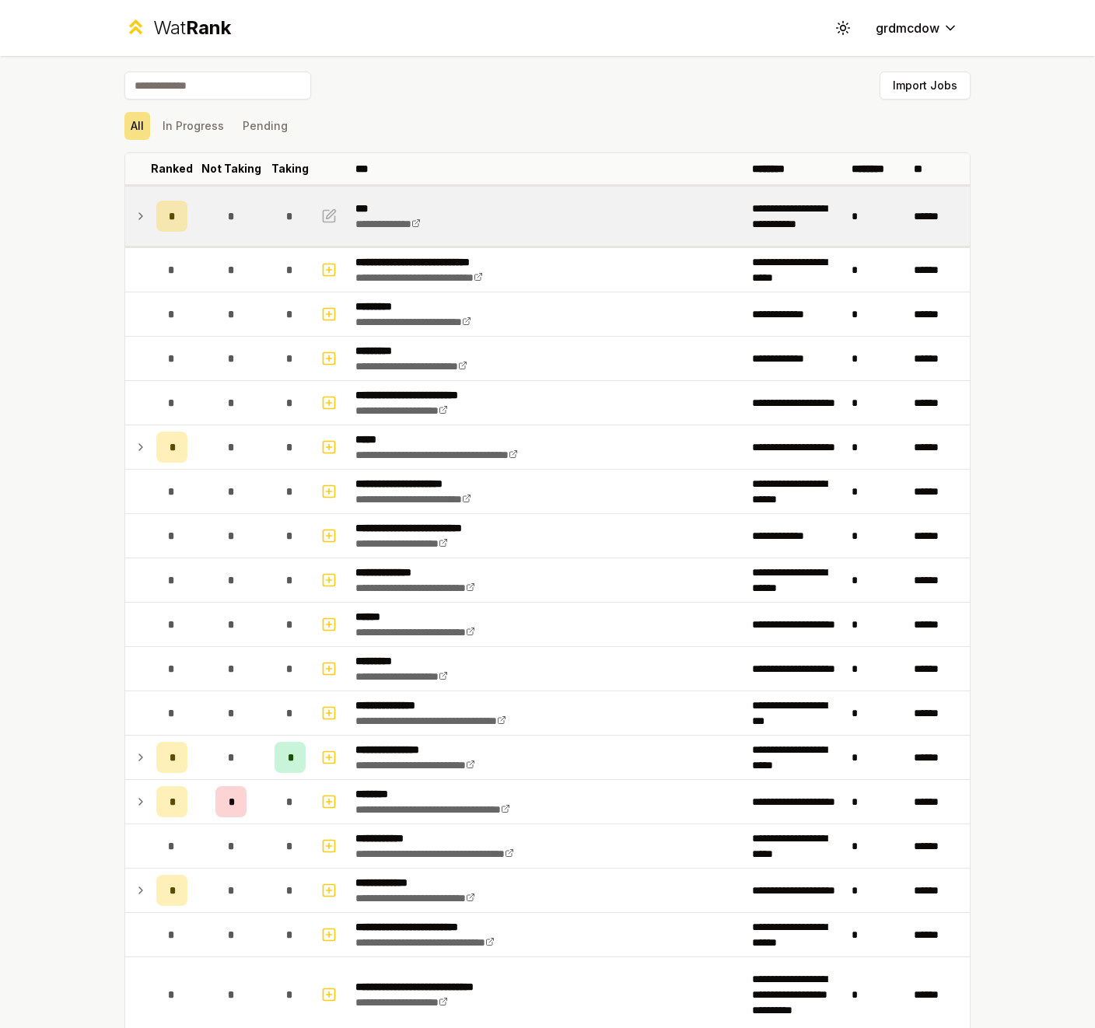
click at [143, 213] on icon at bounding box center [141, 216] width 12 height 19
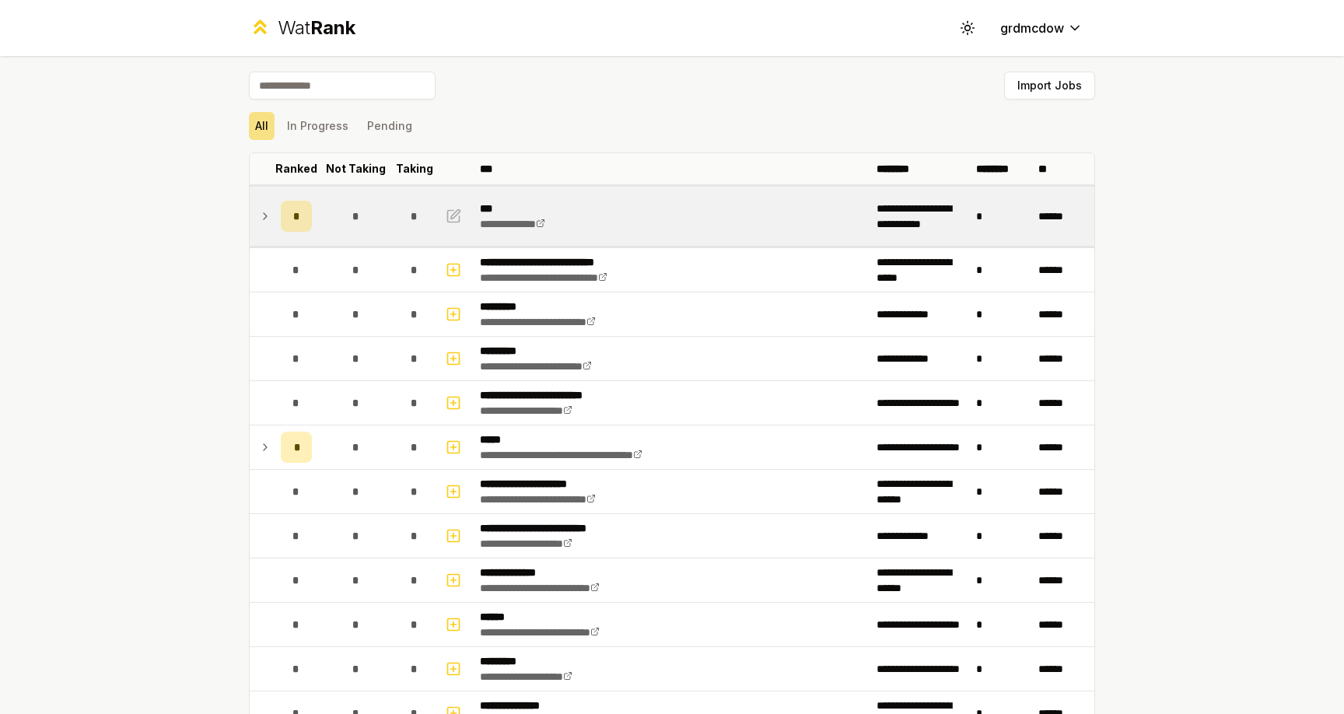
click at [265, 219] on icon at bounding box center [265, 216] width 12 height 19
